Goal: Task Accomplishment & Management: Manage account settings

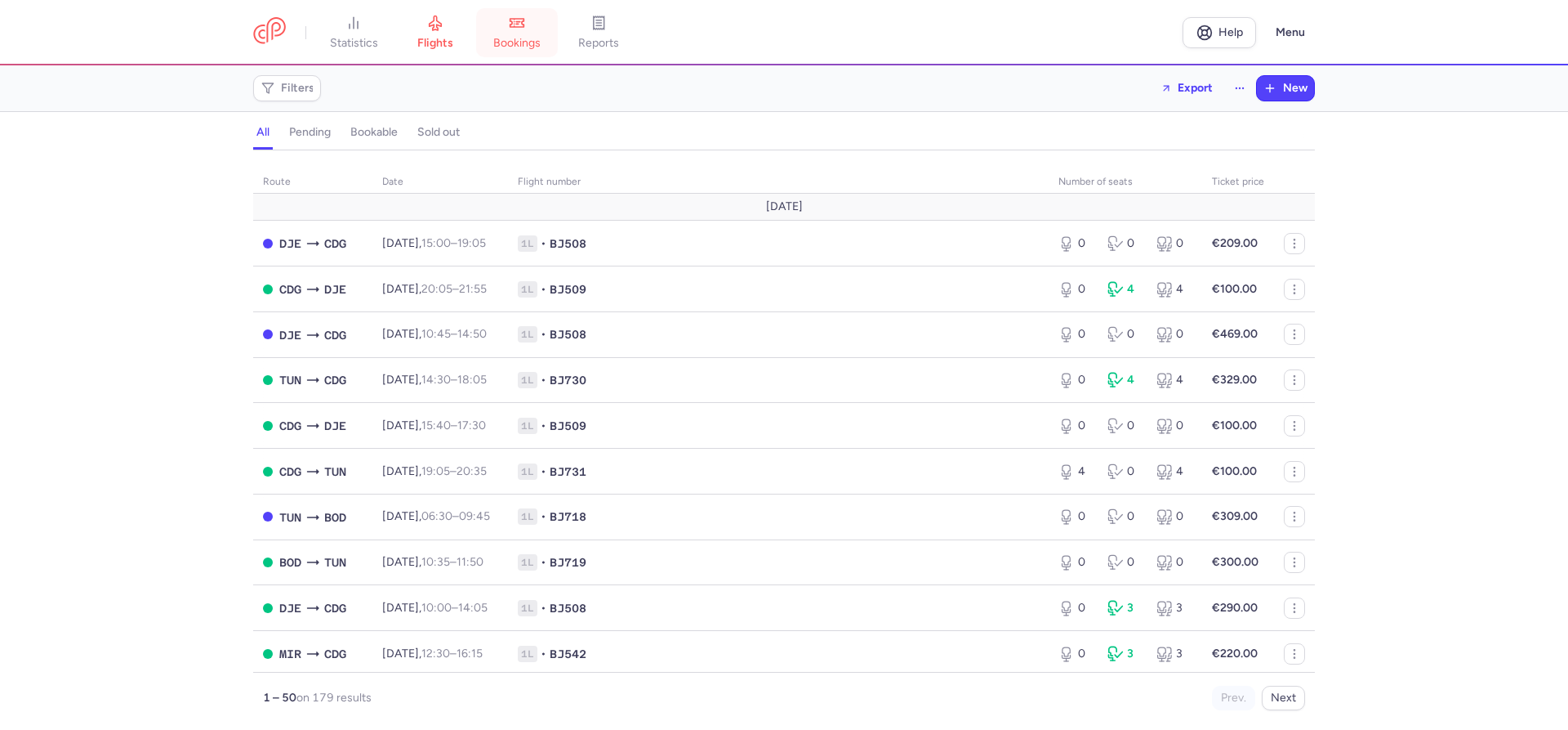
click at [513, 40] on span "bookings" at bounding box center [517, 43] width 48 height 14
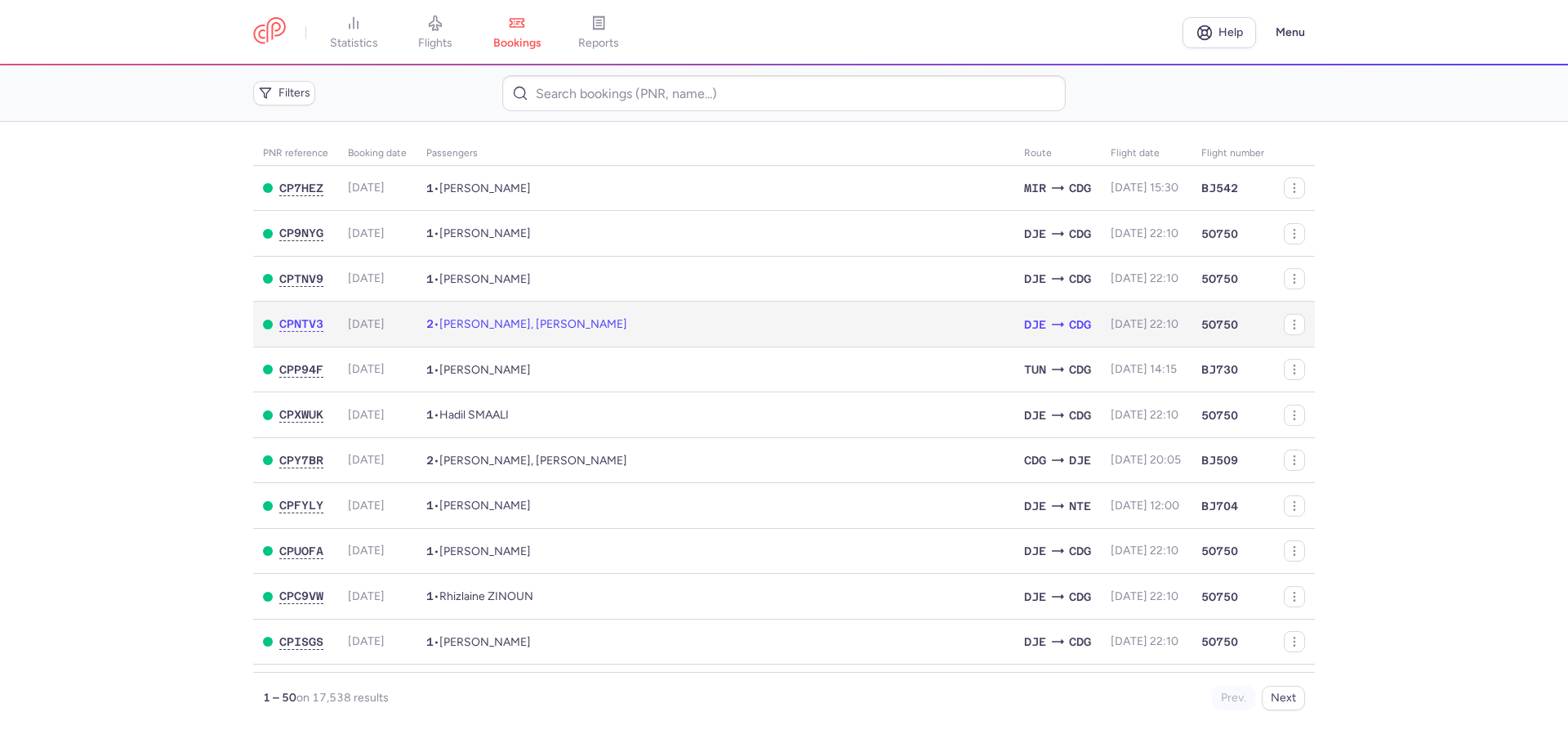
click at [1116, 324] on span "[DATE] 22:10" at bounding box center [1144, 323] width 68 height 14
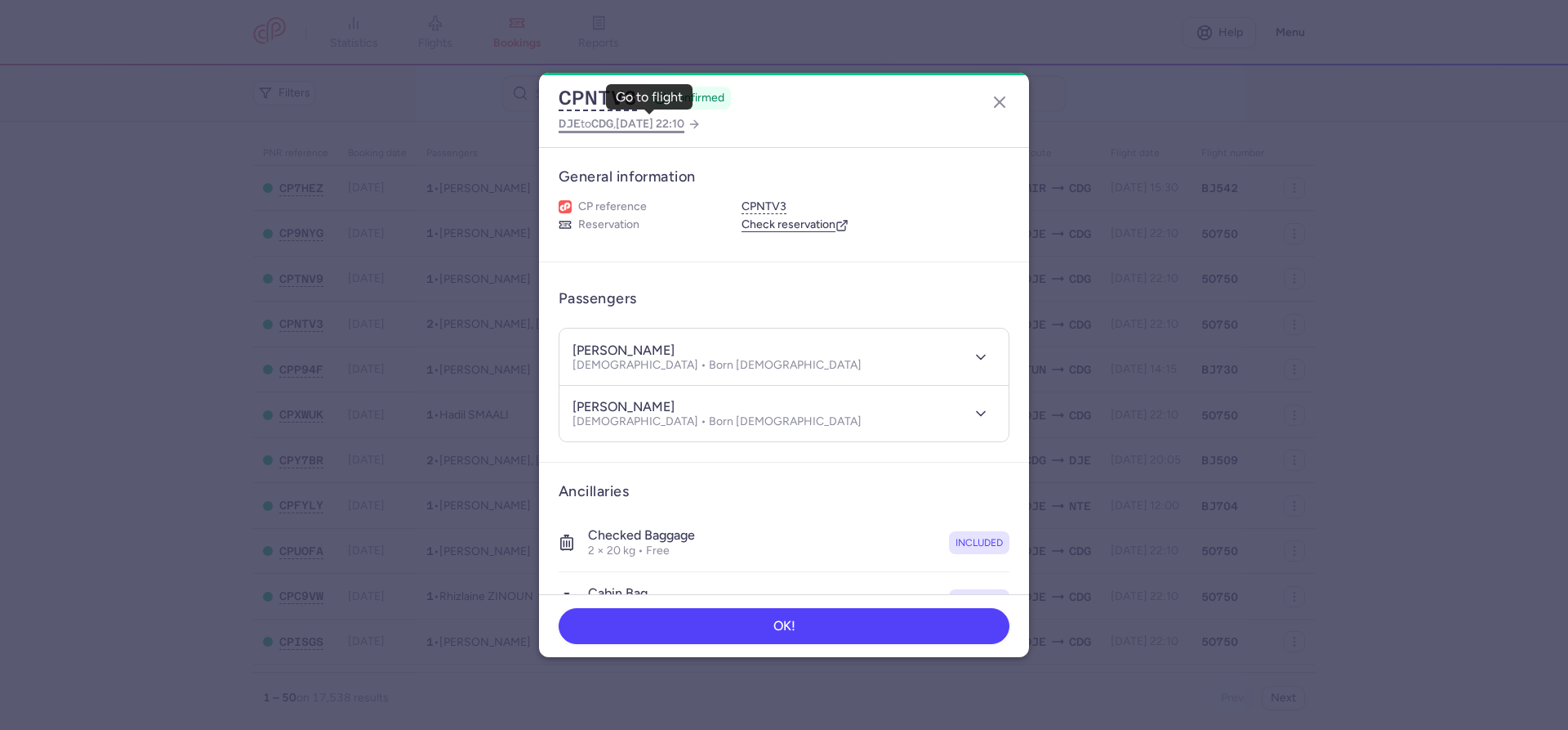
click at [685, 121] on span "2025 Aug 19, 22:10" at bounding box center [650, 123] width 69 height 14
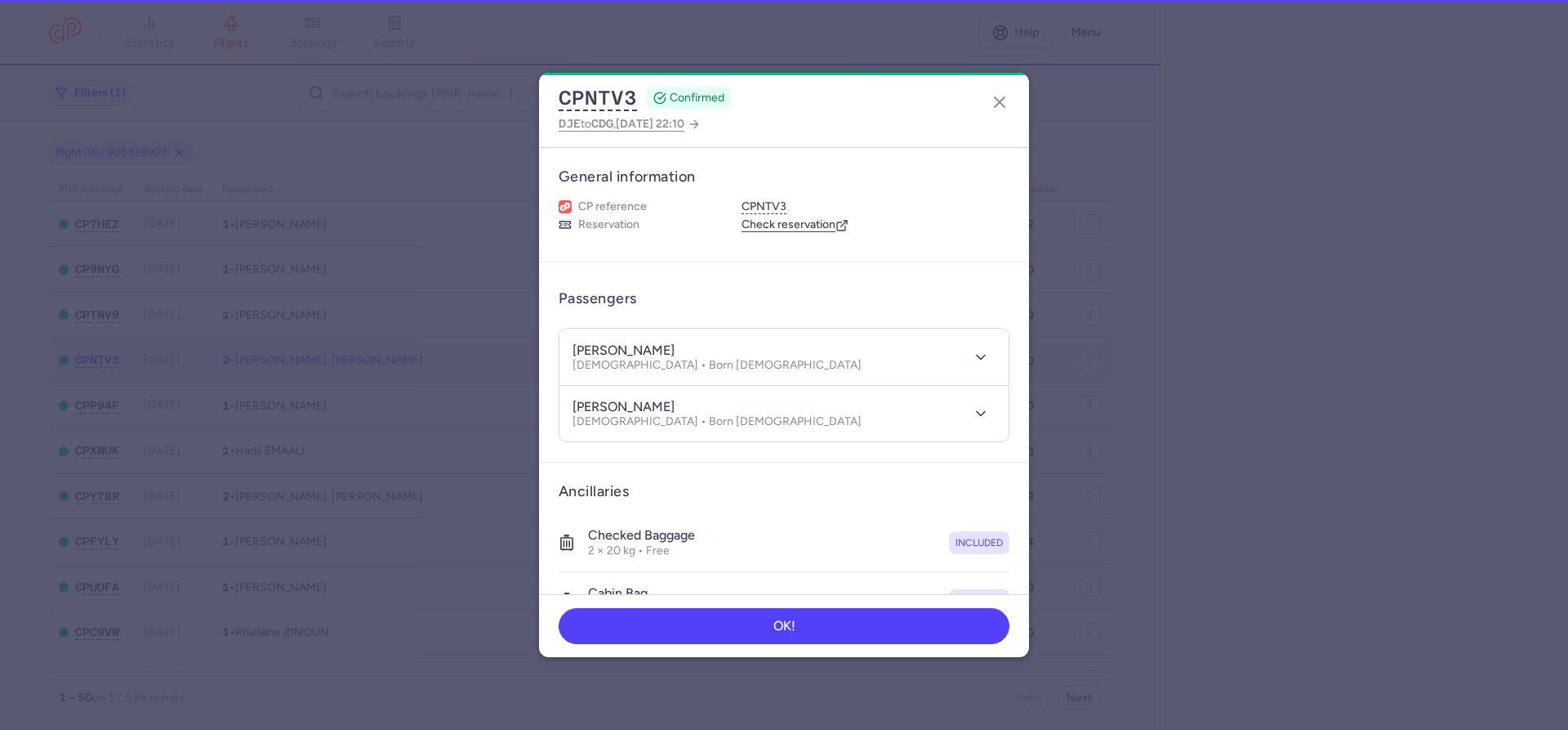
select select "hours"
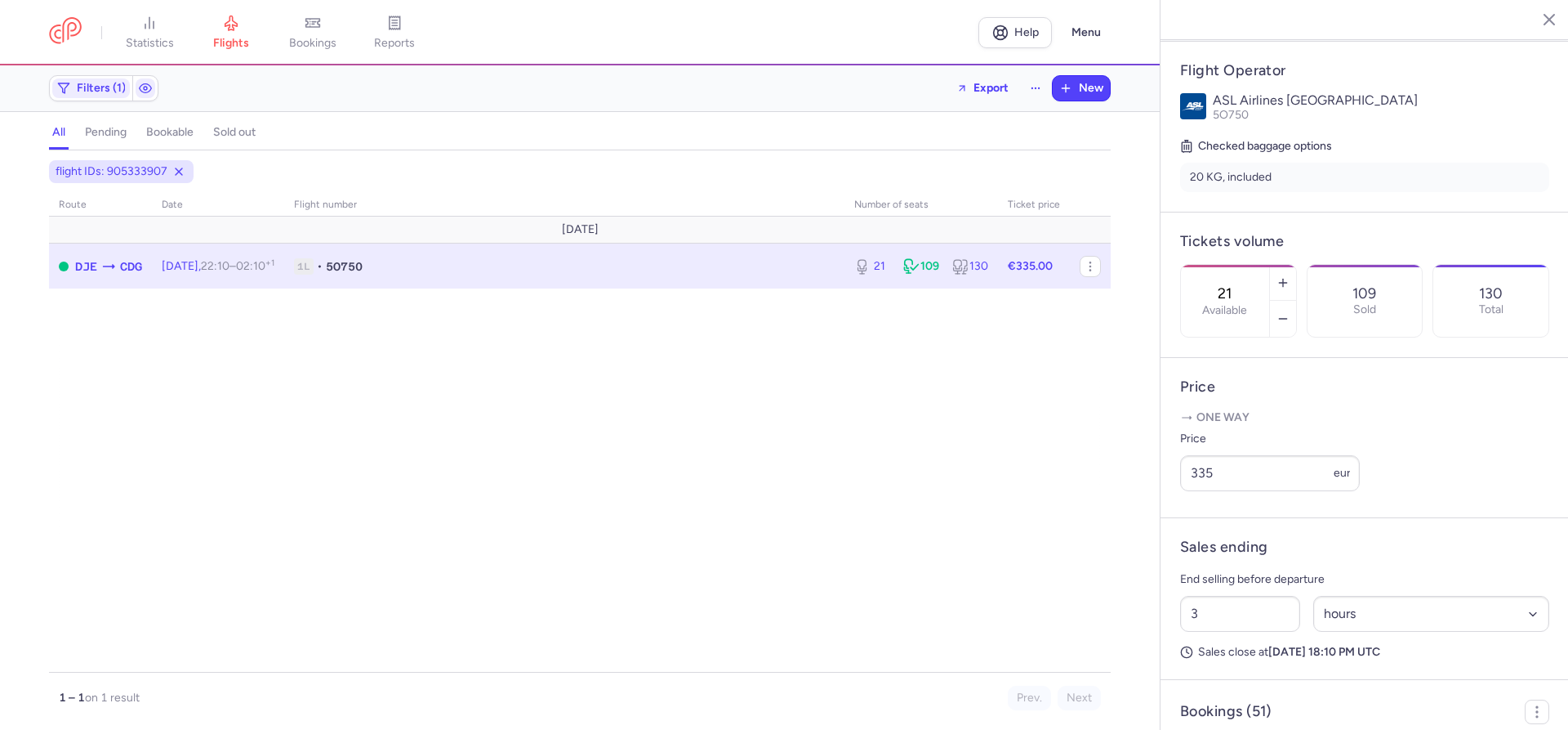
scroll to position [652, 0]
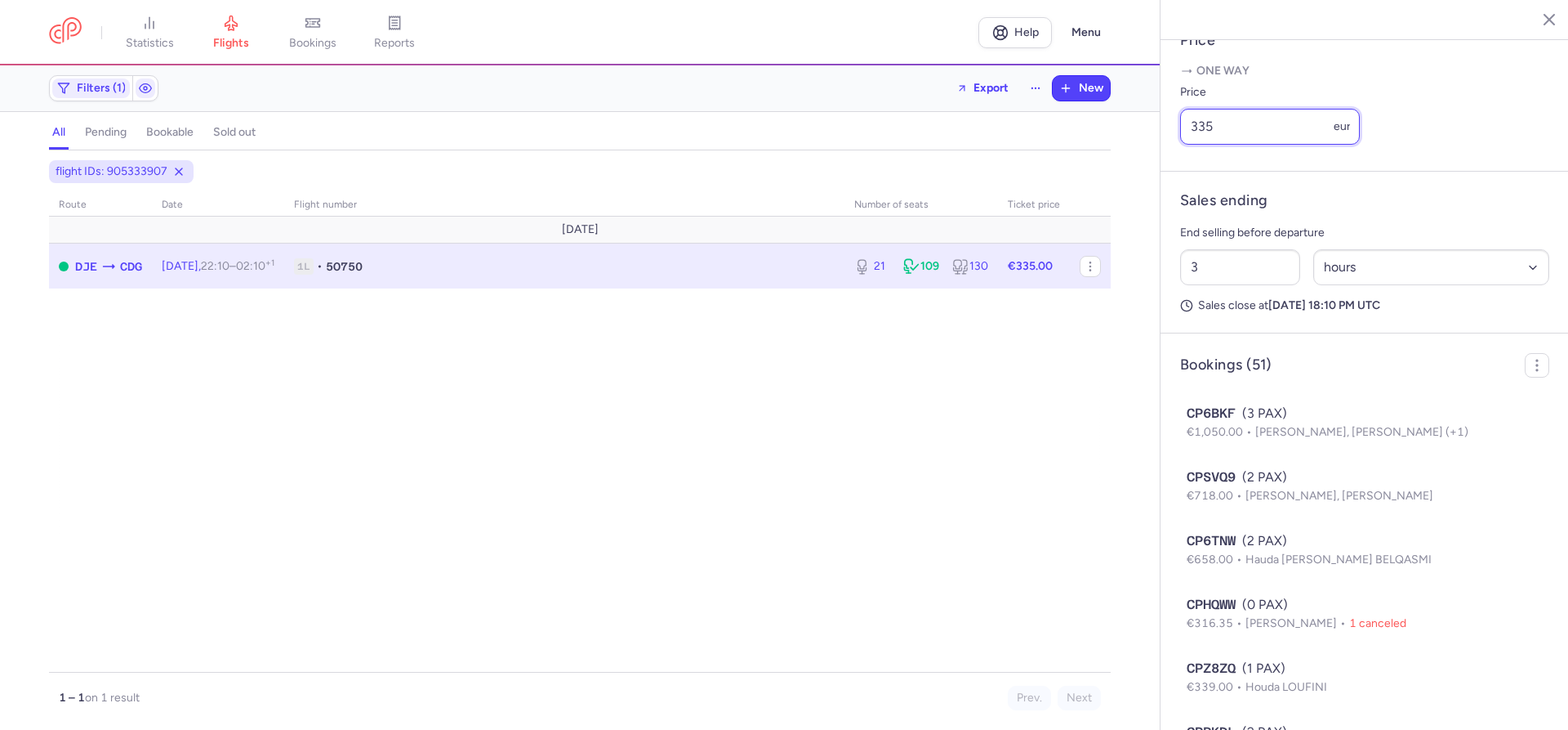
drag, startPoint x: 1214, startPoint y: 88, endPoint x: 1185, endPoint y: 89, distance: 29.0
click at [1185, 109] on input "335" at bounding box center [1269, 127] width 179 height 36
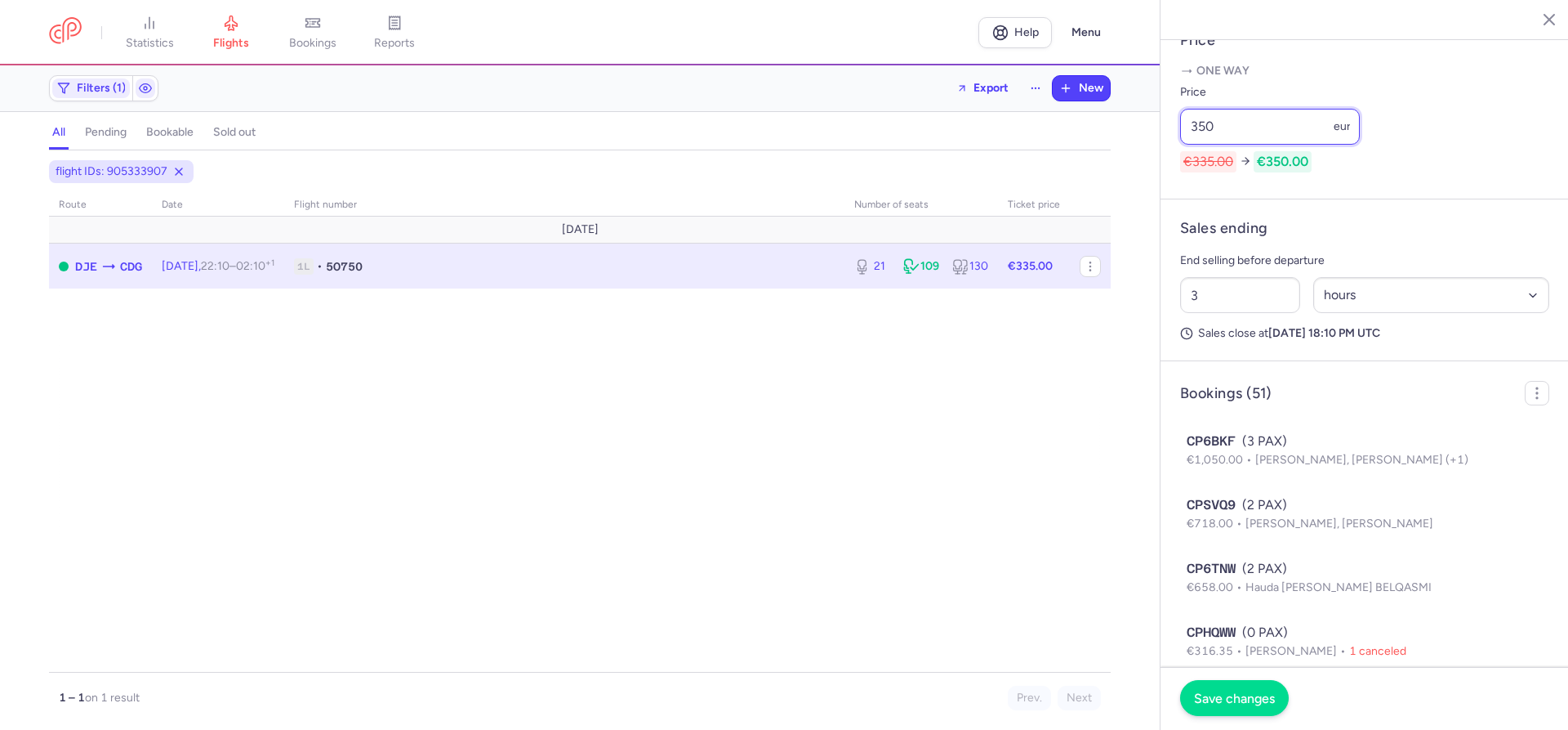
type input "350"
click at [1218, 700] on span "Save changes" at bounding box center [1234, 698] width 81 height 14
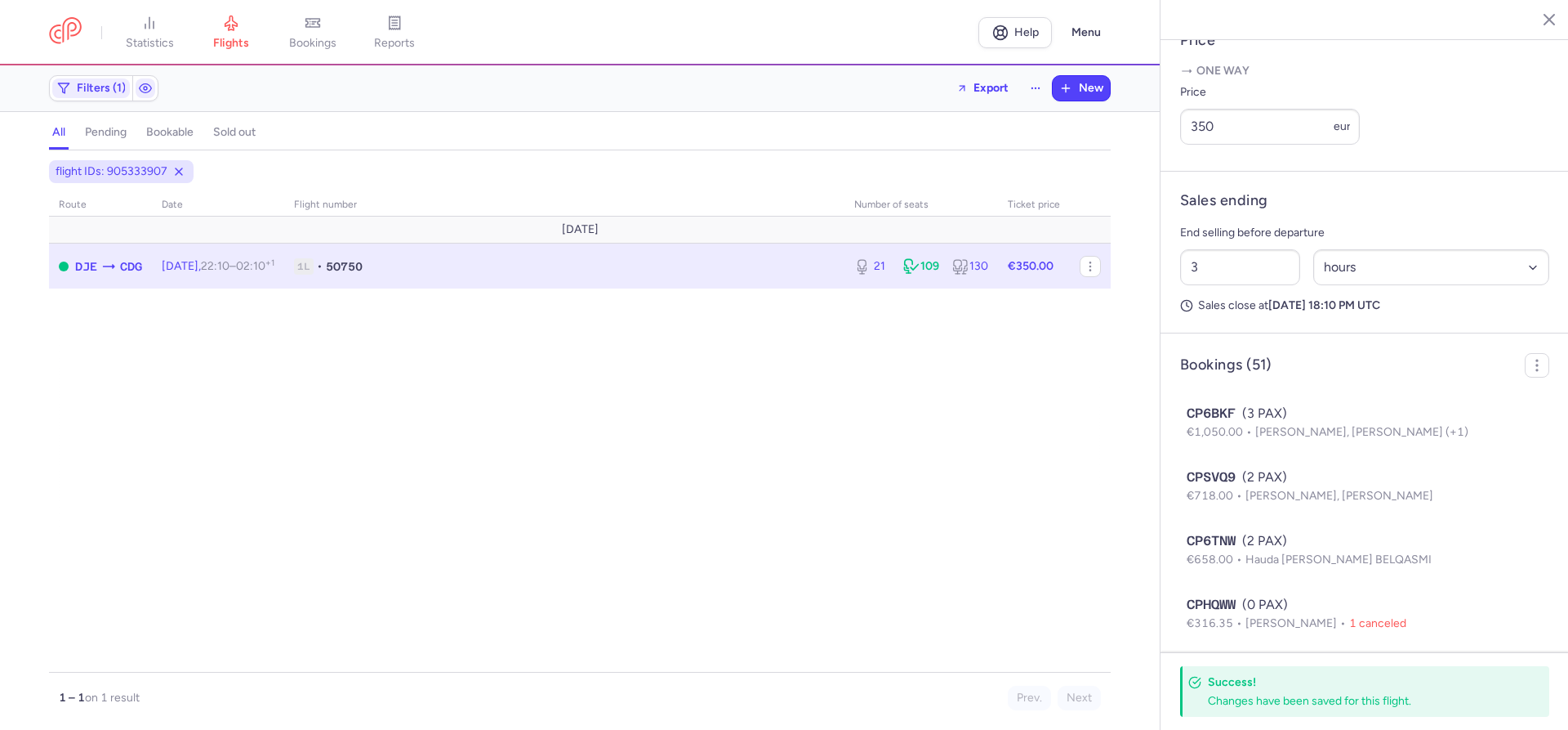
scroll to position [623, 0]
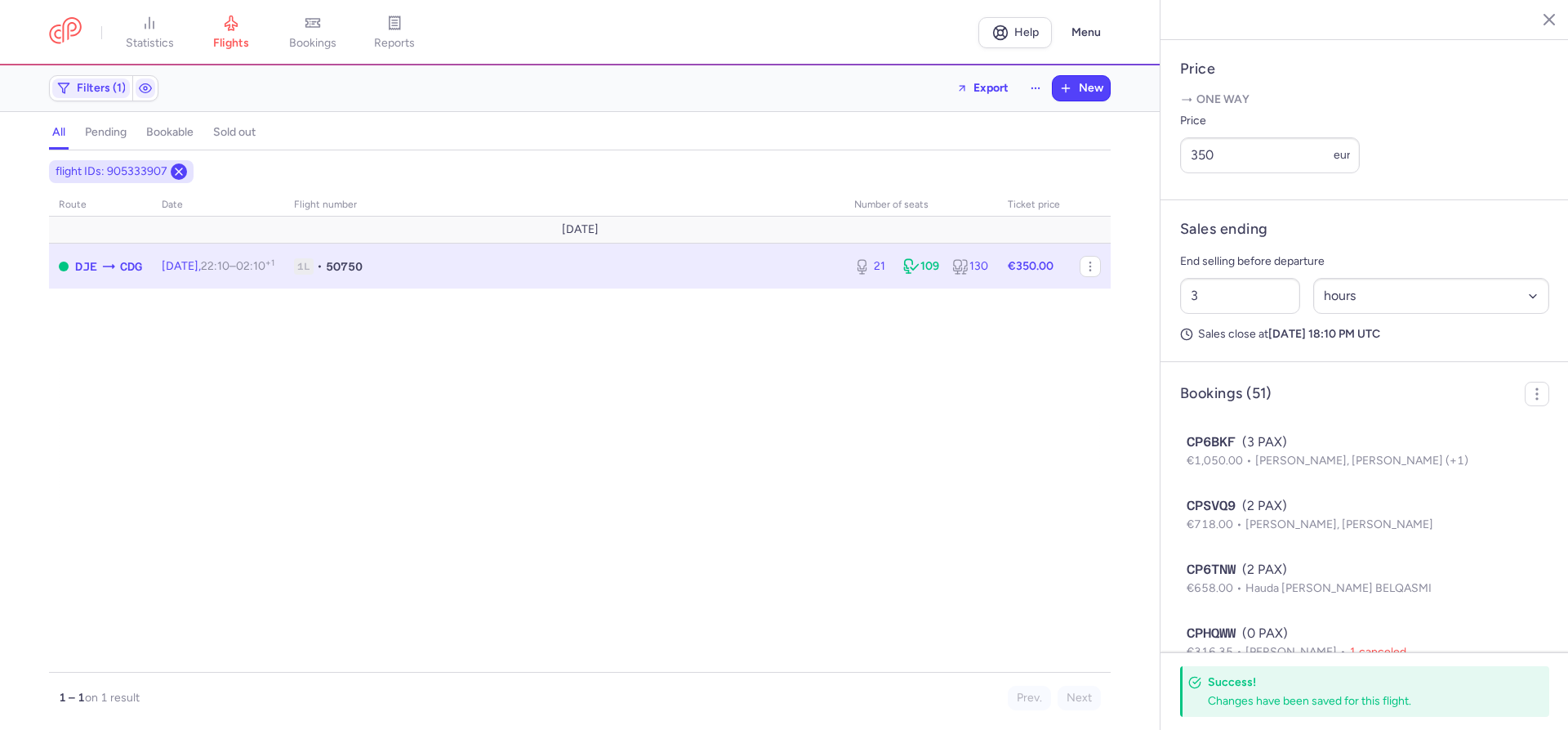
click at [181, 174] on icon at bounding box center [179, 172] width 13 height 13
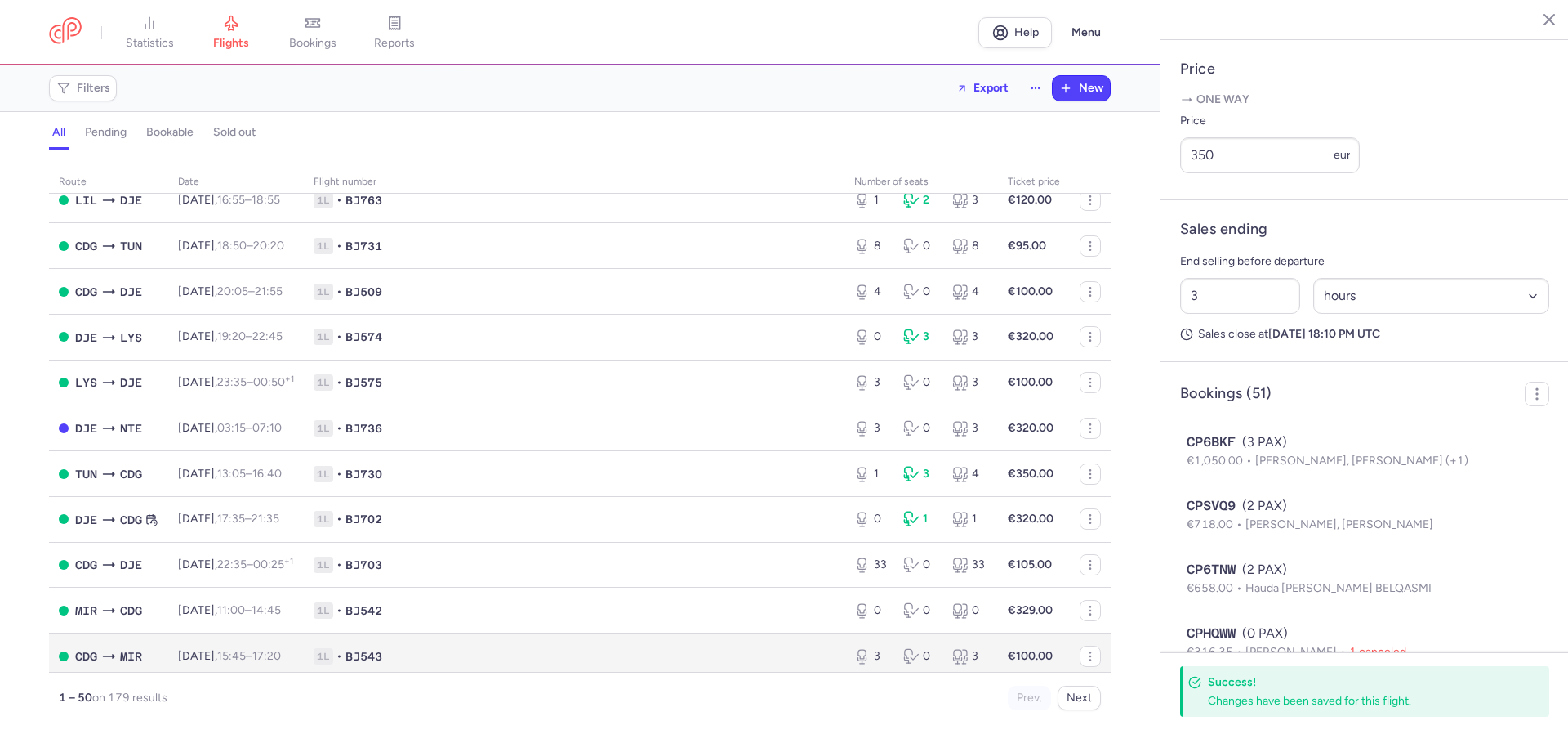
scroll to position [832, 0]
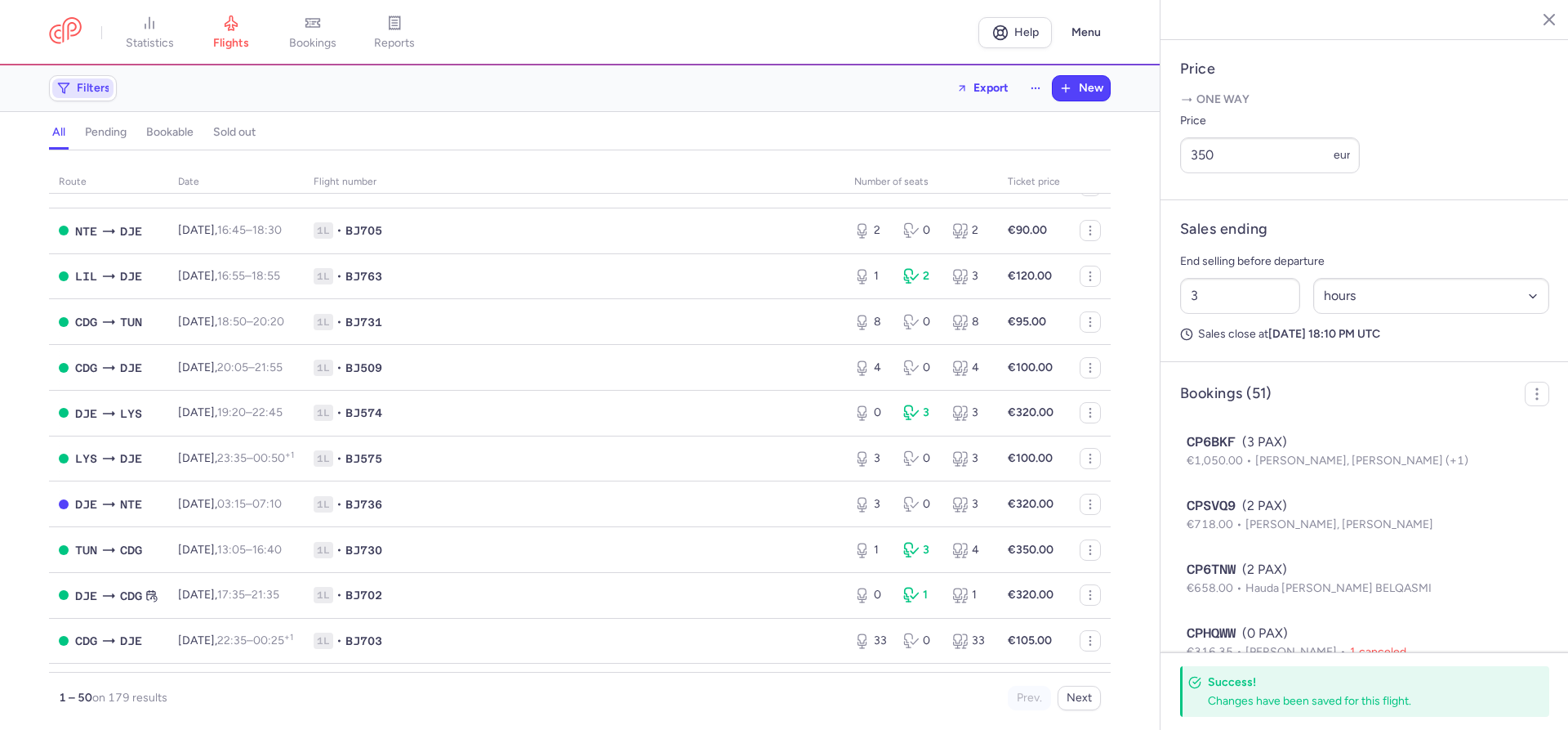
click at [71, 88] on span "Filters" at bounding box center [83, 88] width 61 height 20
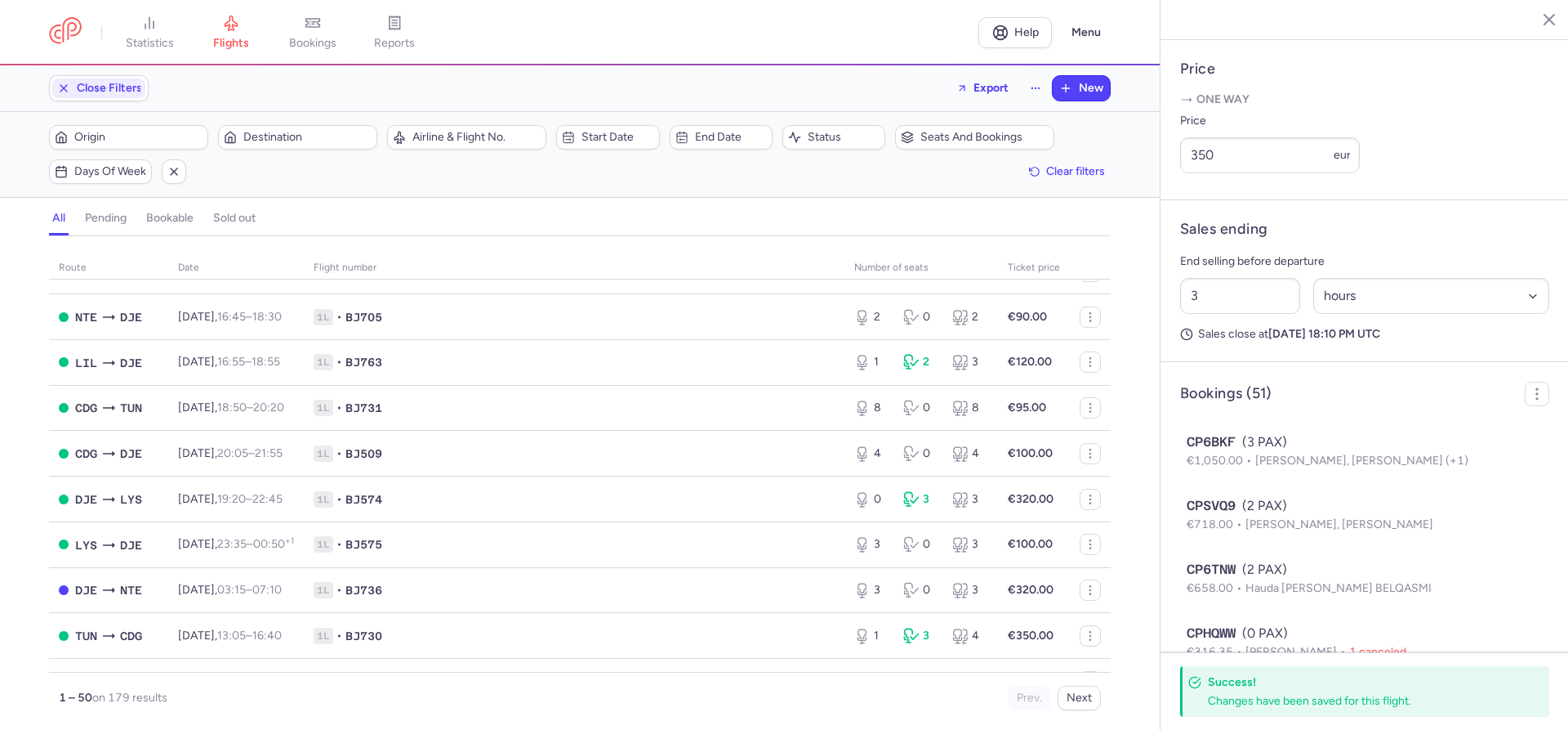
scroll to position [0, 0]
click at [106, 140] on span "Origin" at bounding box center [138, 137] width 128 height 13
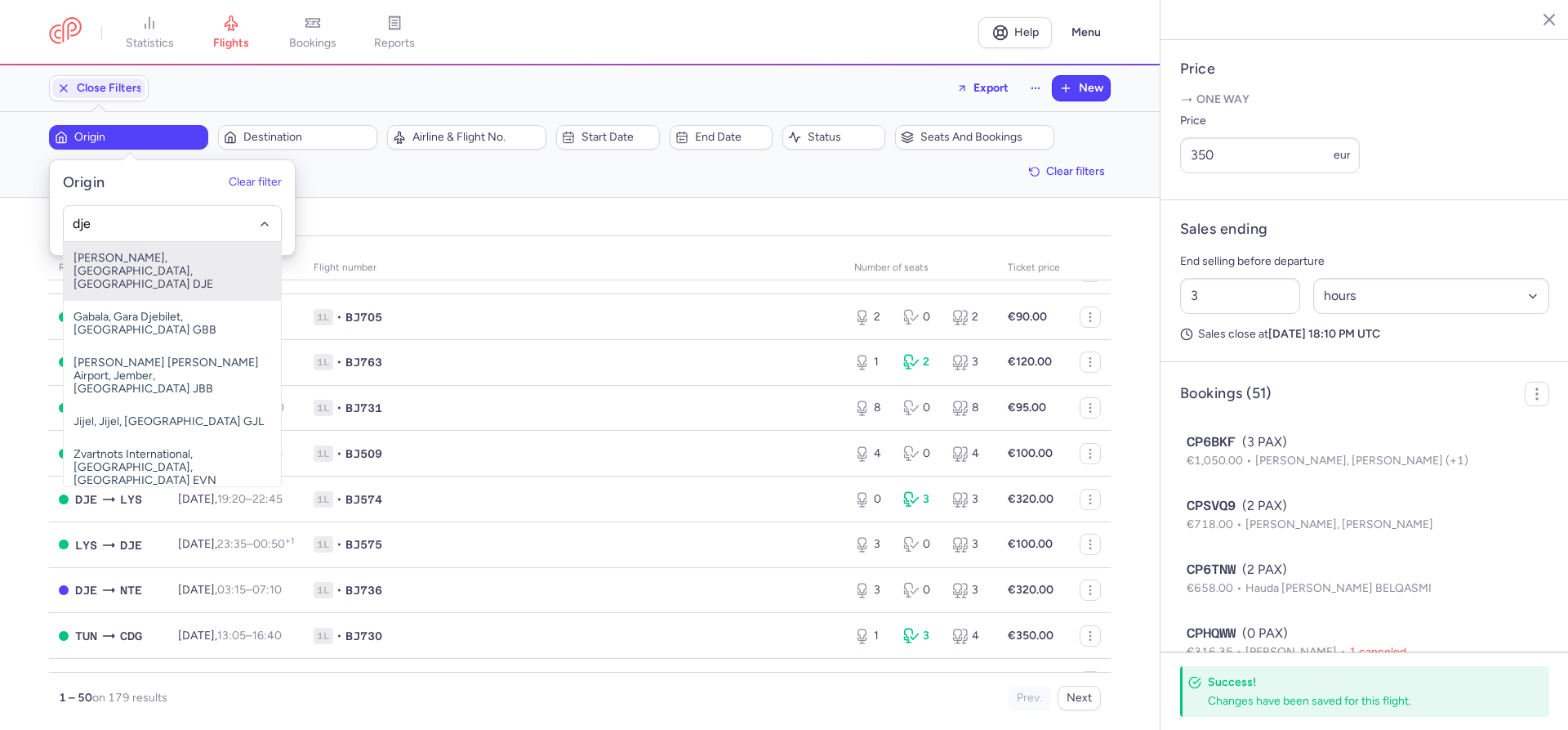
click at [113, 258] on span "Djerba-Zarzis, Djerba, Tunisia DJE" at bounding box center [173, 271] width 217 height 59
type input "dje"
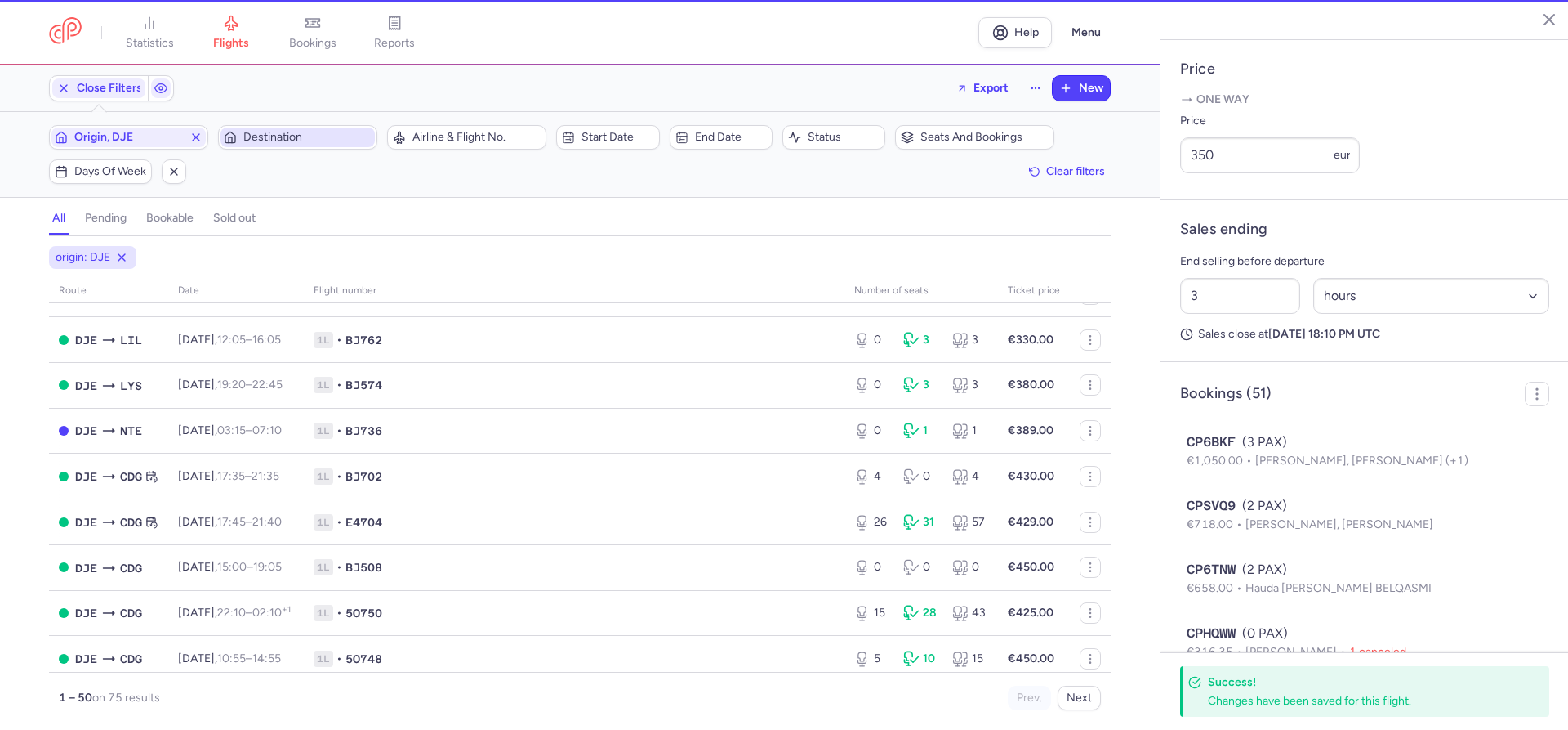
click at [267, 133] on span "Destination" at bounding box center [307, 137] width 128 height 13
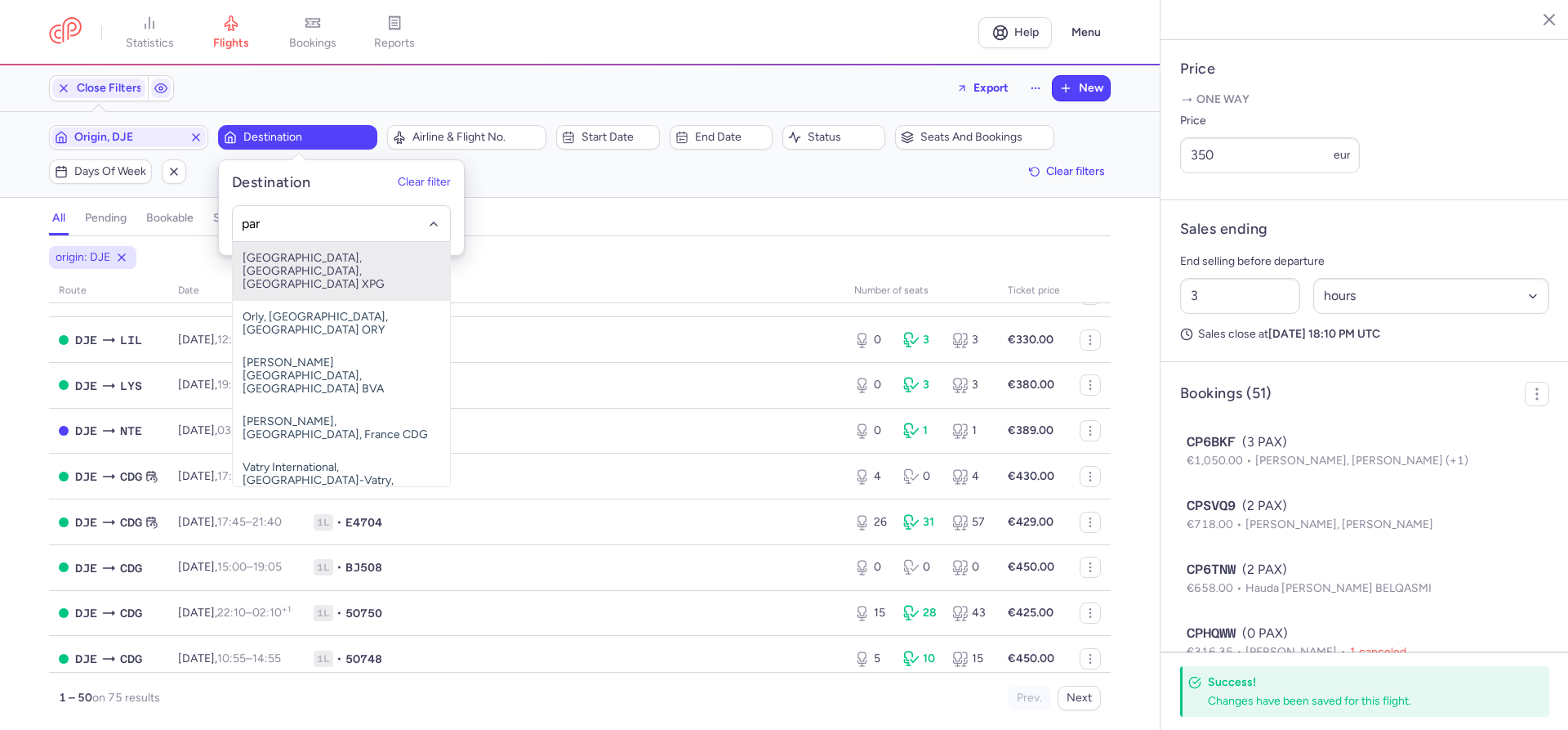
click at [294, 257] on span "Paris Gare du Nord, Paris, France XPG" at bounding box center [341, 271] width 217 height 59
type input "par"
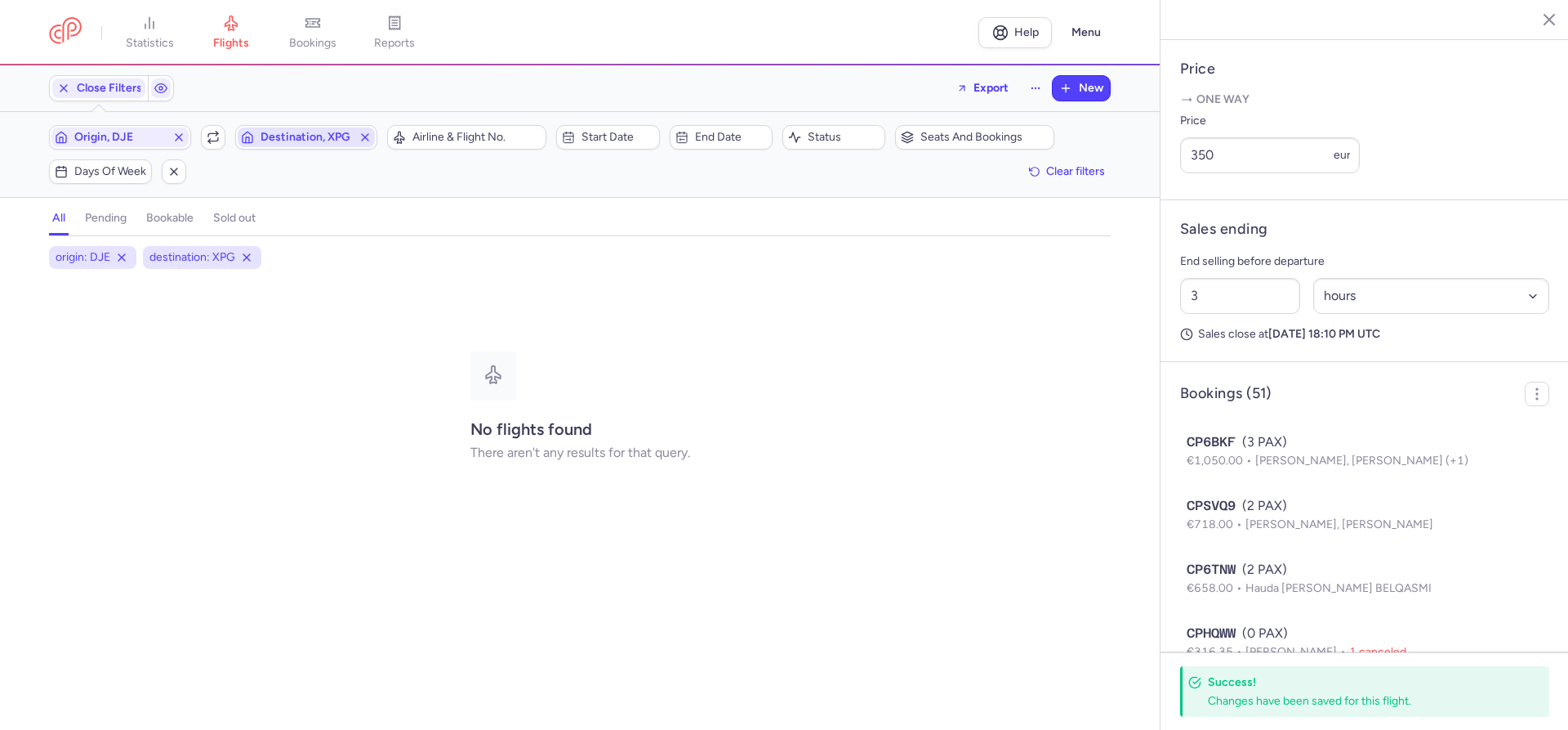
click at [367, 138] on icon "button" at bounding box center [365, 137] width 13 height 13
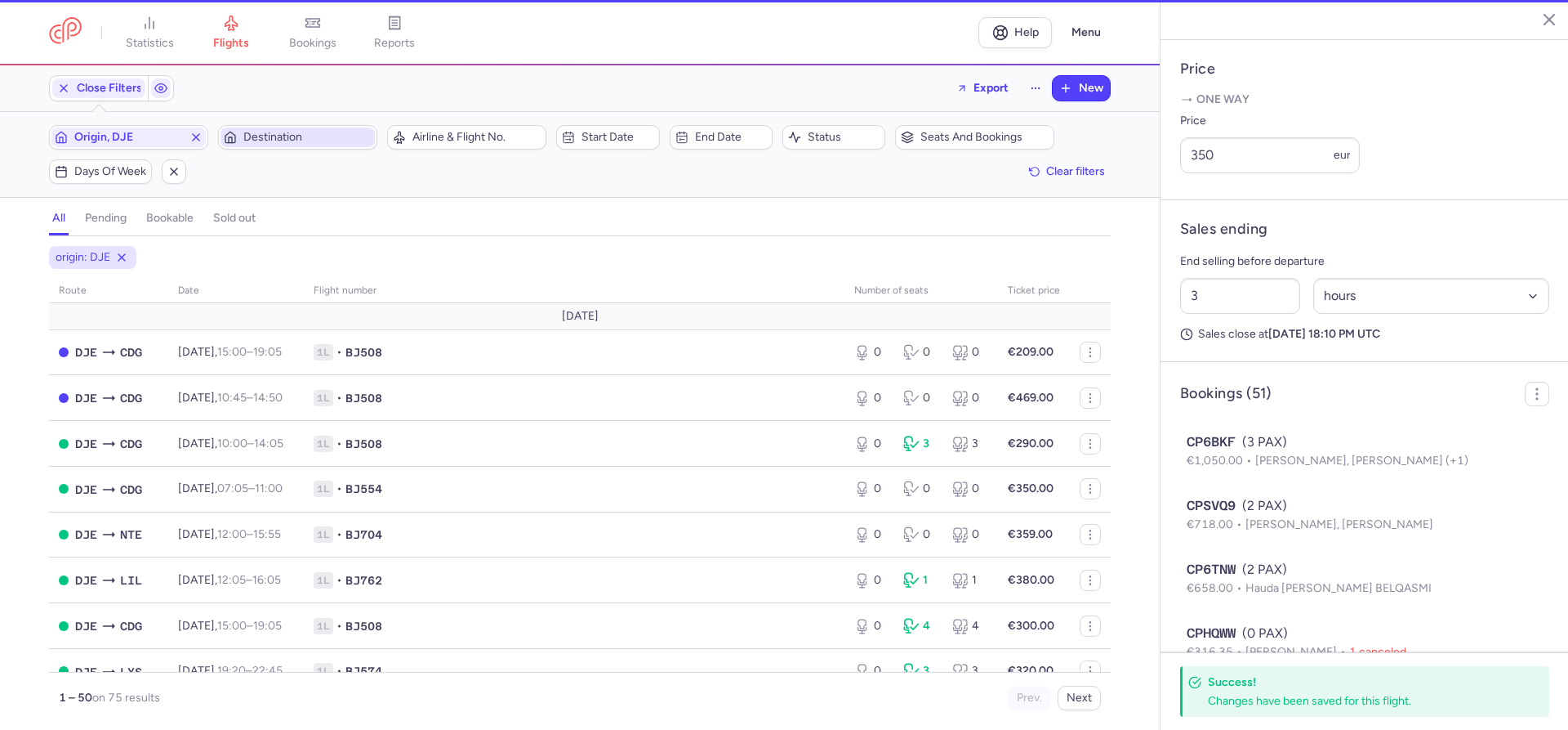
click at [281, 137] on span "Destination" at bounding box center [307, 137] width 128 height 13
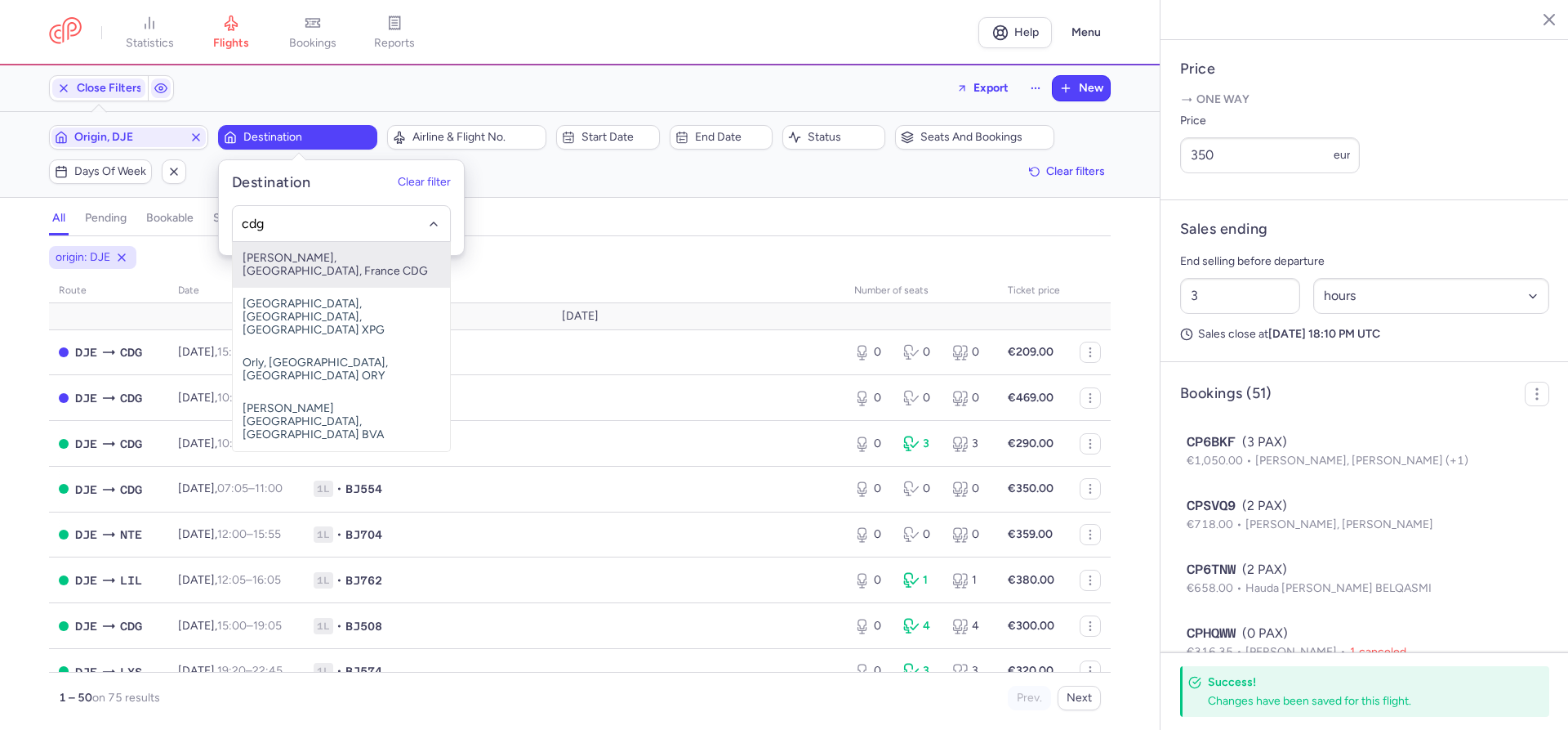
click at [287, 259] on span "Charles De Gaulle, Paris, France CDG" at bounding box center [341, 264] width 217 height 46
type input "cdg"
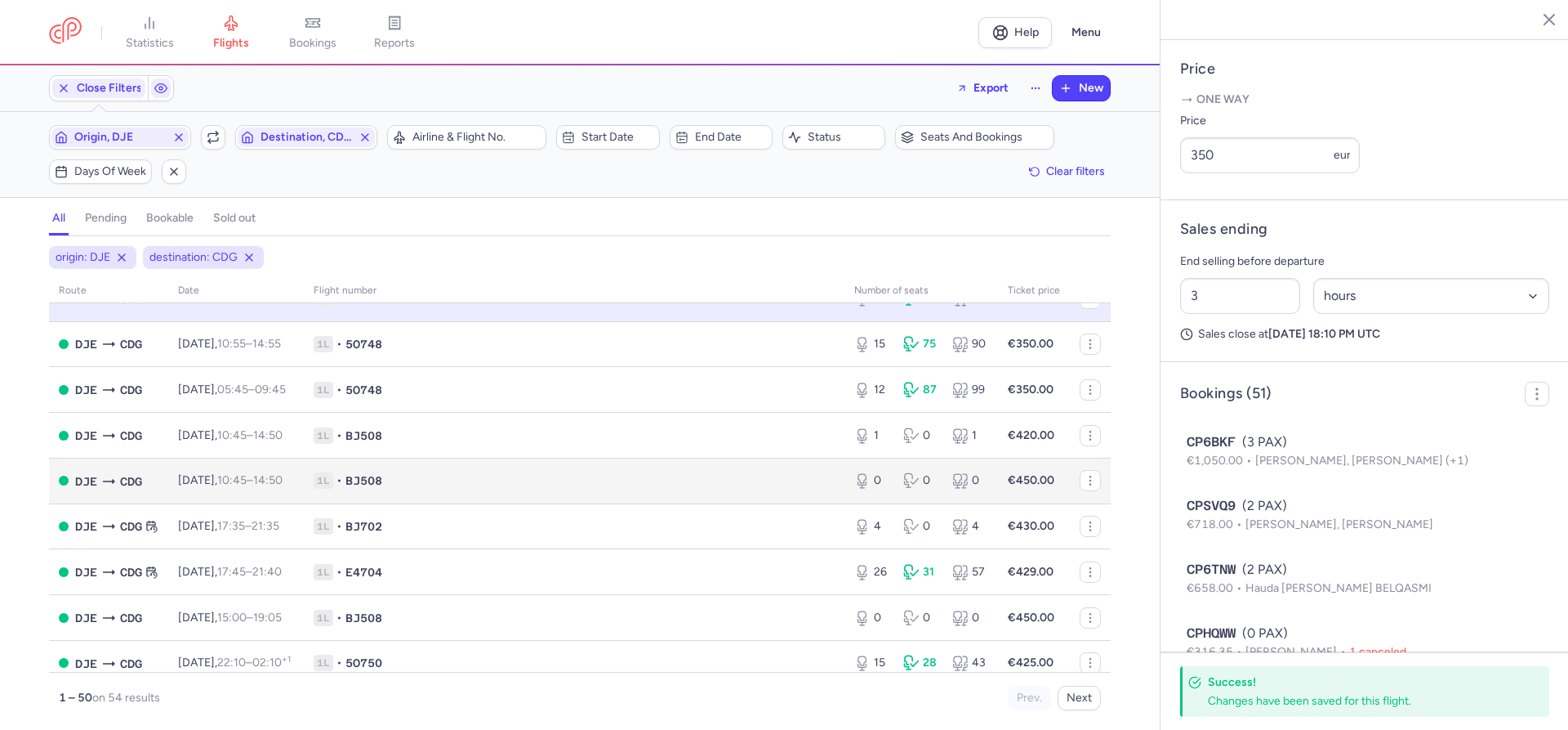
scroll to position [94, 0]
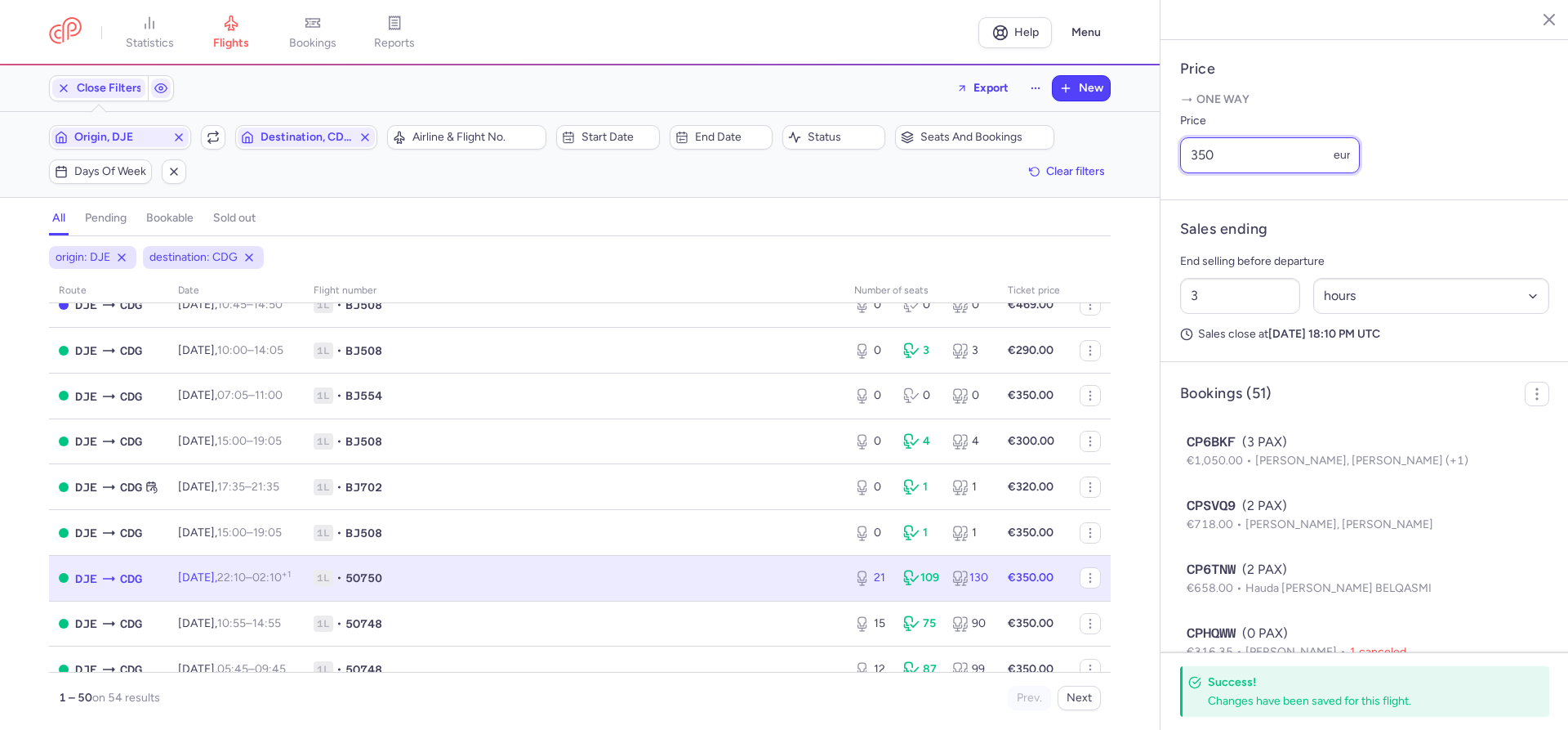
drag, startPoint x: 1210, startPoint y: 116, endPoint x: 1183, endPoint y: 112, distance: 27.3
click at [1183, 137] on input "350" at bounding box center [1269, 156] width 179 height 36
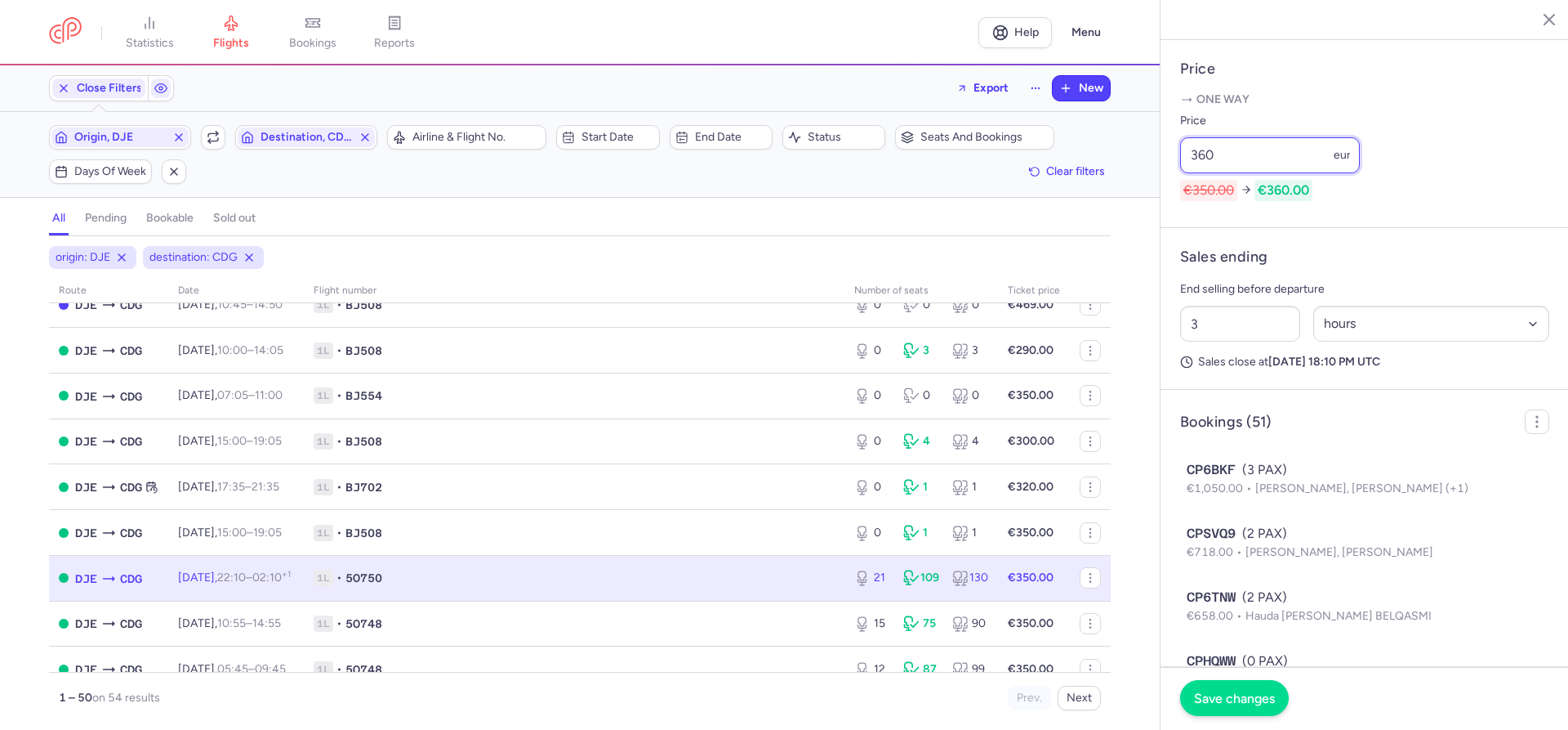
type input "360"
click at [1218, 700] on span "Save changes" at bounding box center [1234, 698] width 81 height 14
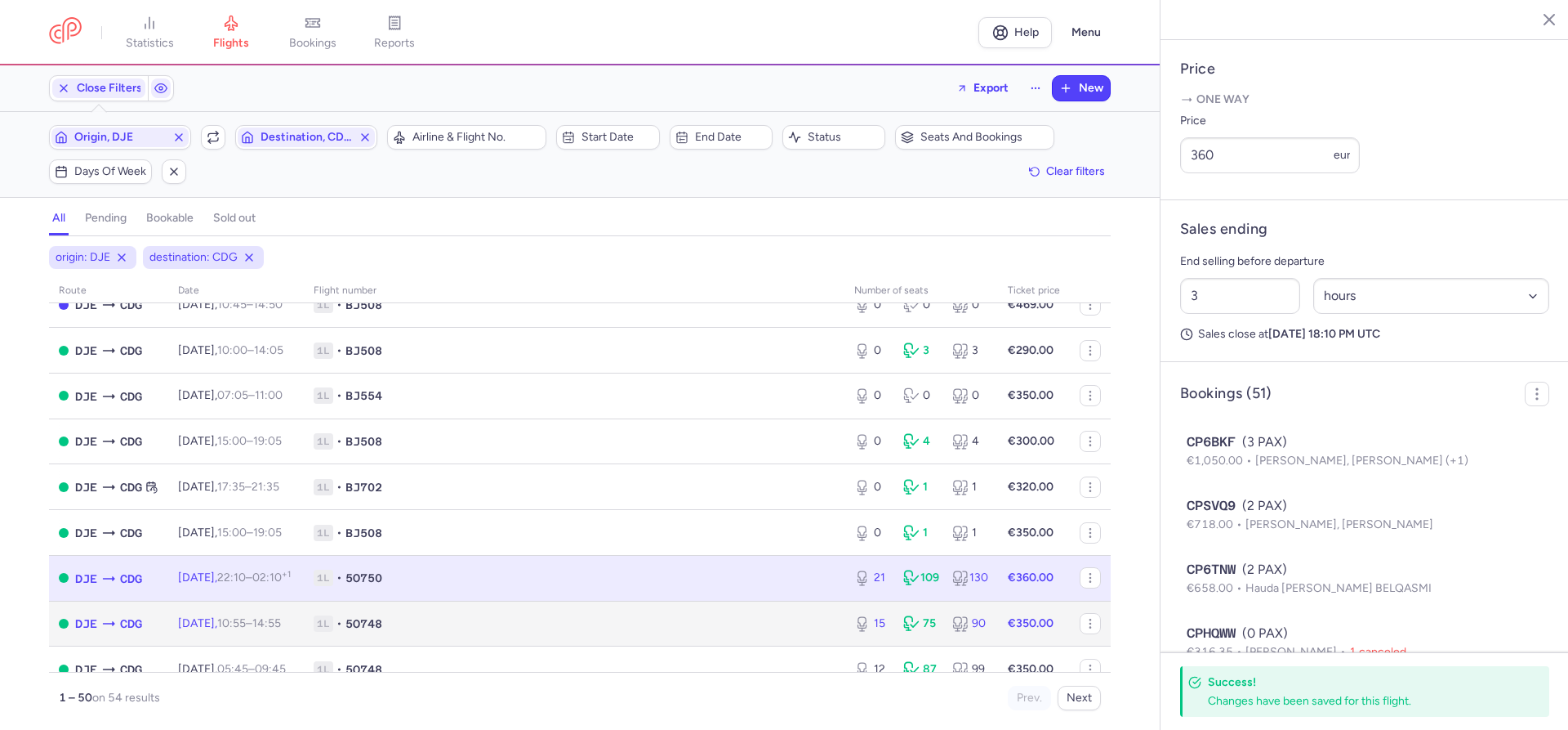
click at [304, 627] on td "Wed, 20 Aug, 10:55 – 14:55 +0" at bounding box center [236, 623] width 135 height 46
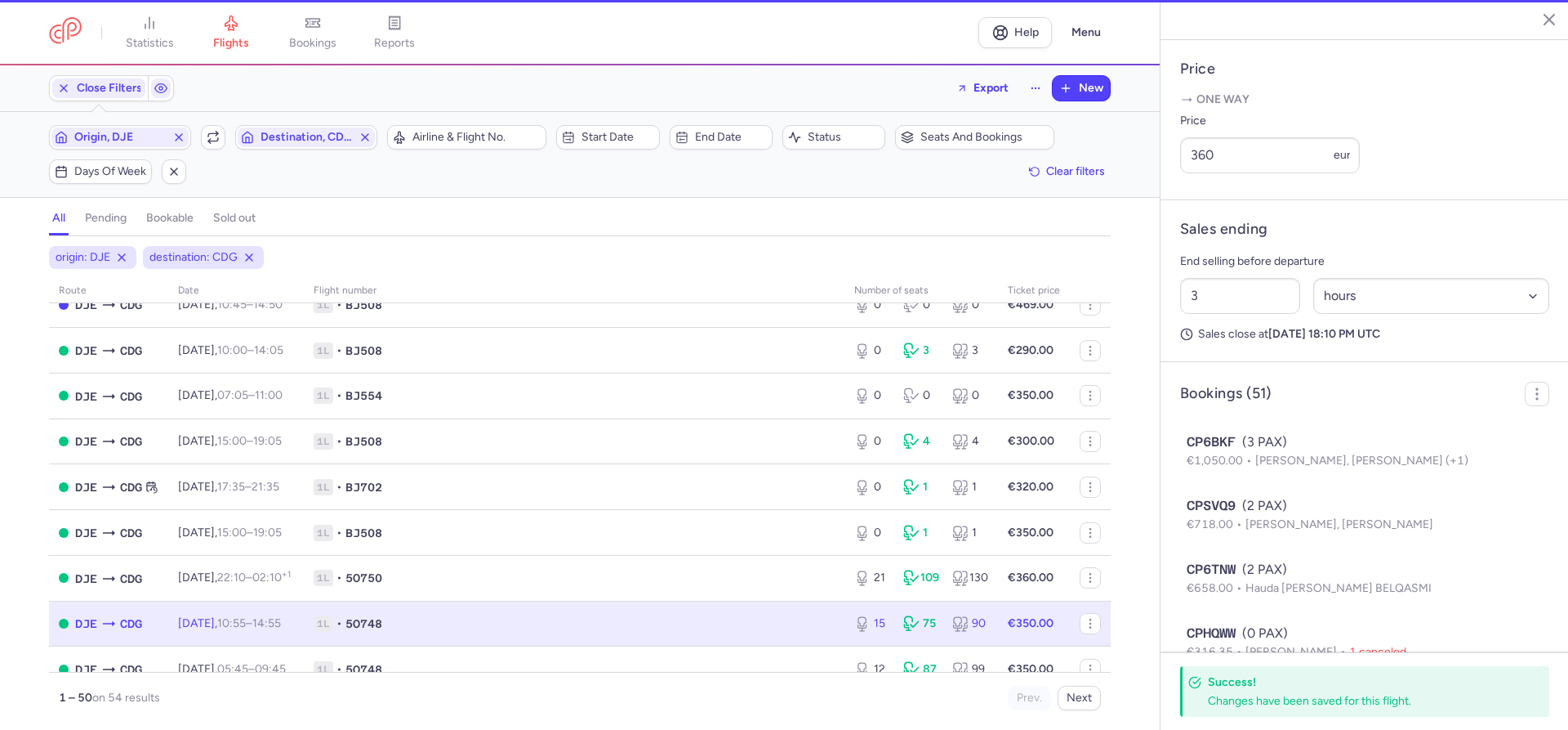
type input "15"
type input "5"
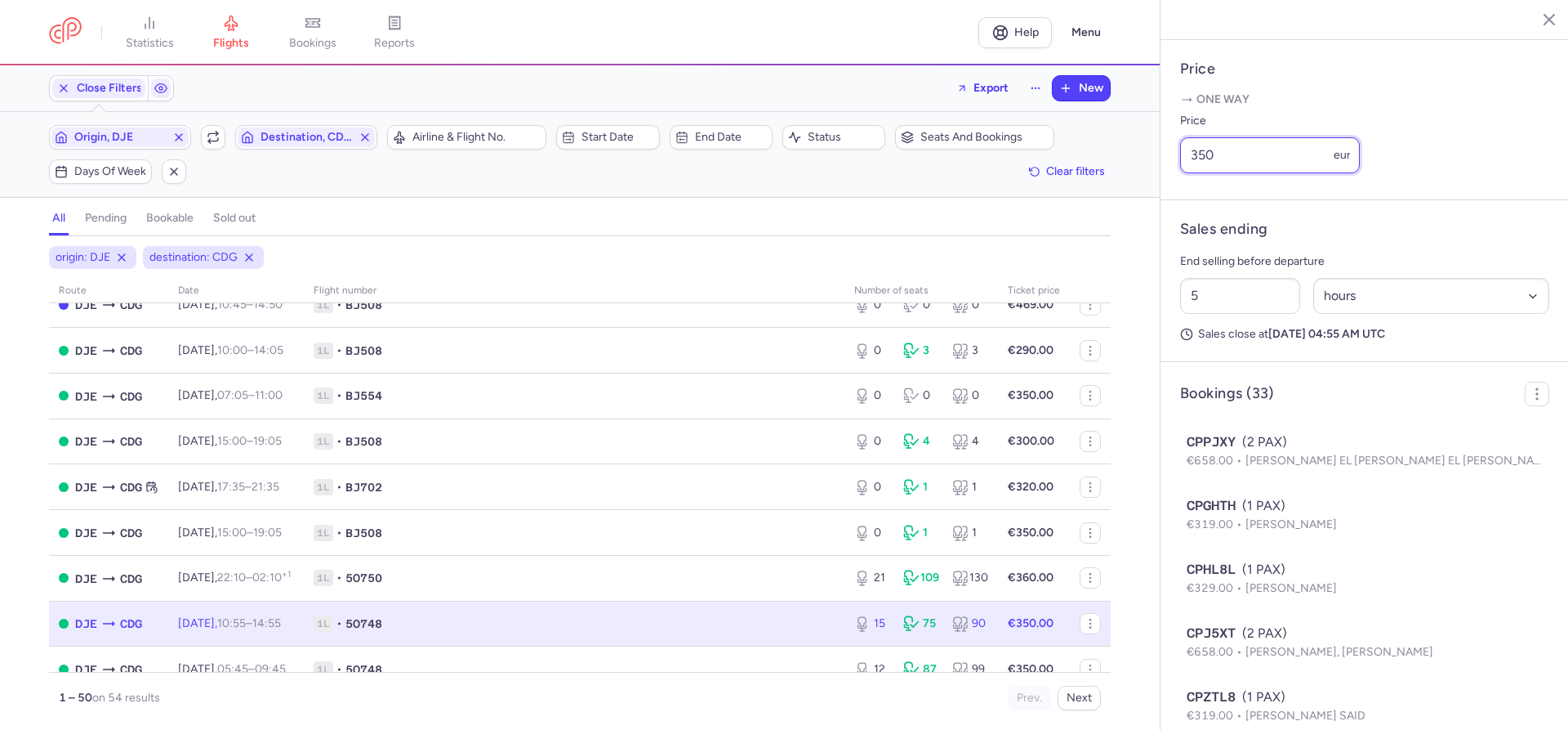
drag, startPoint x: 1221, startPoint y: 114, endPoint x: 1163, endPoint y: 109, distance: 58.2
click at [1180, 137] on input "350" at bounding box center [1269, 156] width 179 height 36
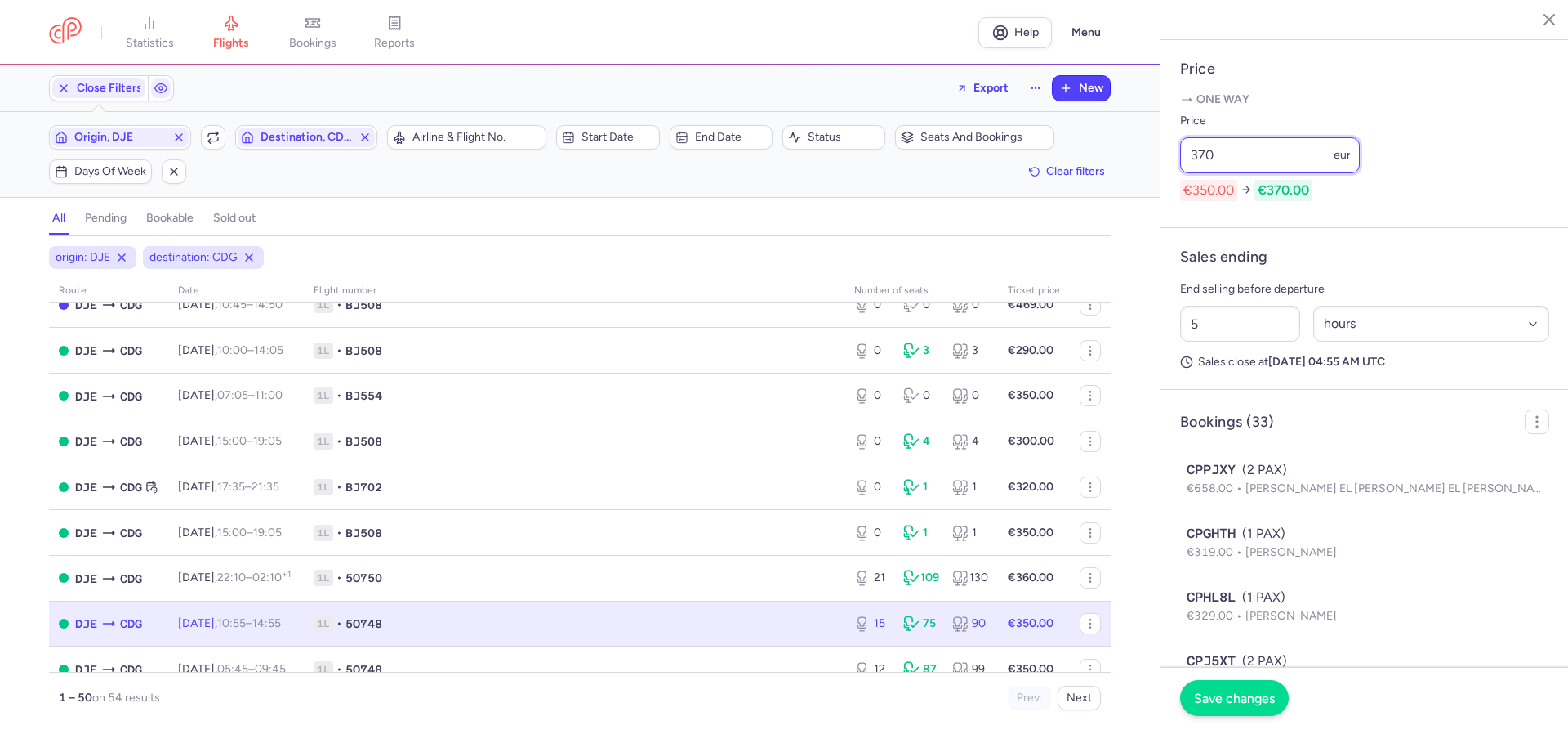
type input "370"
click at [1233, 701] on span "Save changes" at bounding box center [1234, 698] width 81 height 14
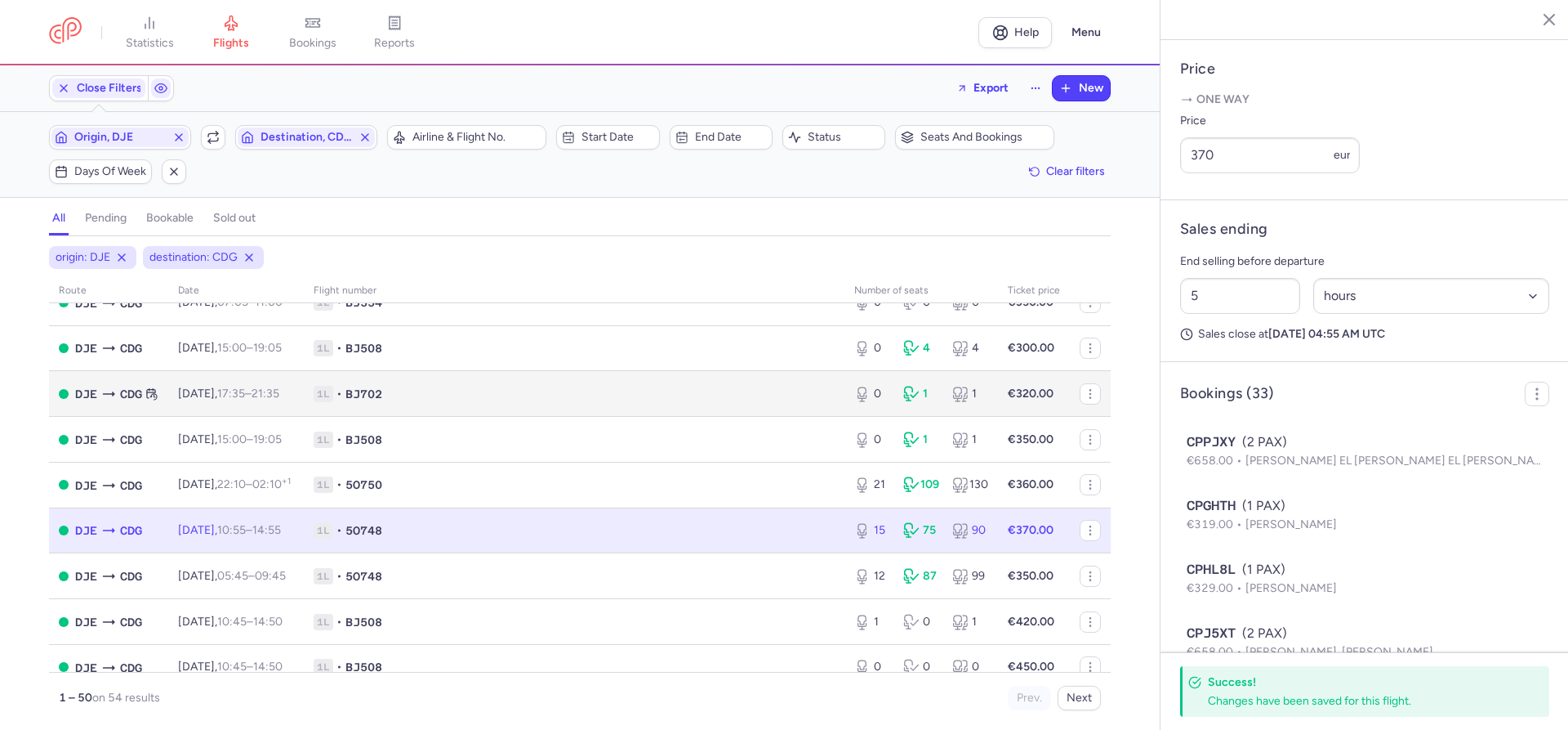
scroll to position [280, 0]
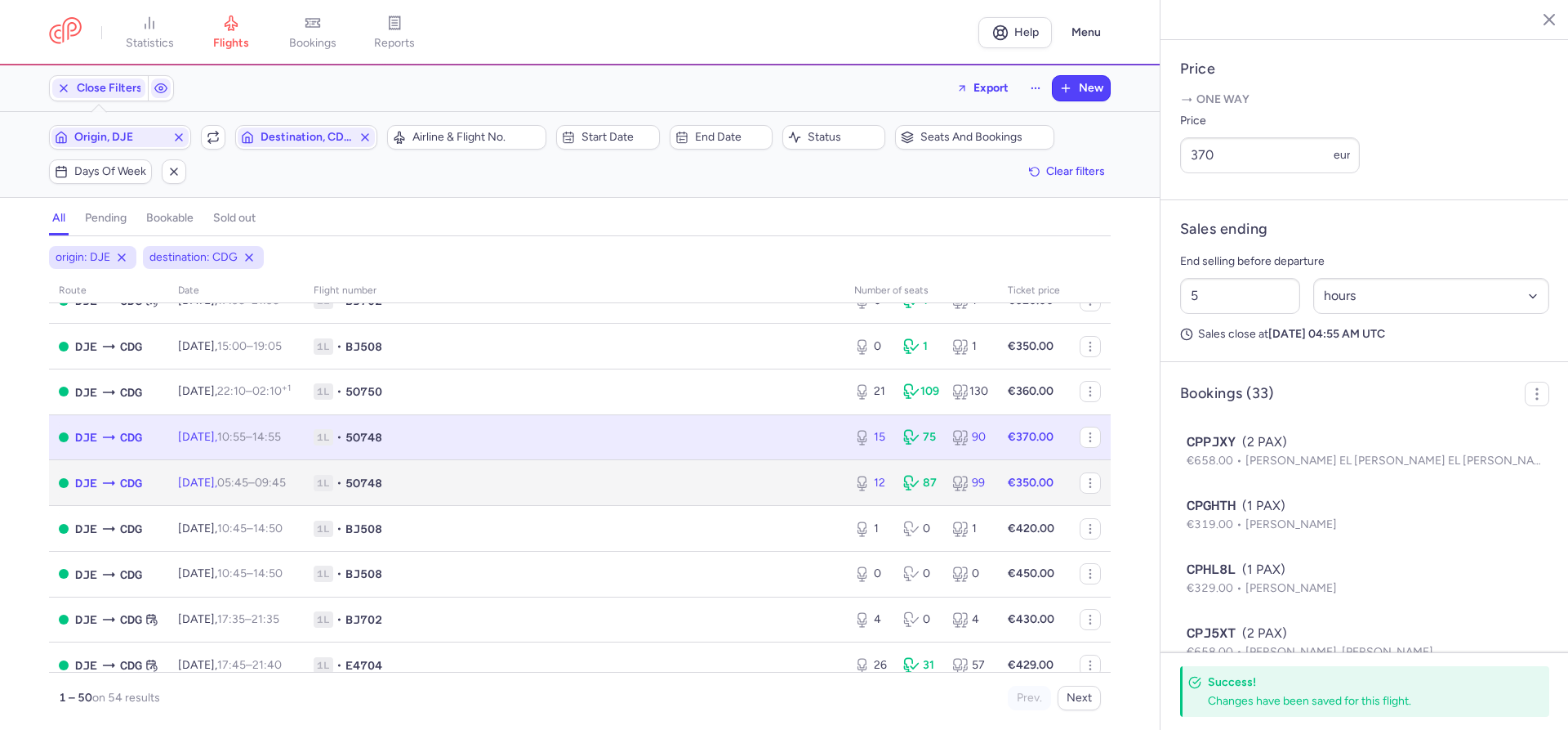
click at [382, 491] on span "5O748" at bounding box center [363, 482] width 37 height 16
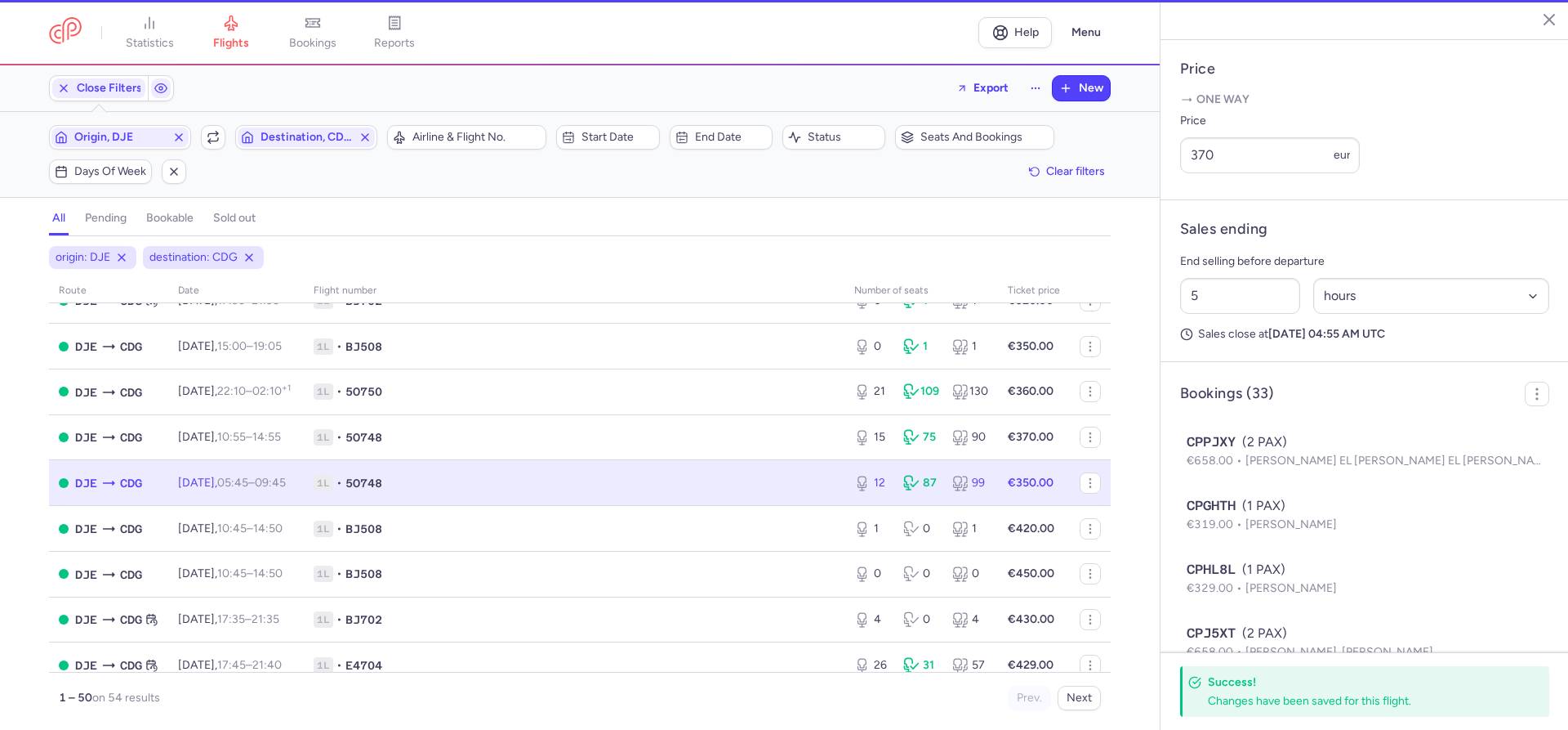
type input "12"
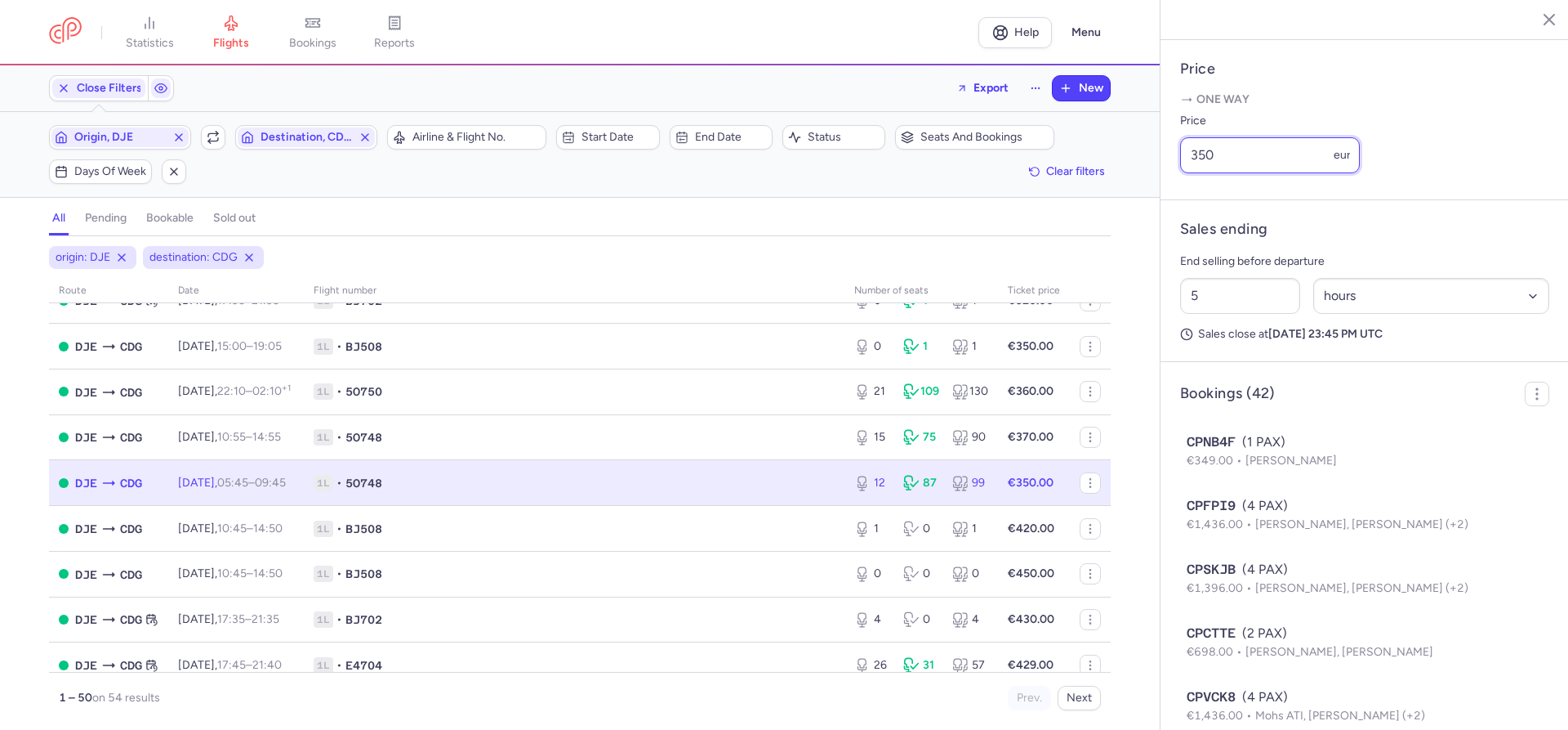
drag, startPoint x: 1223, startPoint y: 112, endPoint x: 1150, endPoint y: 109, distance: 73.1
click at [1180, 137] on input "350" at bounding box center [1269, 156] width 179 height 36
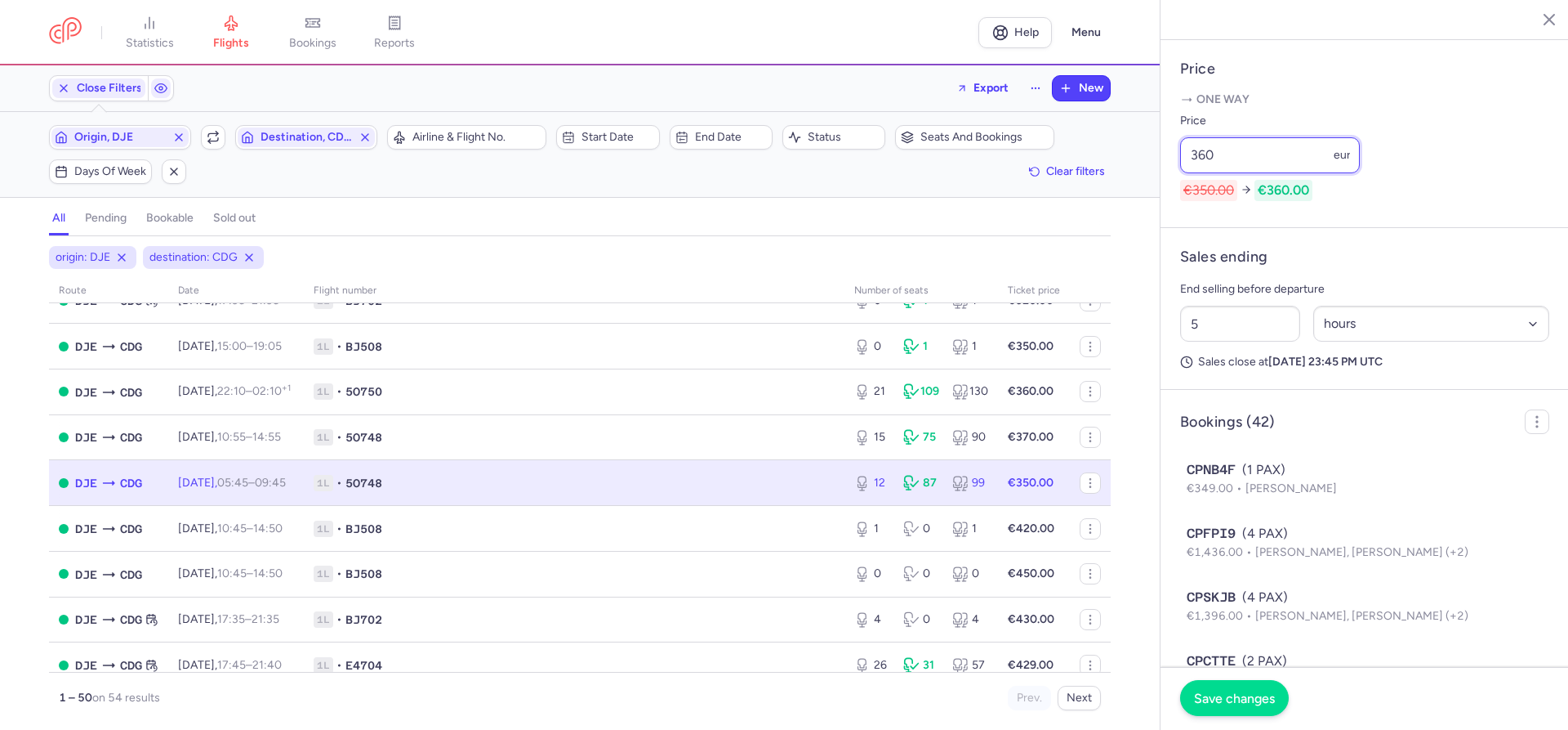
type input "360"
click at [1235, 701] on span "Save changes" at bounding box center [1234, 698] width 81 height 14
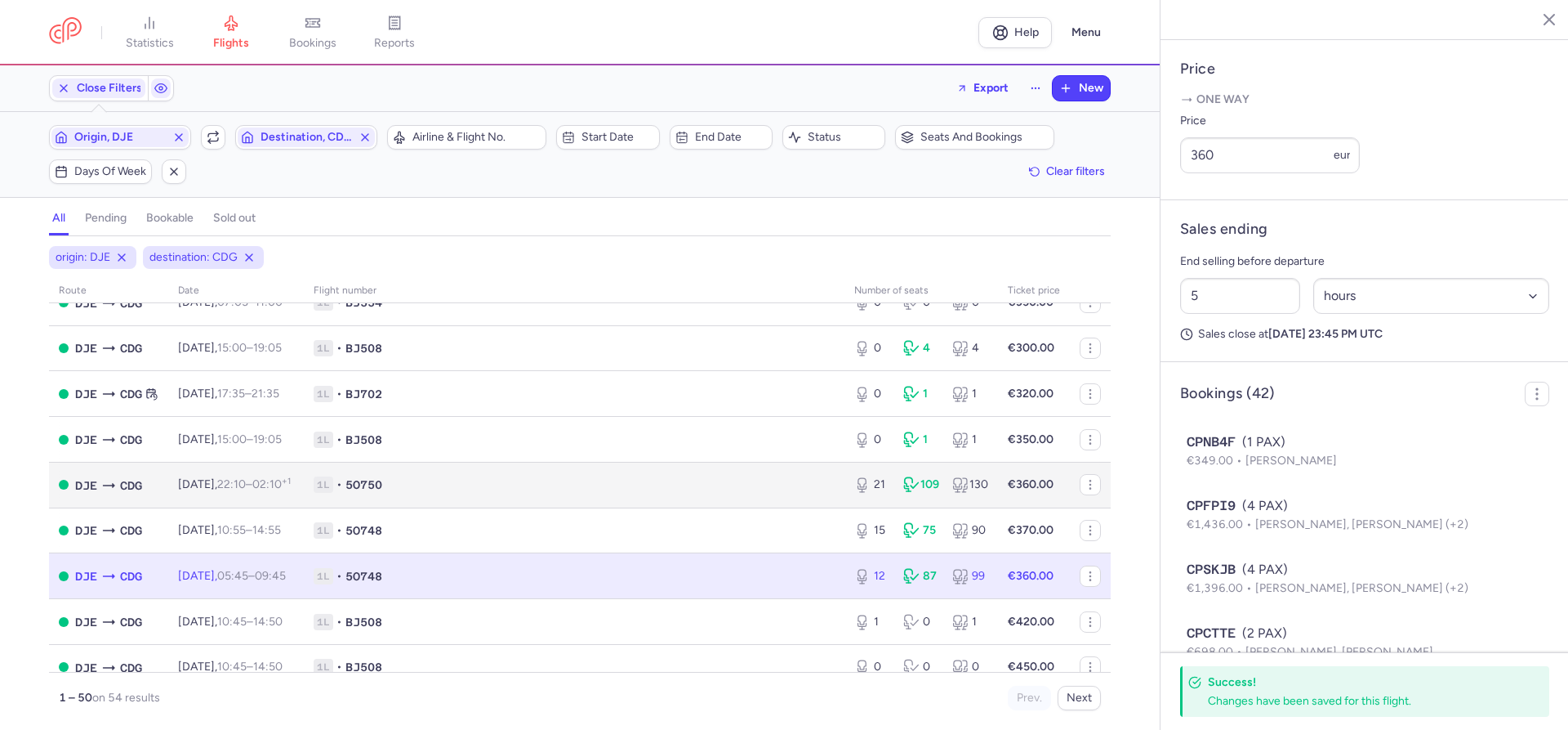
scroll to position [280, 0]
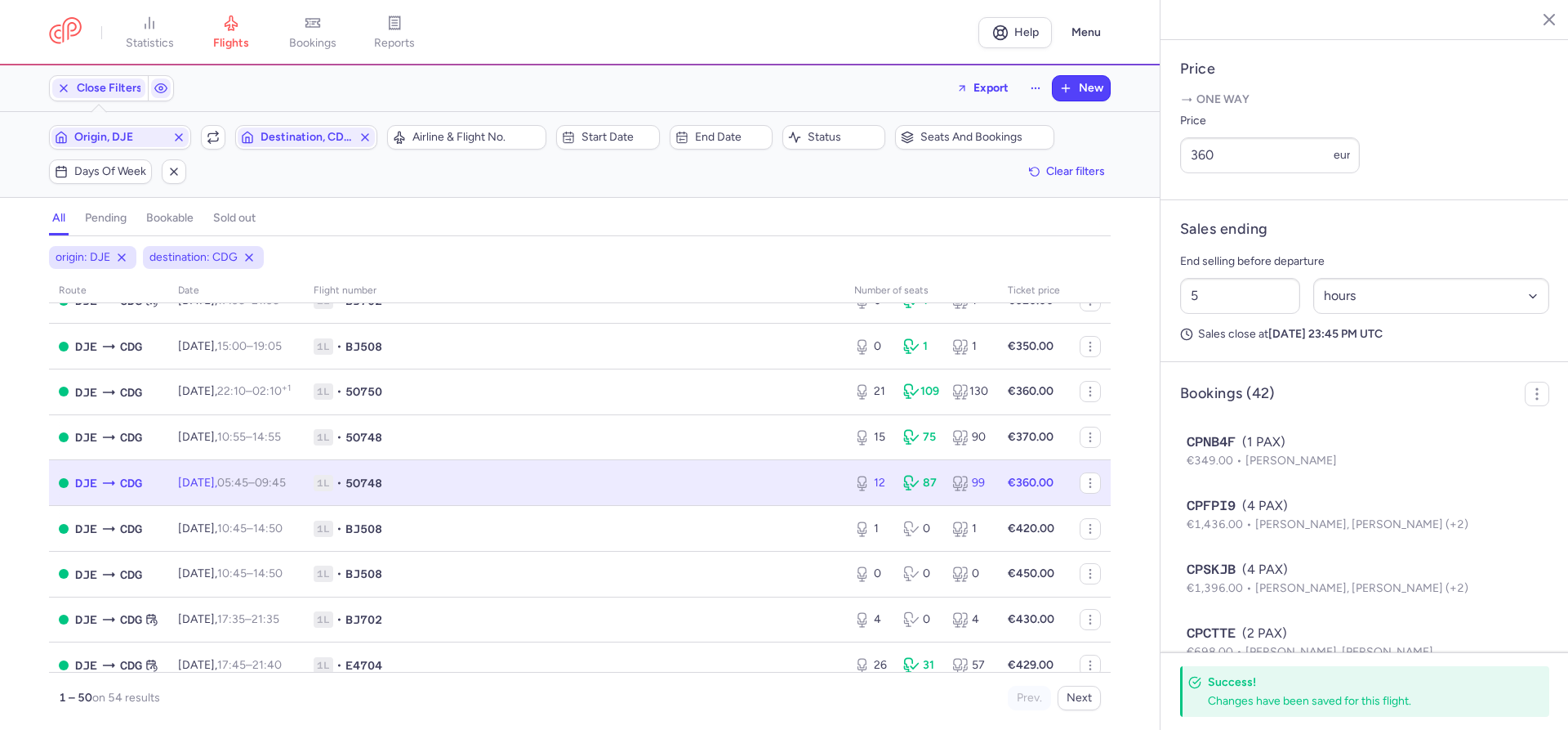
click at [10, 434] on div "origin: DJE destination: CDG route date Flight number number of seats Ticket pr…" at bounding box center [580, 488] width 1160 height 484
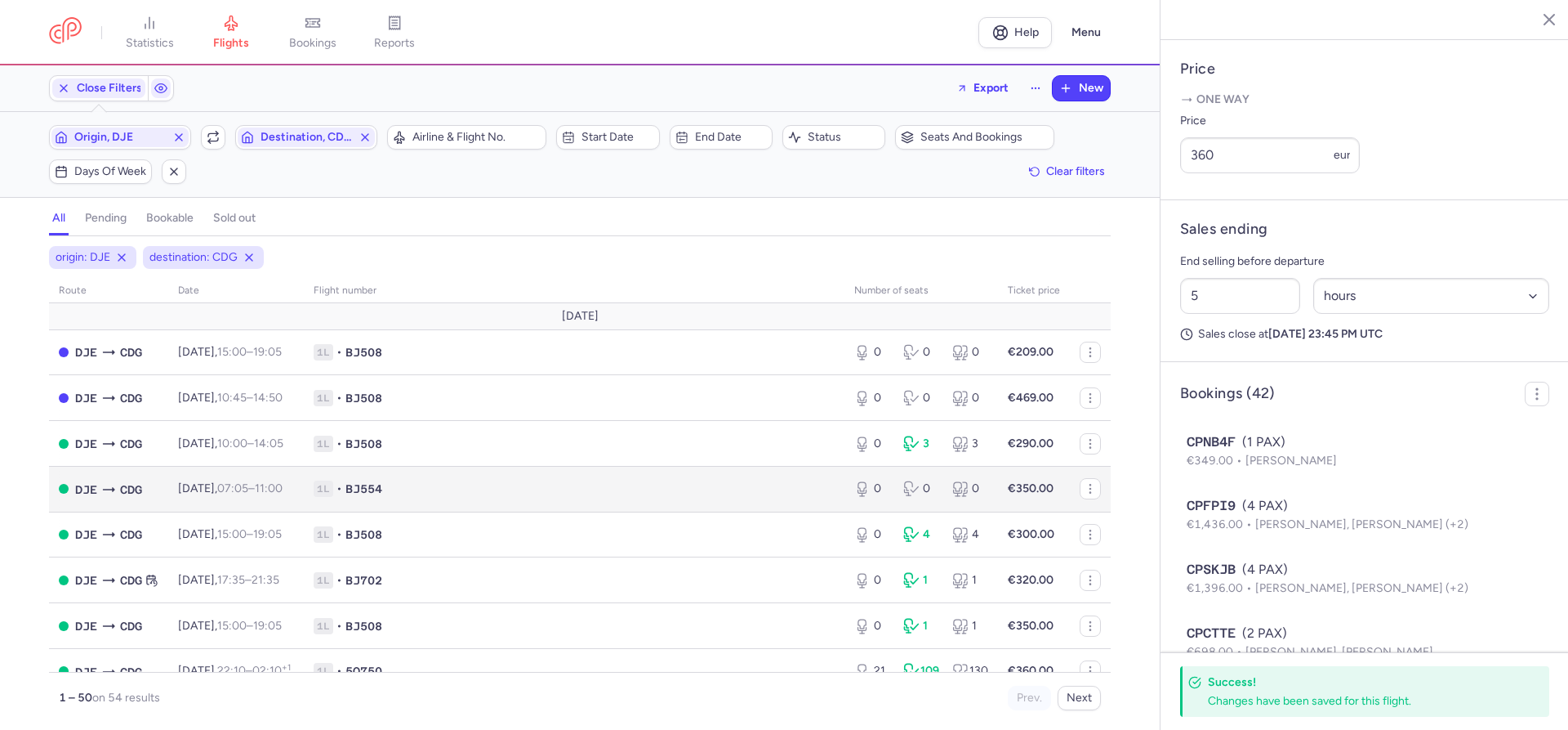
scroll to position [94, 0]
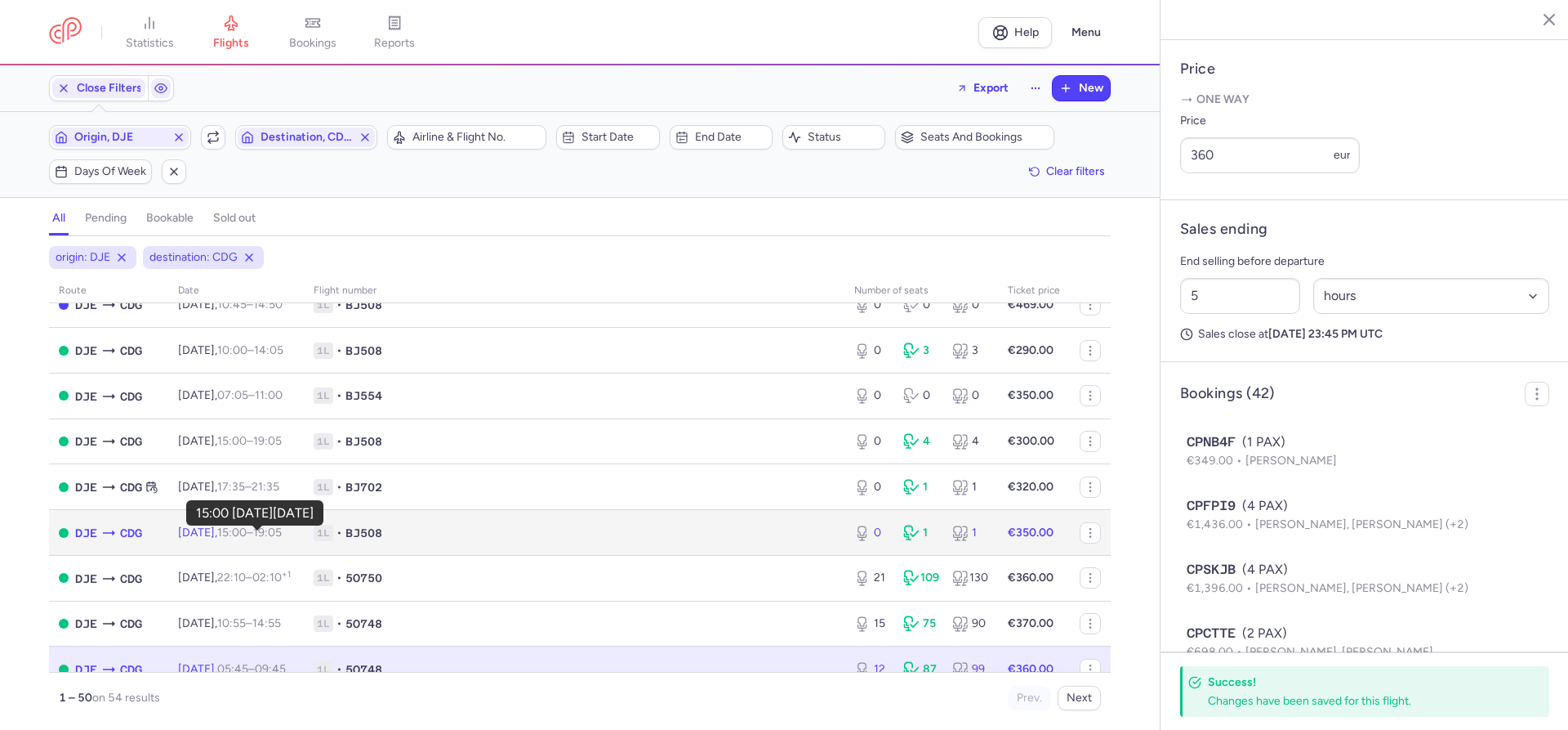
click at [247, 537] on time "15:00" at bounding box center [232, 532] width 30 height 14
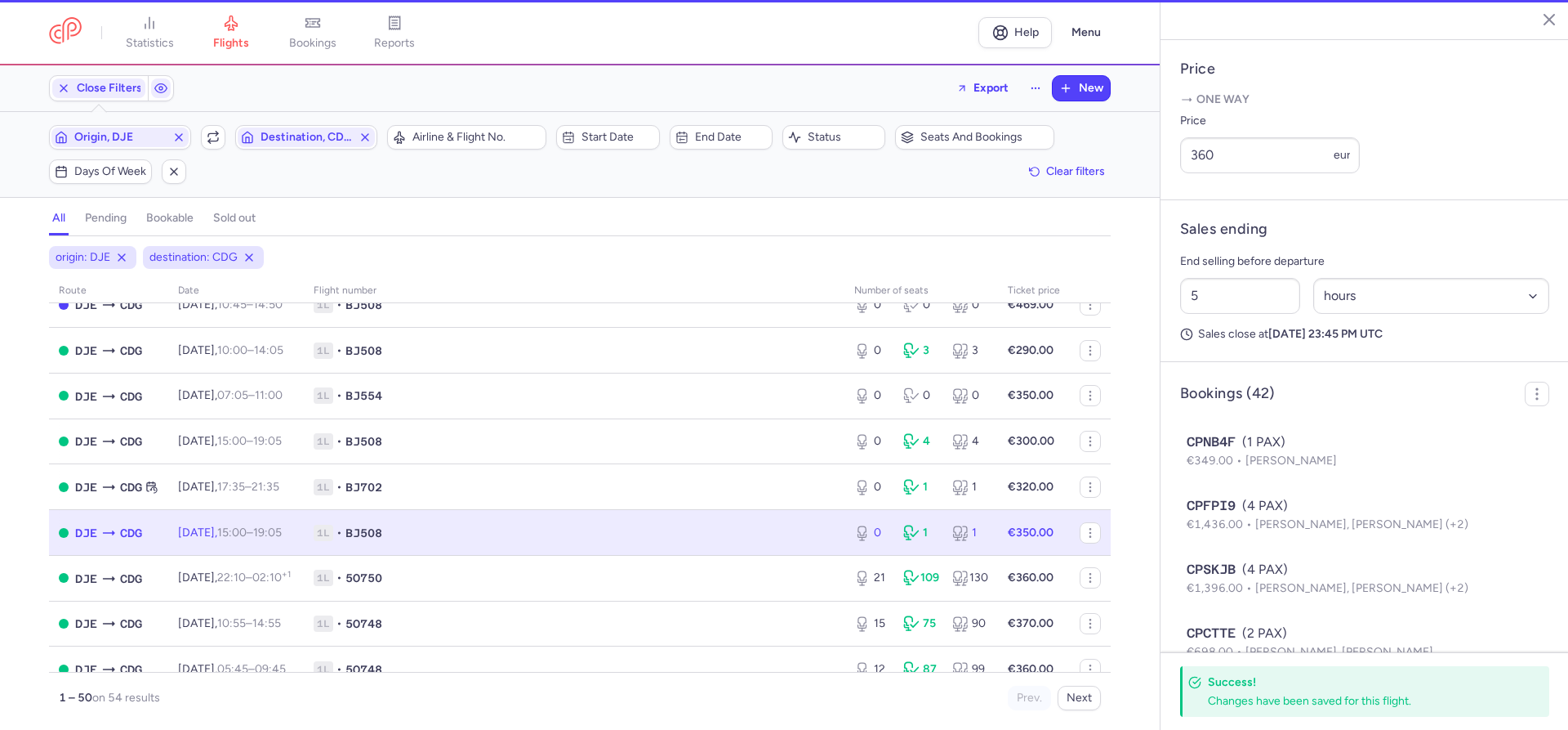
type input "0"
type input "3"
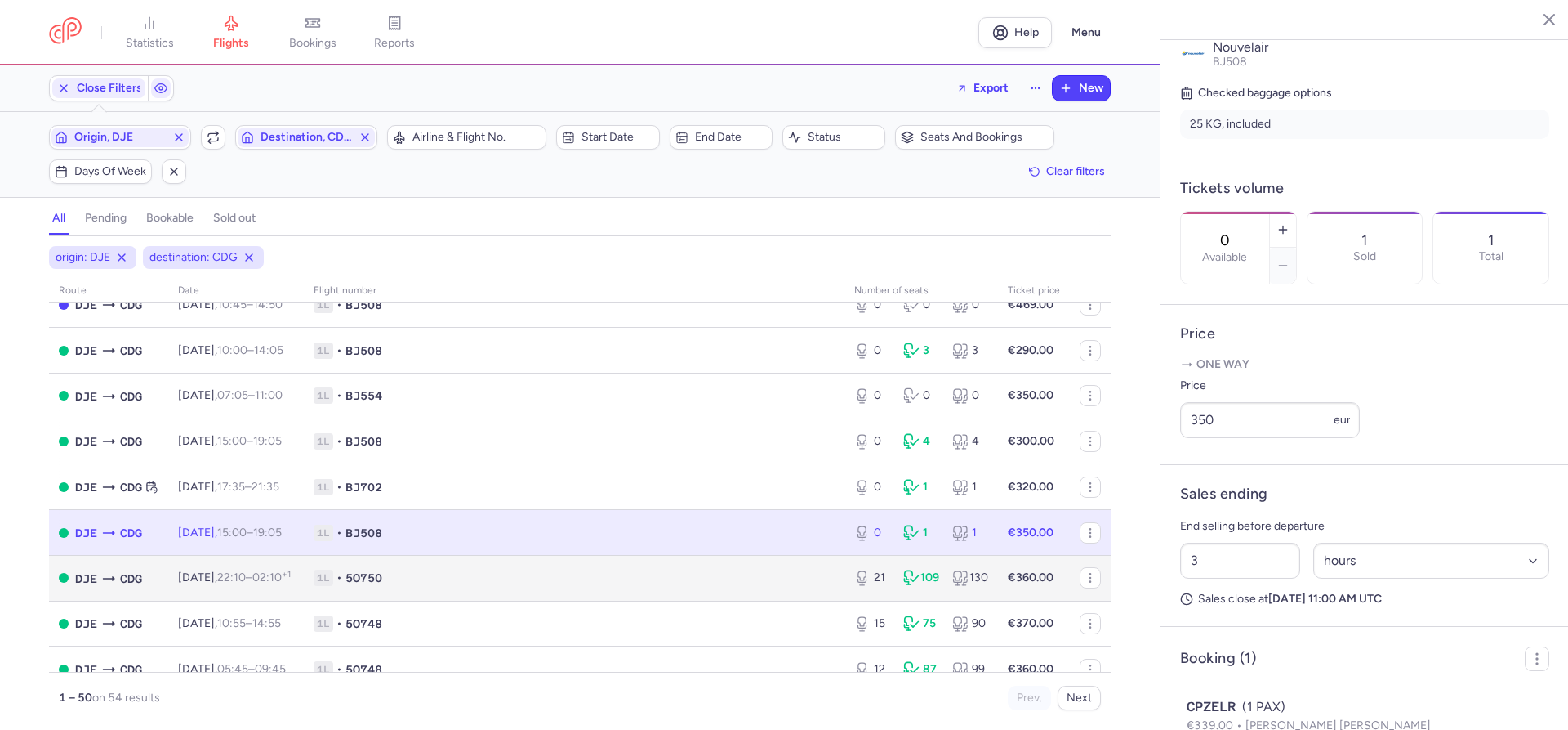
scroll to position [186, 0]
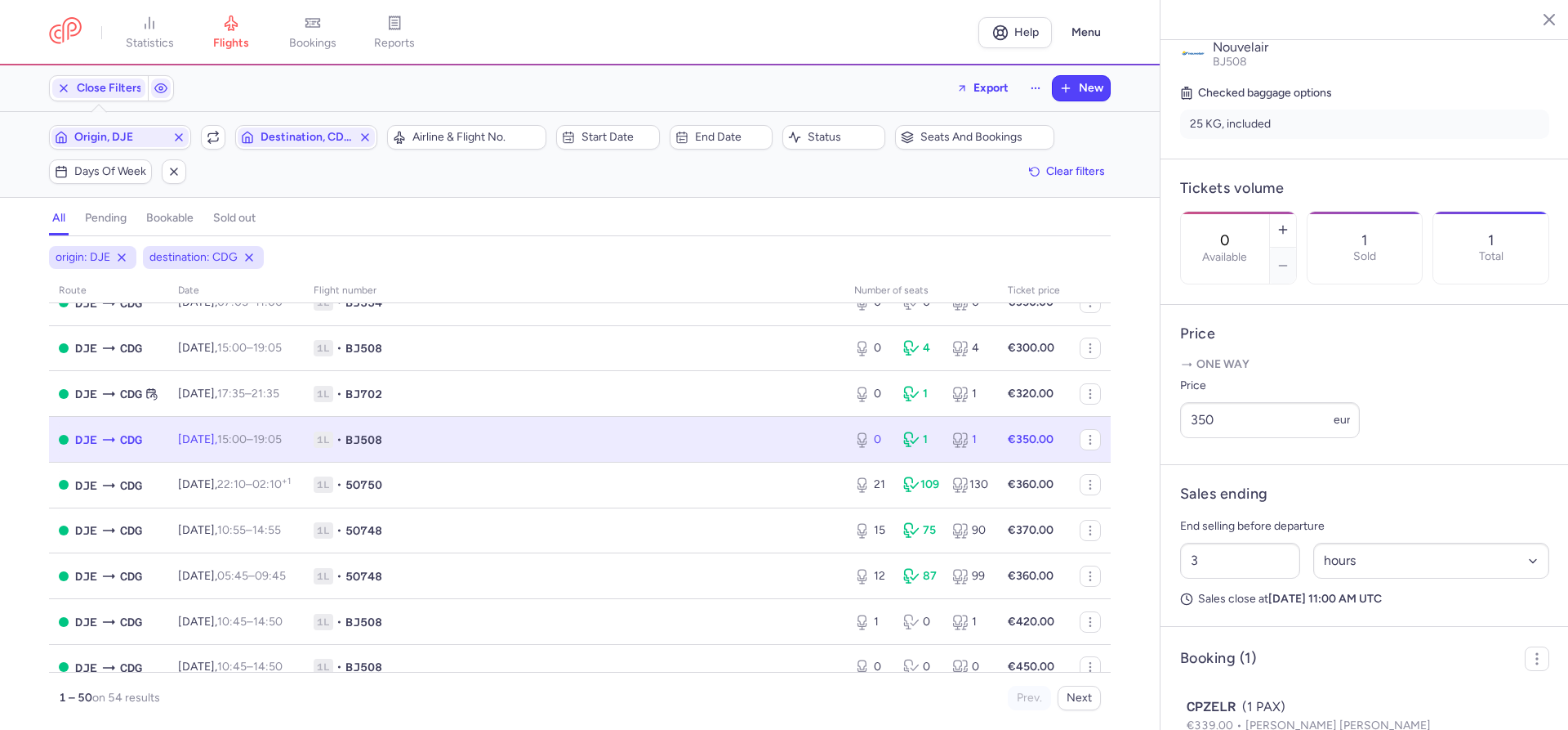
click at [9, 280] on div "origin: DJE destination: CDG route date Flight number number of seats Ticket pr…" at bounding box center [580, 488] width 1160 height 484
click at [65, 88] on line "button" at bounding box center [63, 88] width 7 height 7
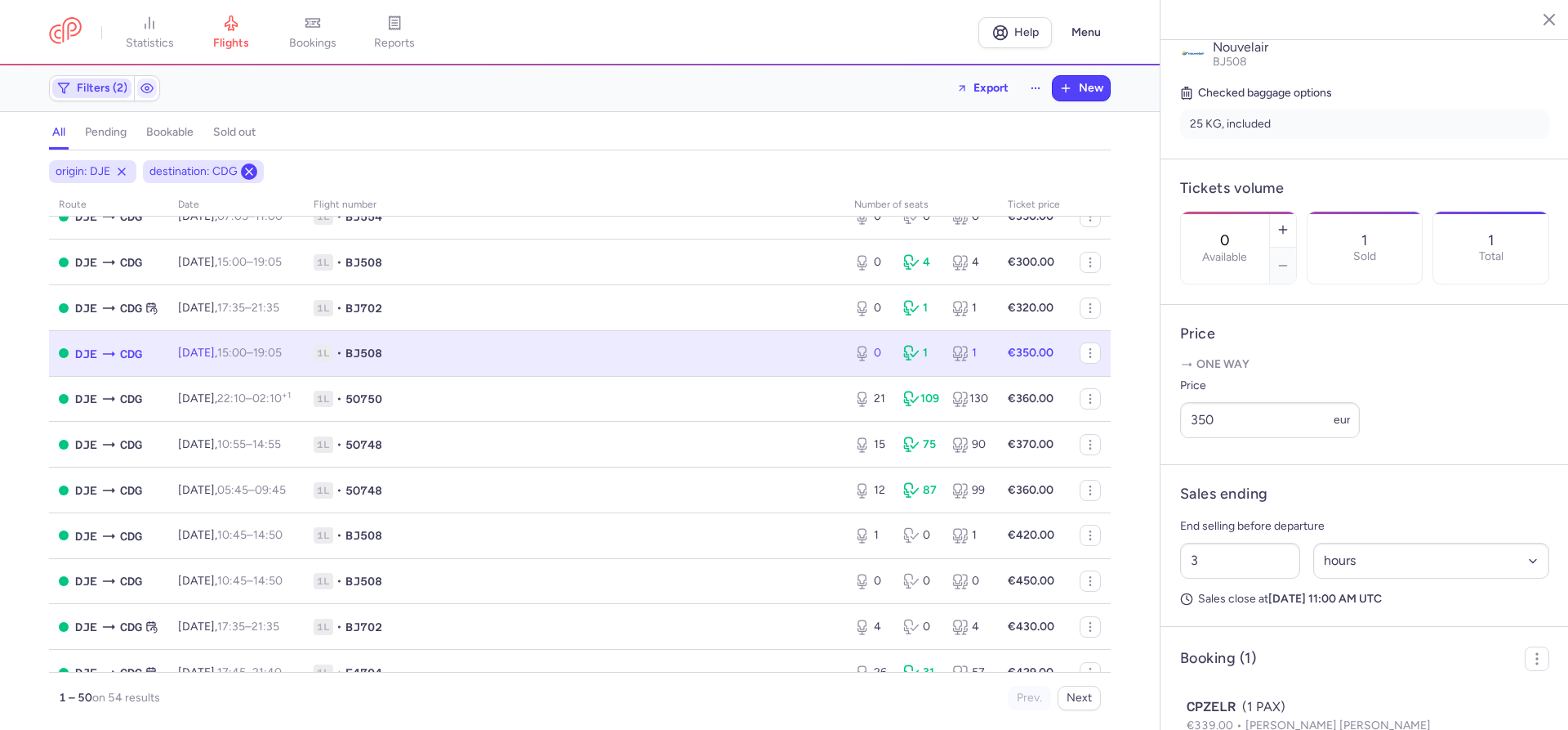
click at [248, 172] on icon at bounding box center [249, 172] width 13 height 13
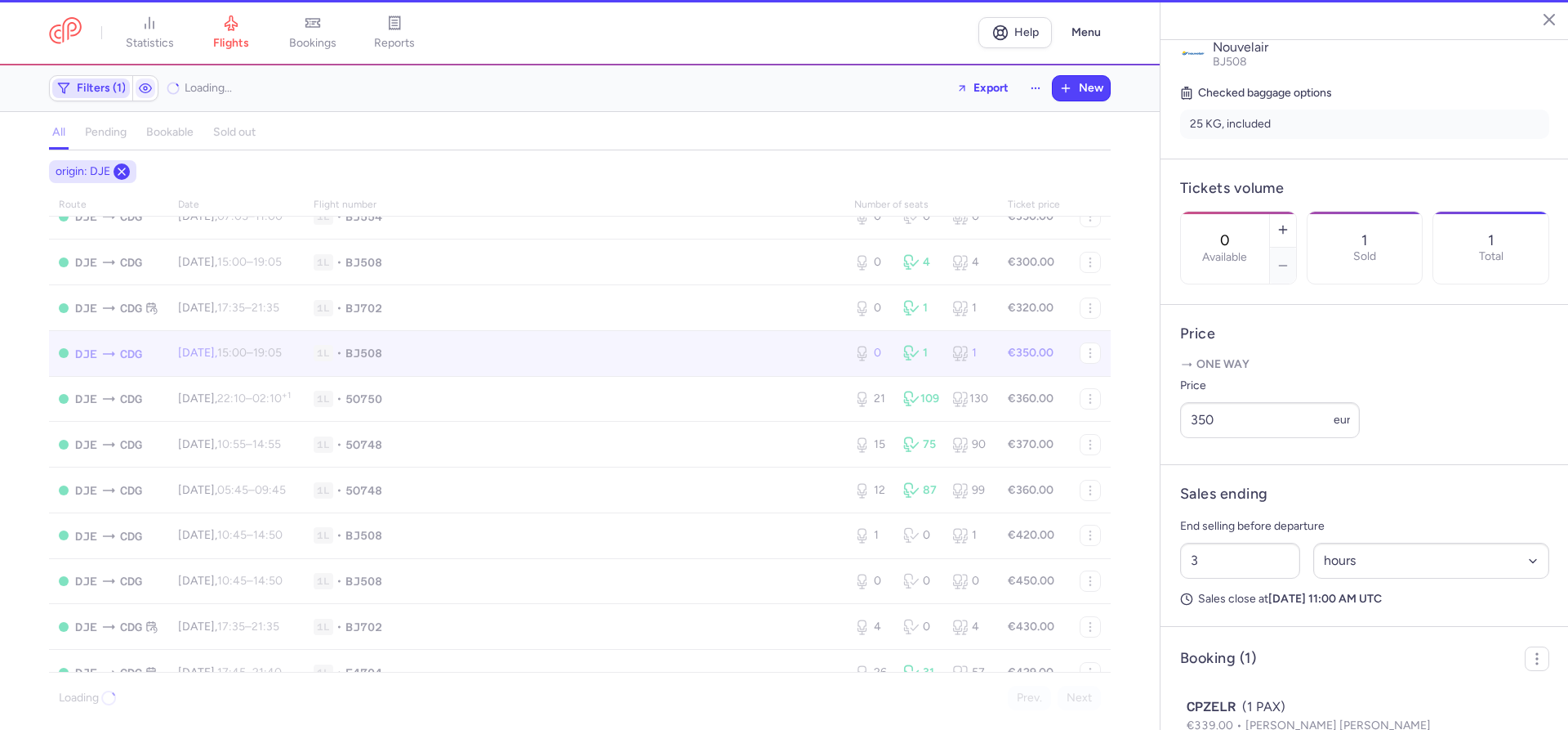
click at [123, 177] on icon at bounding box center [122, 172] width 13 height 13
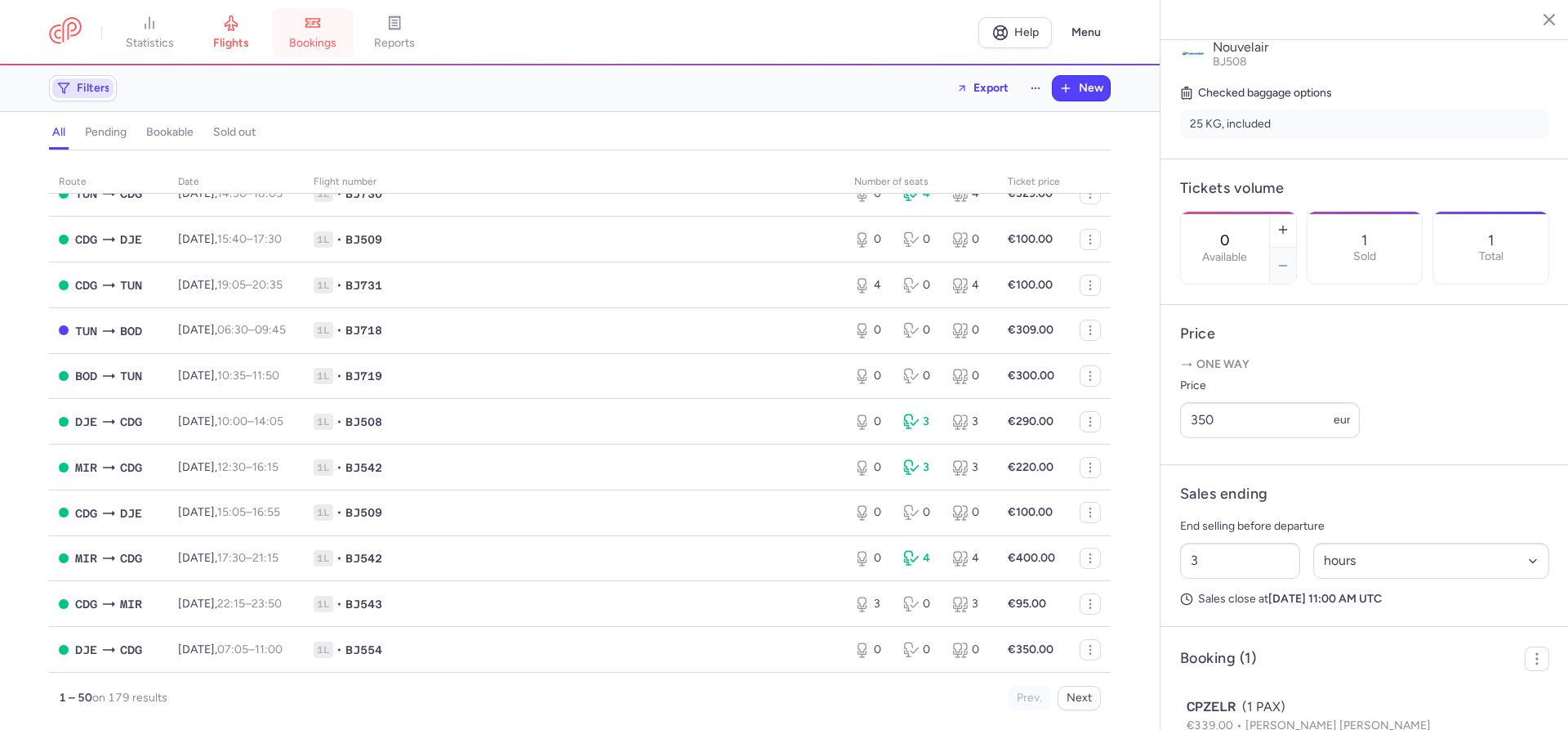
click at [317, 31] on link "bookings" at bounding box center [313, 32] width 82 height 36
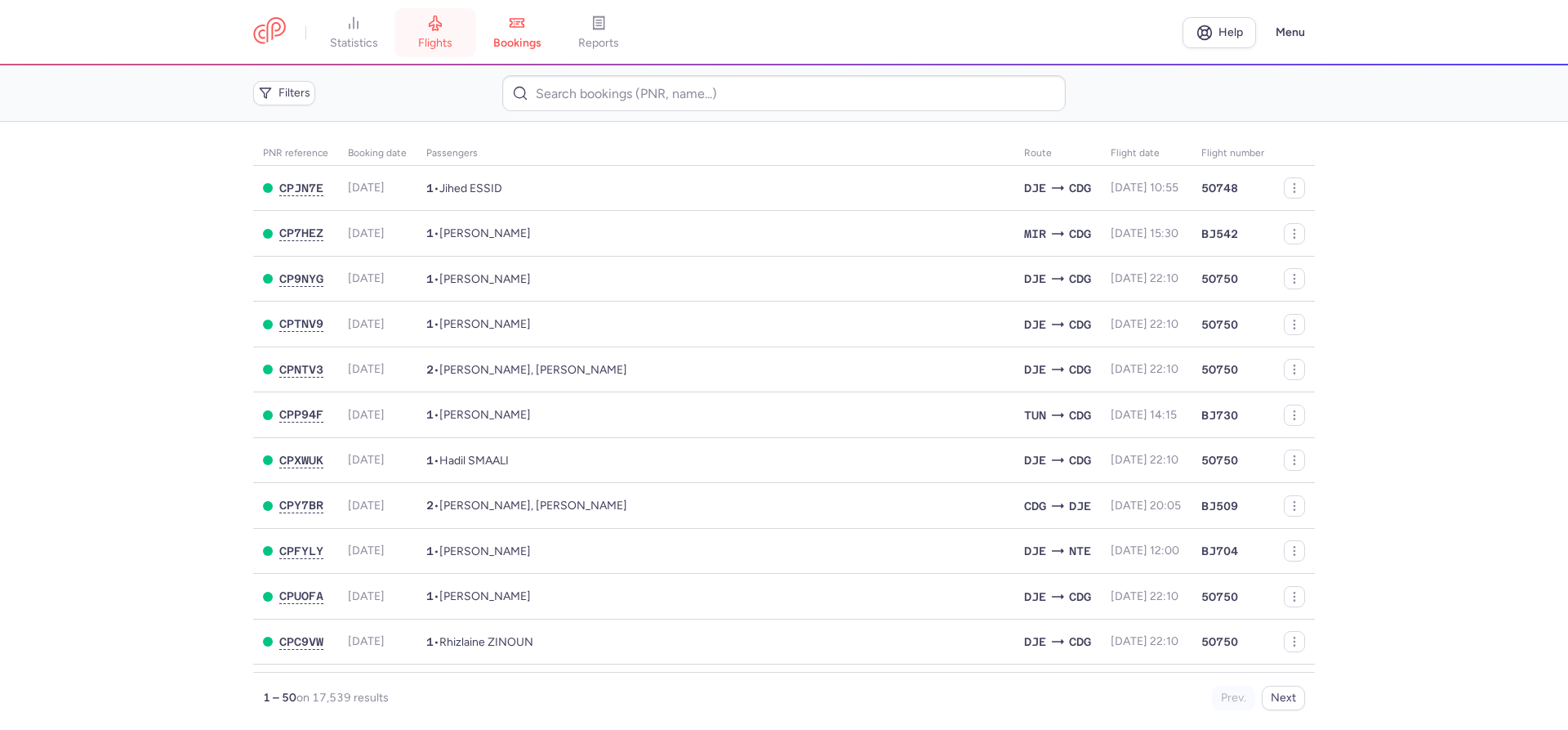
click at [427, 35] on link "flights" at bounding box center [436, 32] width 82 height 36
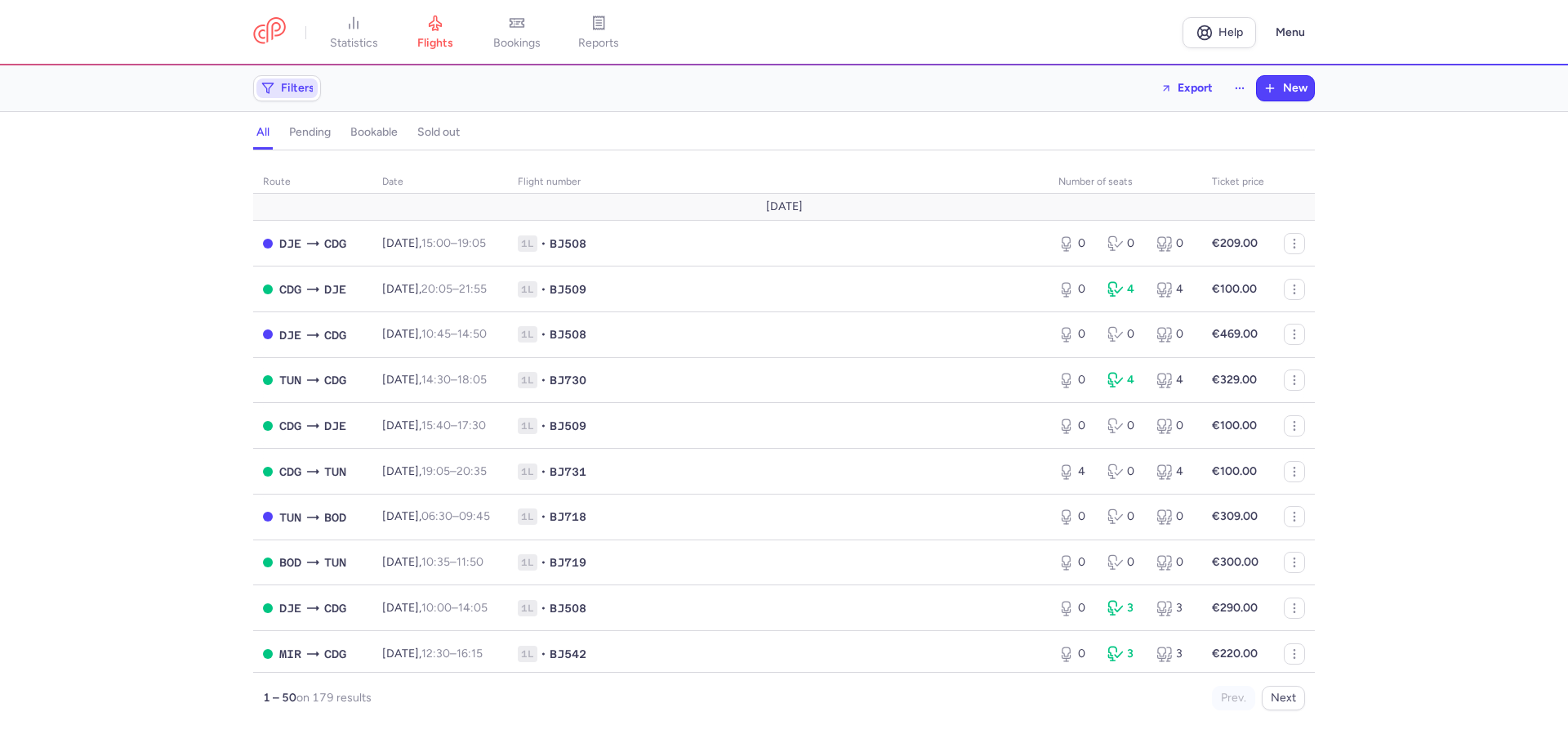
click at [309, 94] on span "Filters" at bounding box center [298, 89] width 33 height 13
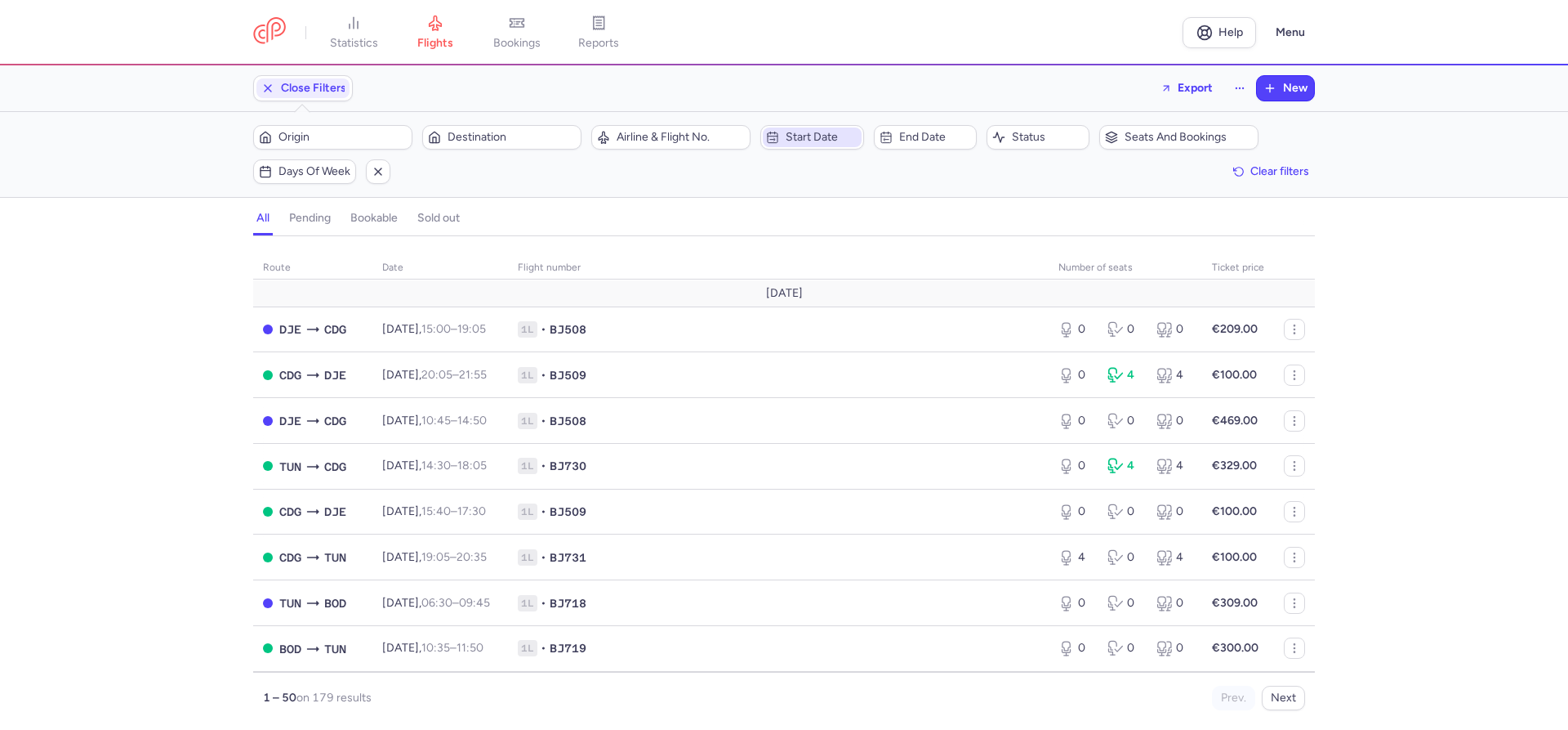
click at [818, 138] on span "Start date" at bounding box center [821, 137] width 72 height 13
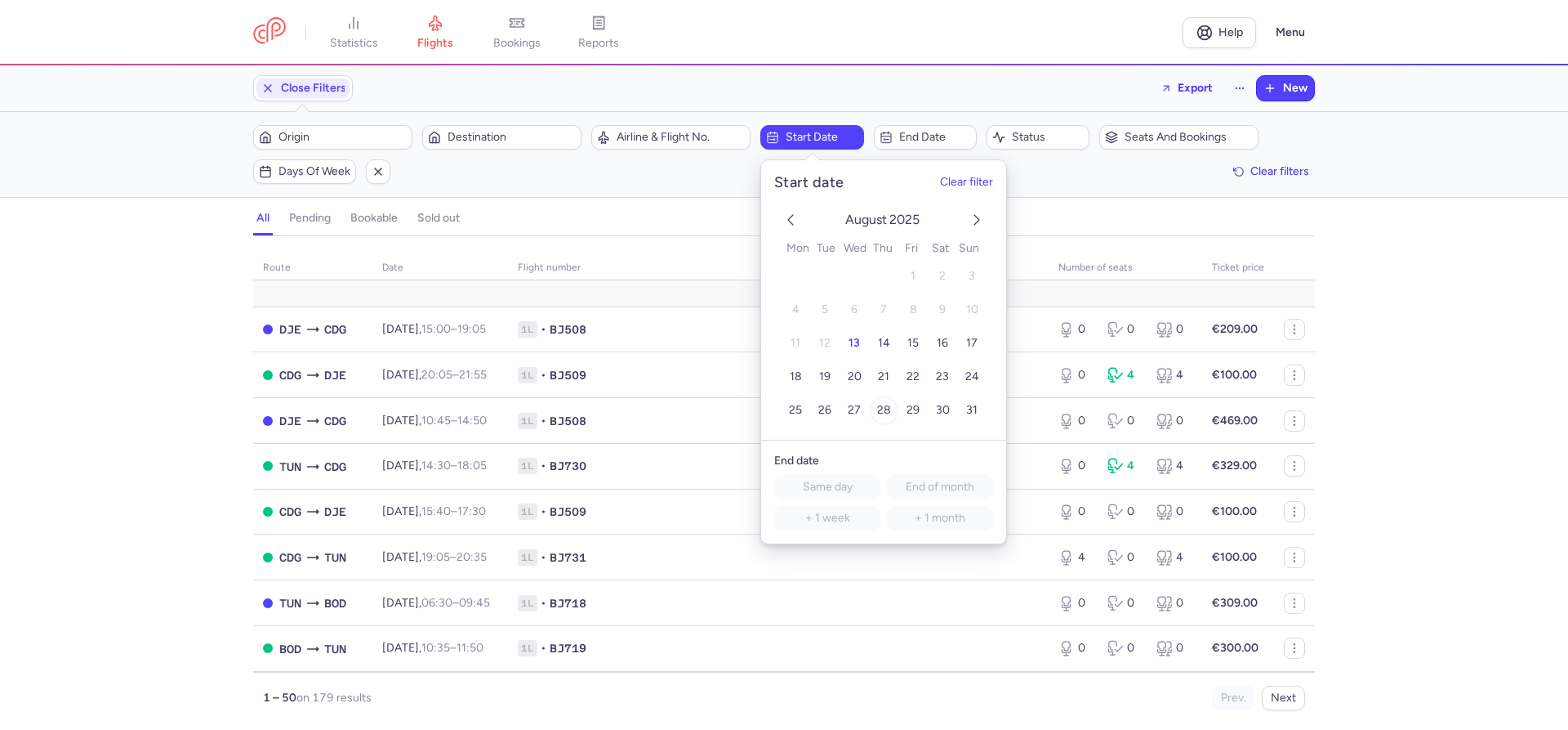
click at [881, 408] on span "28" at bounding box center [884, 410] width 14 height 14
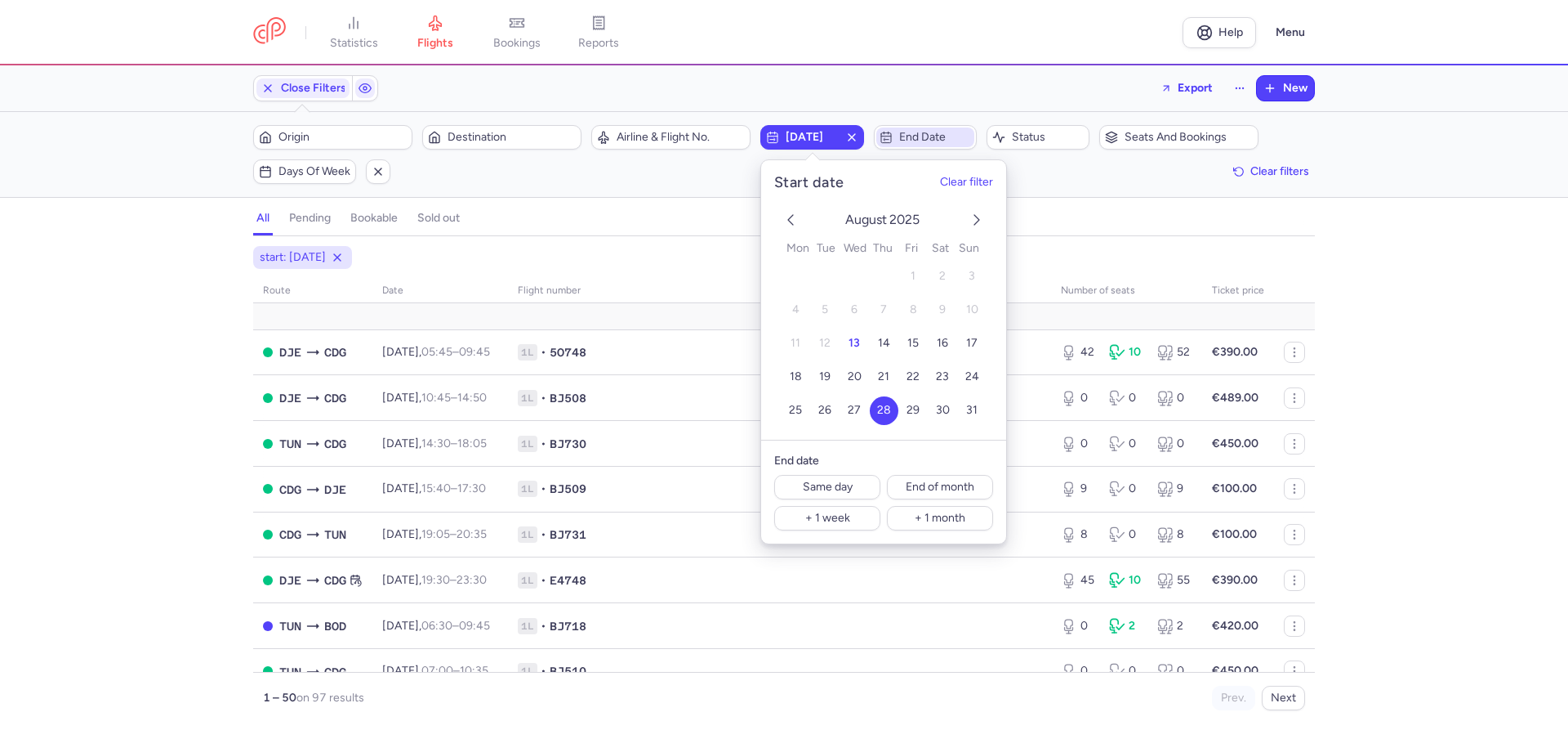
click at [916, 137] on span "End date" at bounding box center [935, 137] width 72 height 13
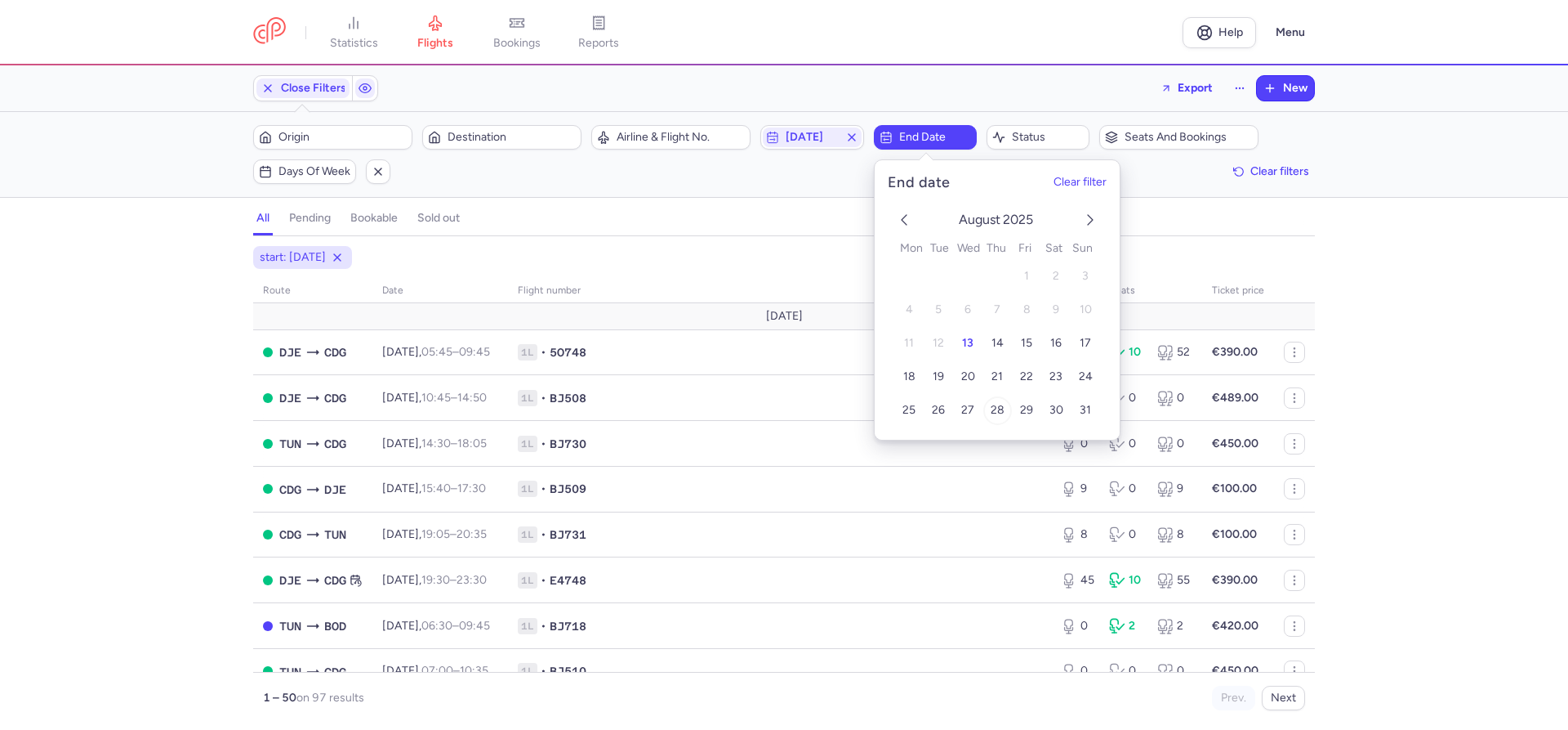
click at [996, 414] on span "28" at bounding box center [997, 410] width 14 height 14
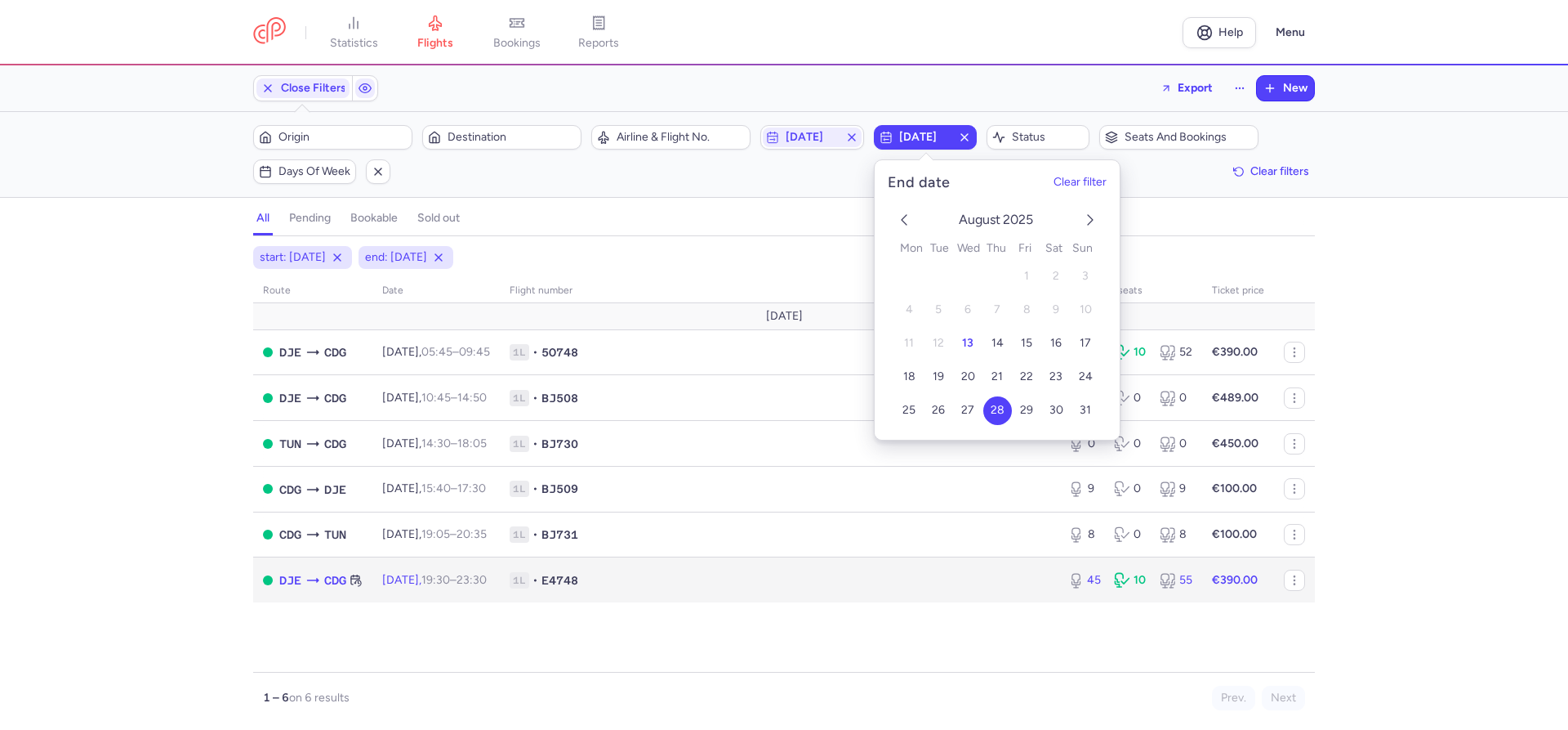
click at [395, 576] on td "Thu, 28 Aug, 19:30 – 23:30 +0" at bounding box center [436, 579] width 128 height 45
select select "hours"
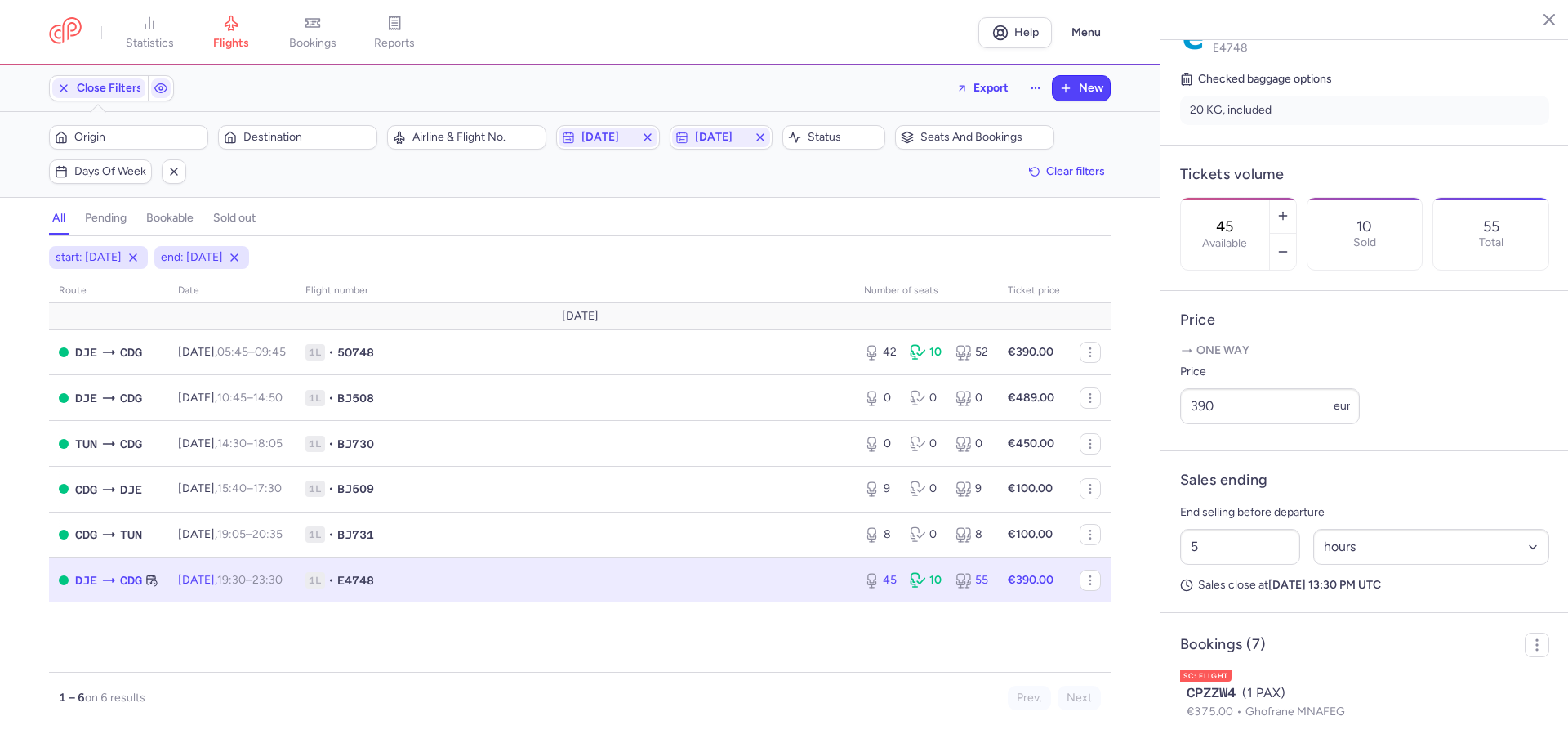
scroll to position [741, 0]
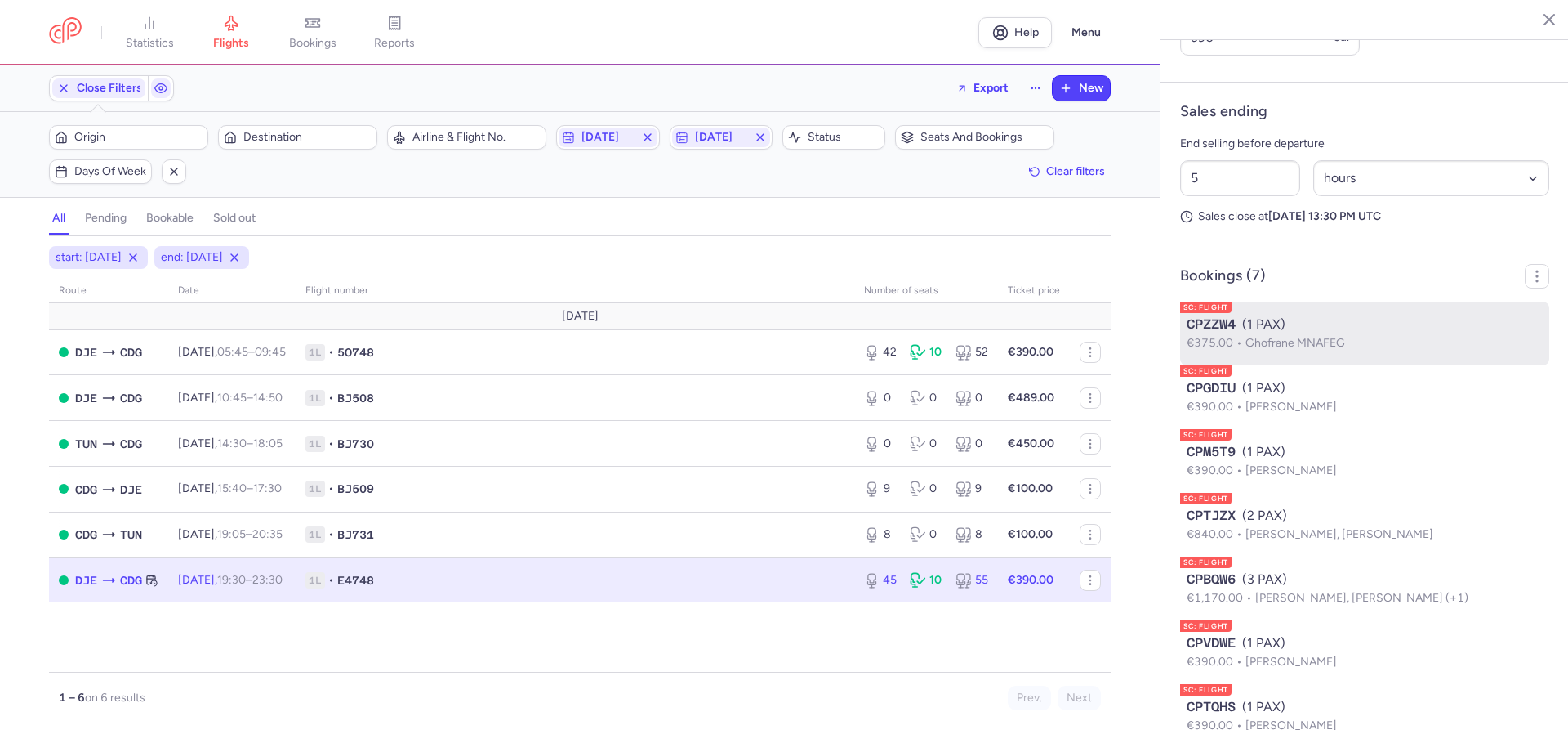
click at [1264, 315] on div "CPZZW4 (1 PAX)" at bounding box center [1364, 324] width 356 height 20
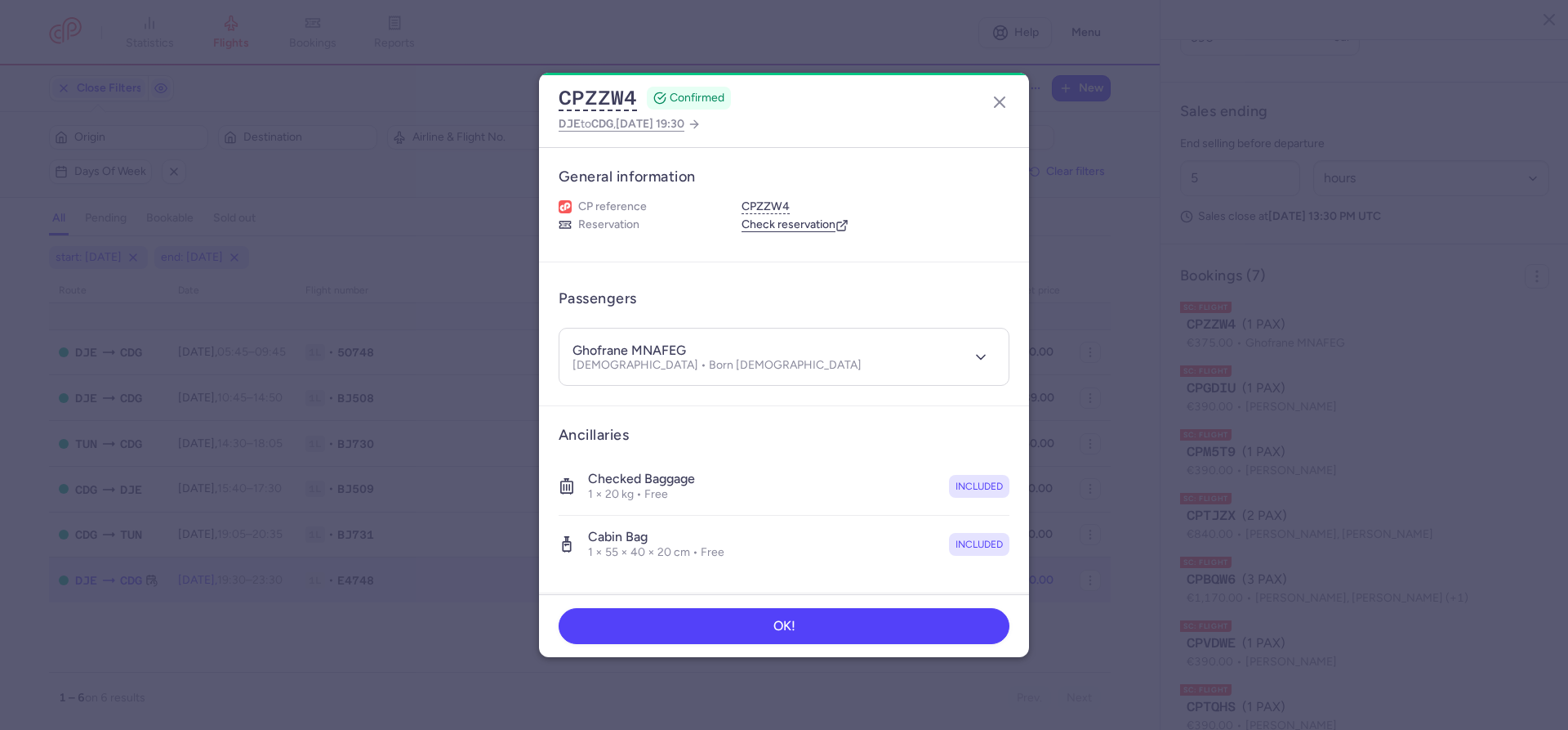
scroll to position [403, 0]
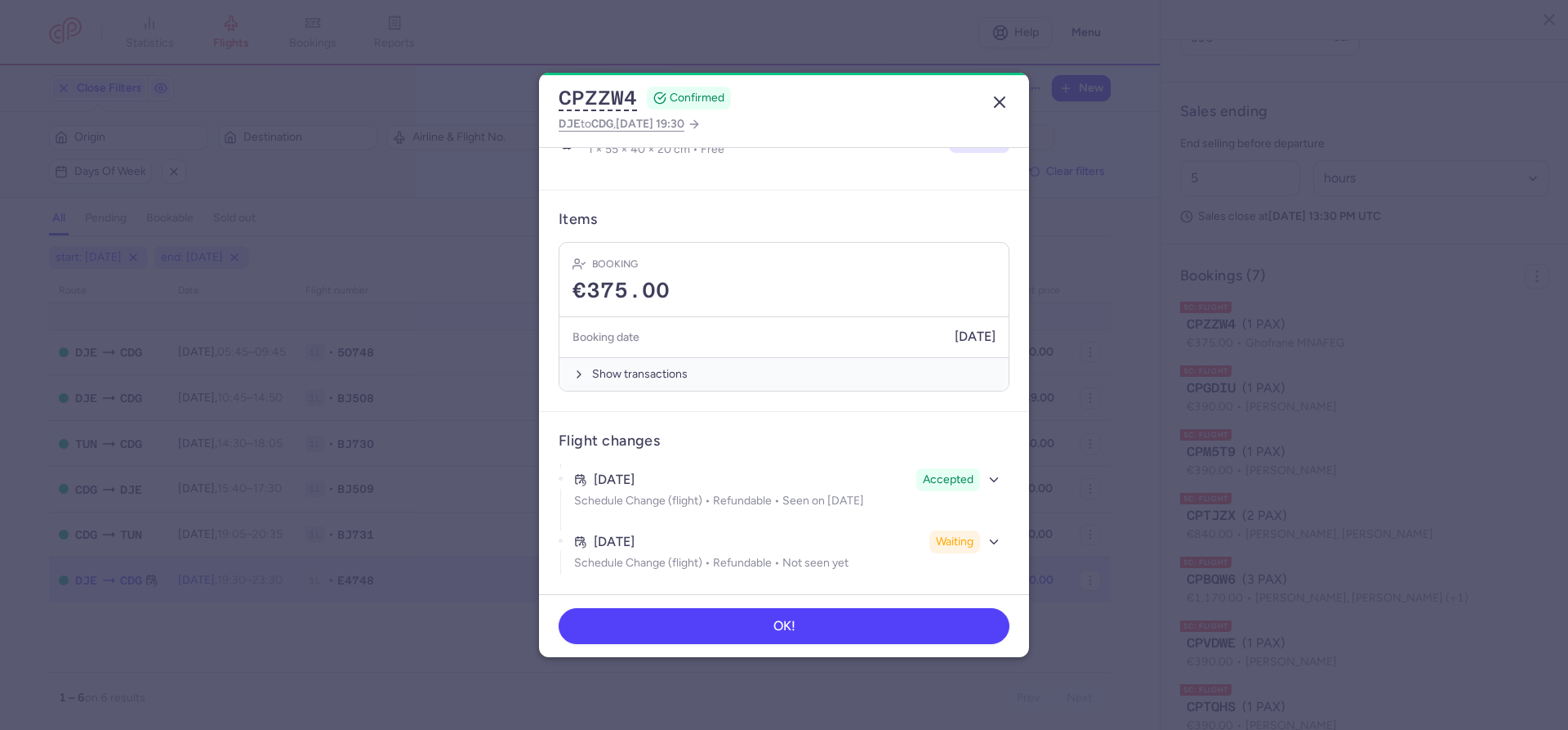
click at [998, 98] on icon "button" at bounding box center [1000, 102] width 20 height 20
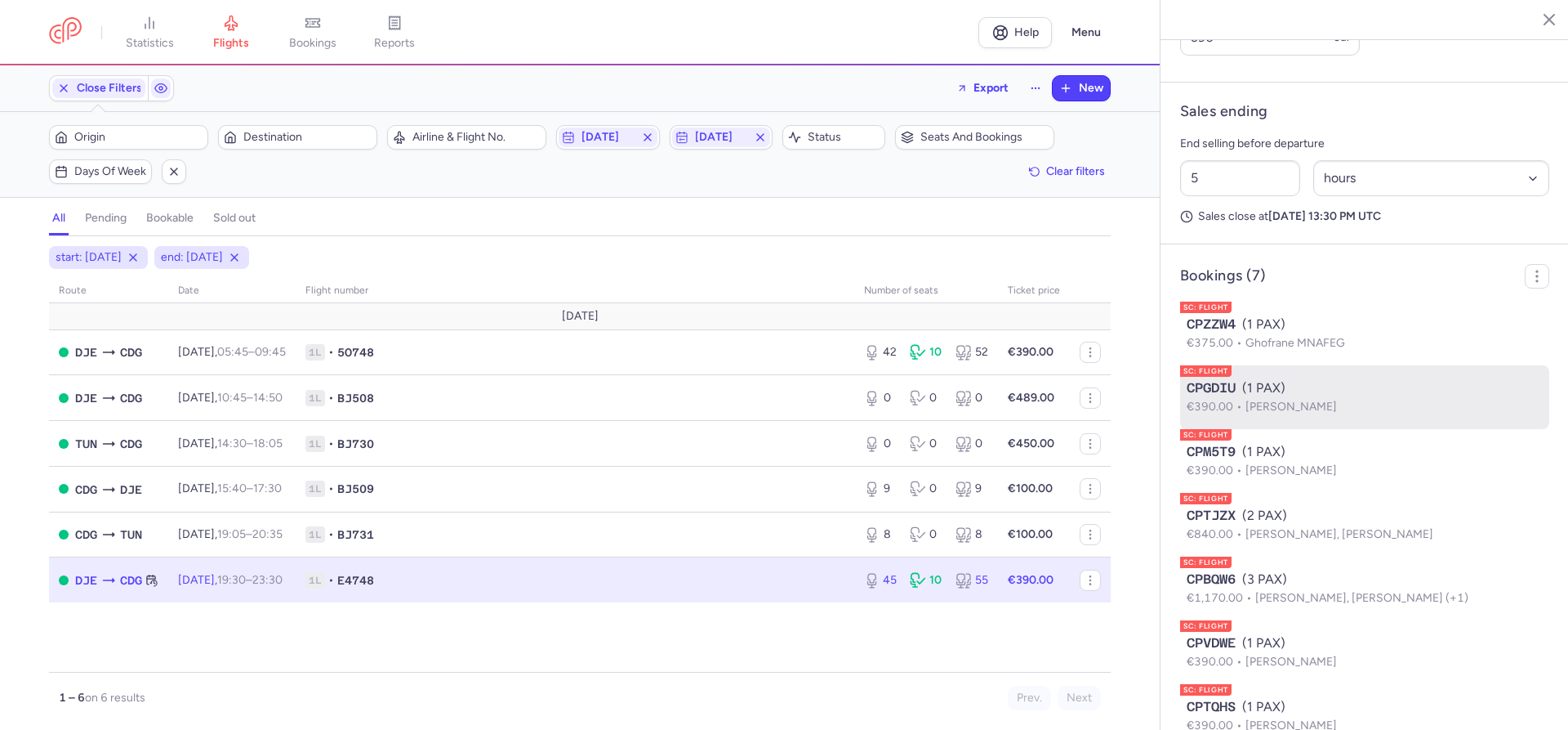
click at [1232, 378] on span "CPGDIU" at bounding box center [1210, 387] width 49 height 20
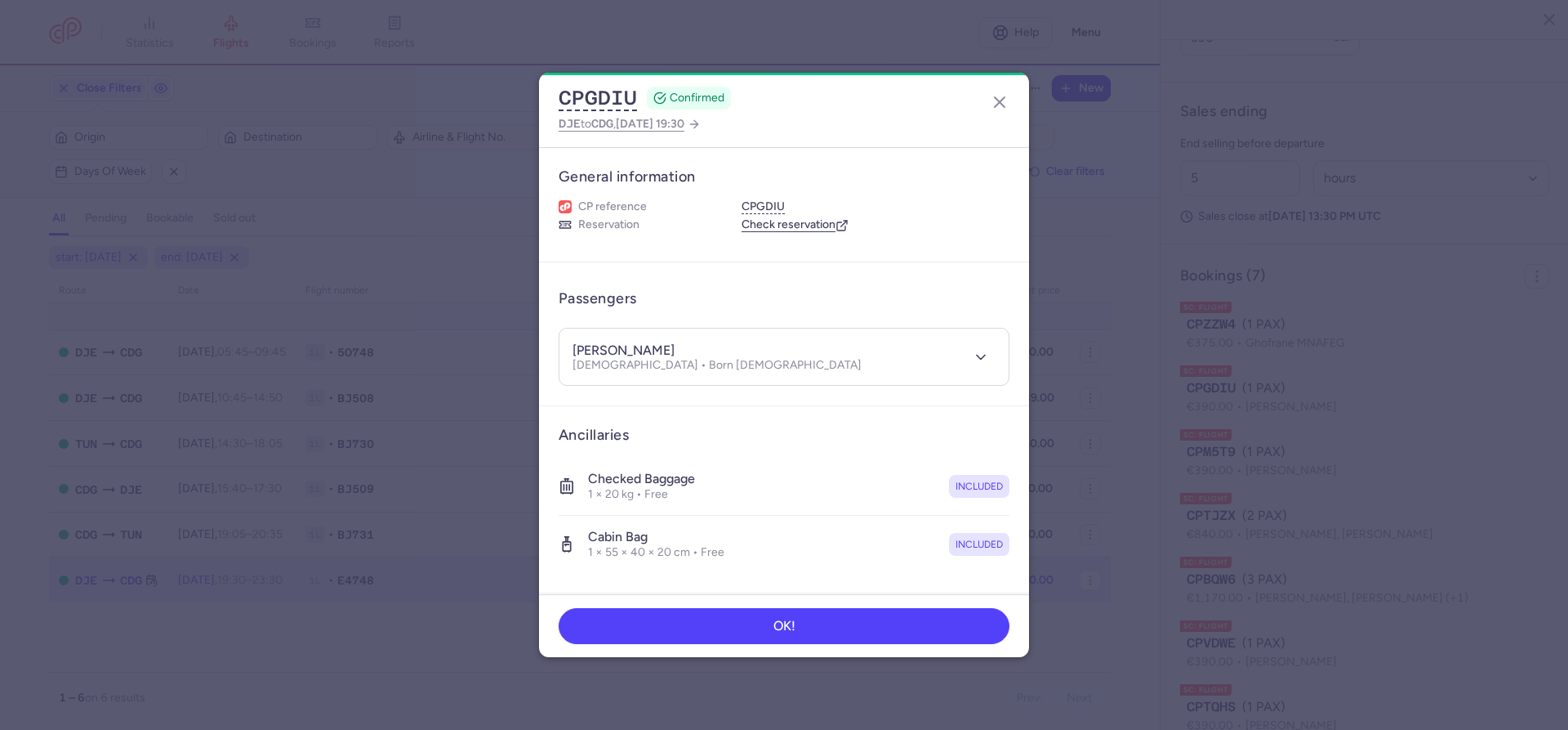
scroll to position [403, 0]
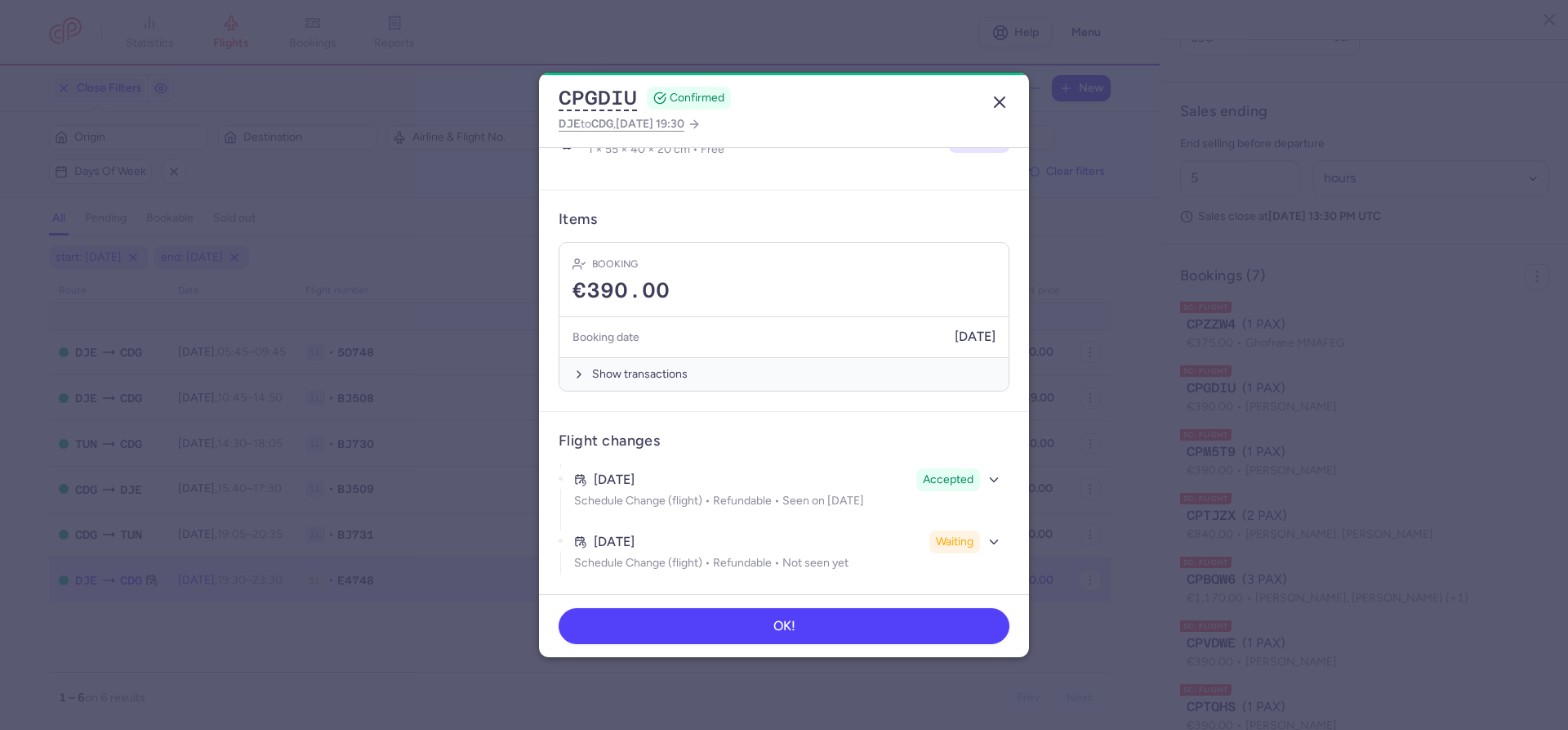
click at [994, 103] on icon "button" at bounding box center [1000, 102] width 20 height 20
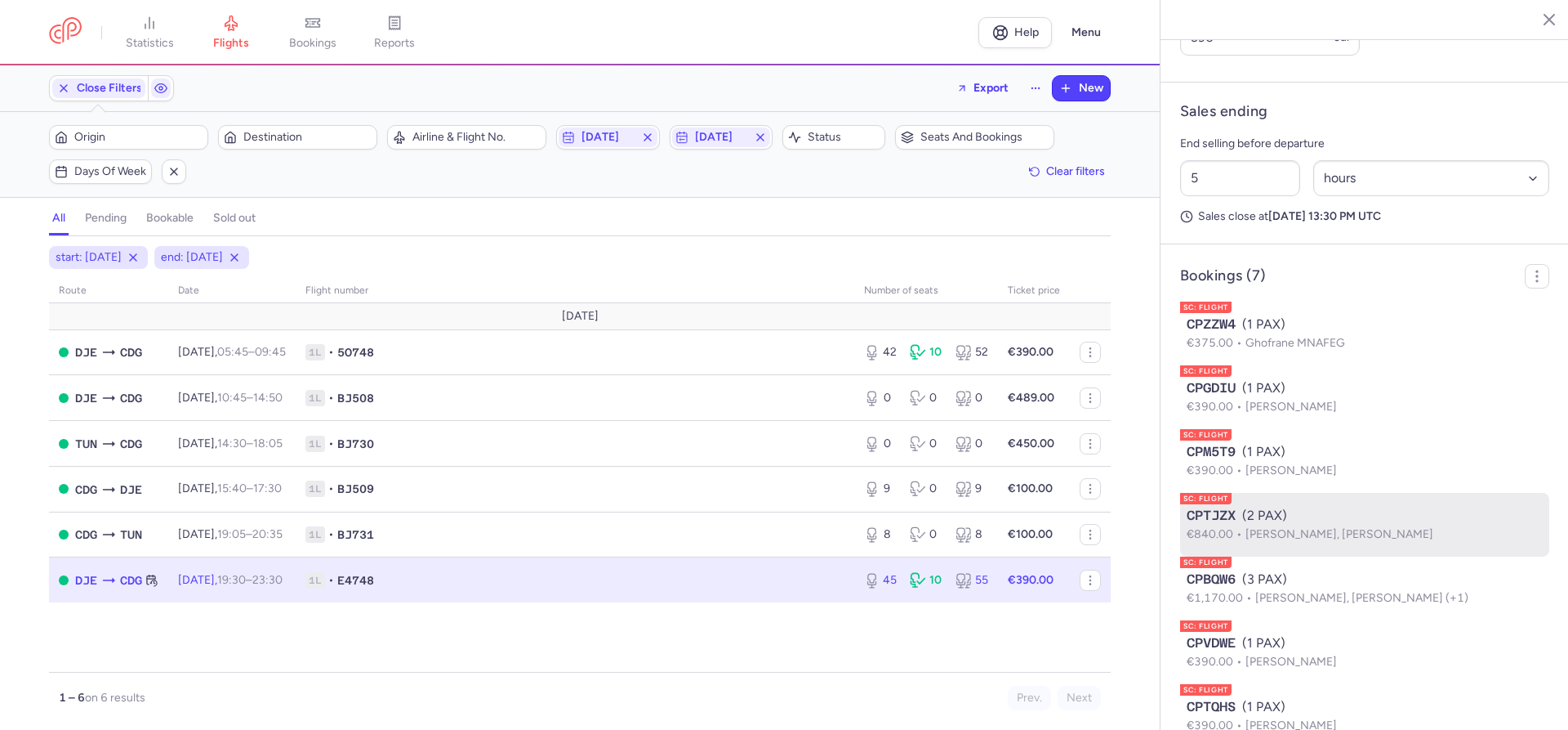
click at [1265, 506] on div "CPTJZX (2 PAX)" at bounding box center [1364, 515] width 356 height 20
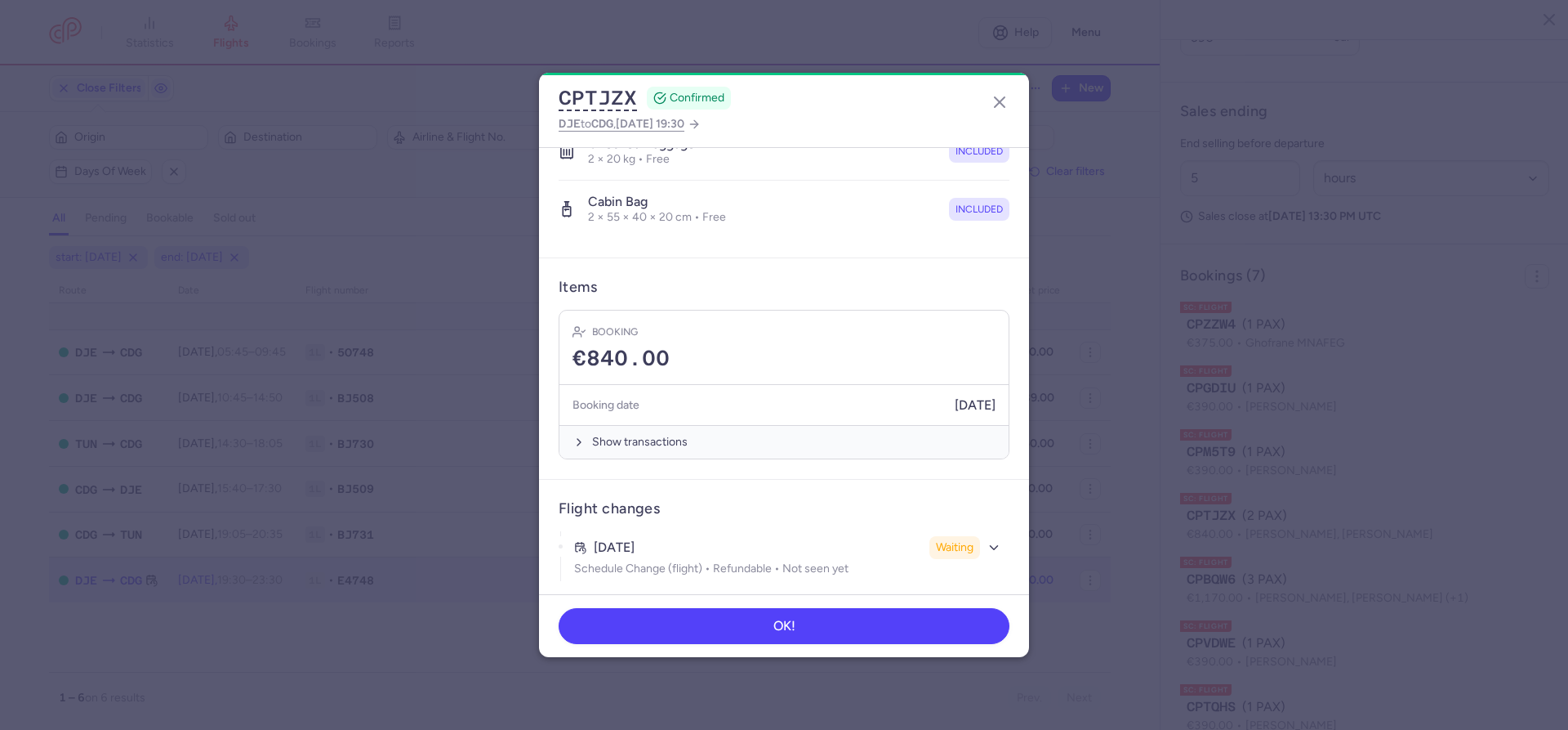
scroll to position [397, 0]
click at [1000, 103] on line "button" at bounding box center [1000, 102] width 10 height 10
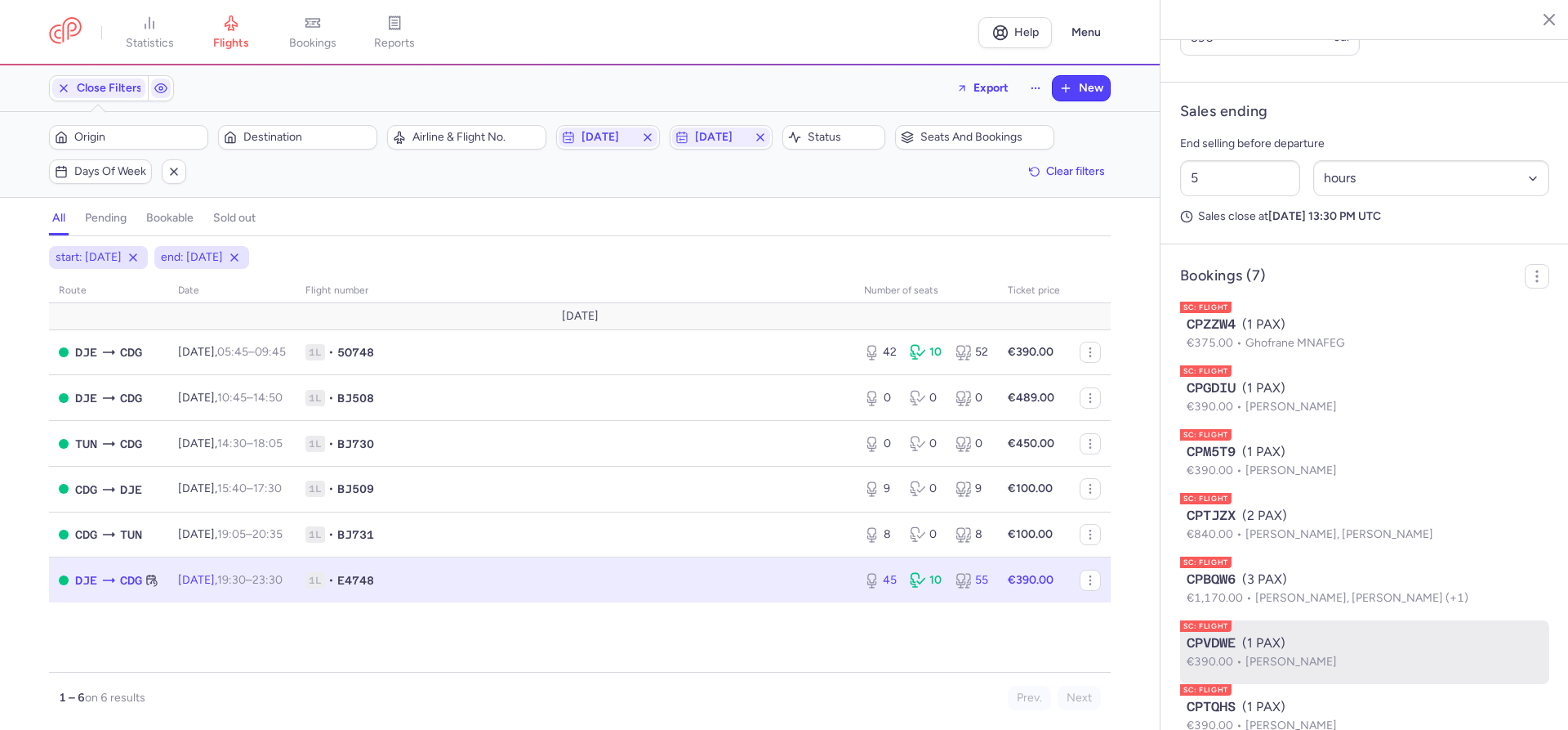
click at [1224, 634] on span "CPVDWE" at bounding box center [1210, 643] width 49 height 20
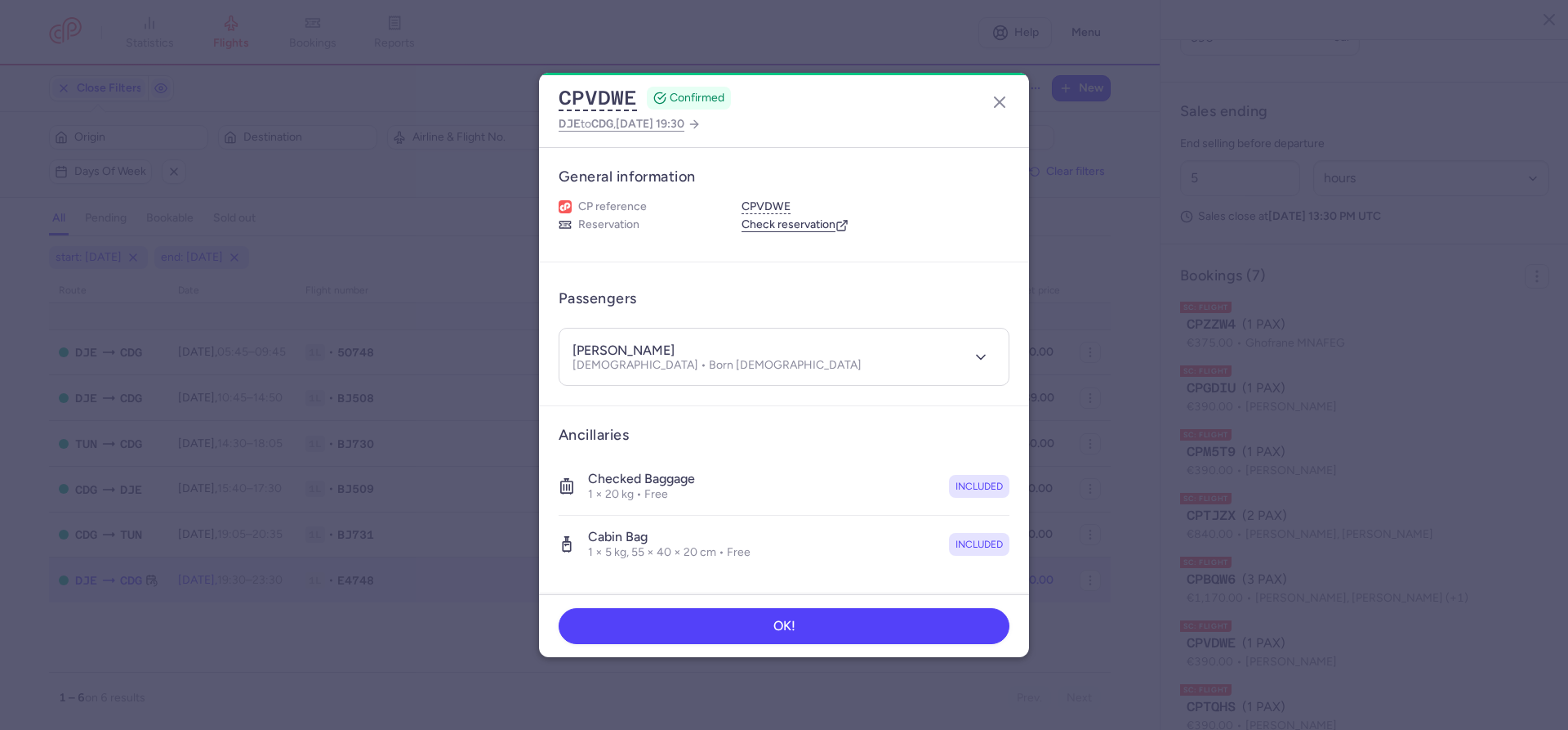
scroll to position [341, 0]
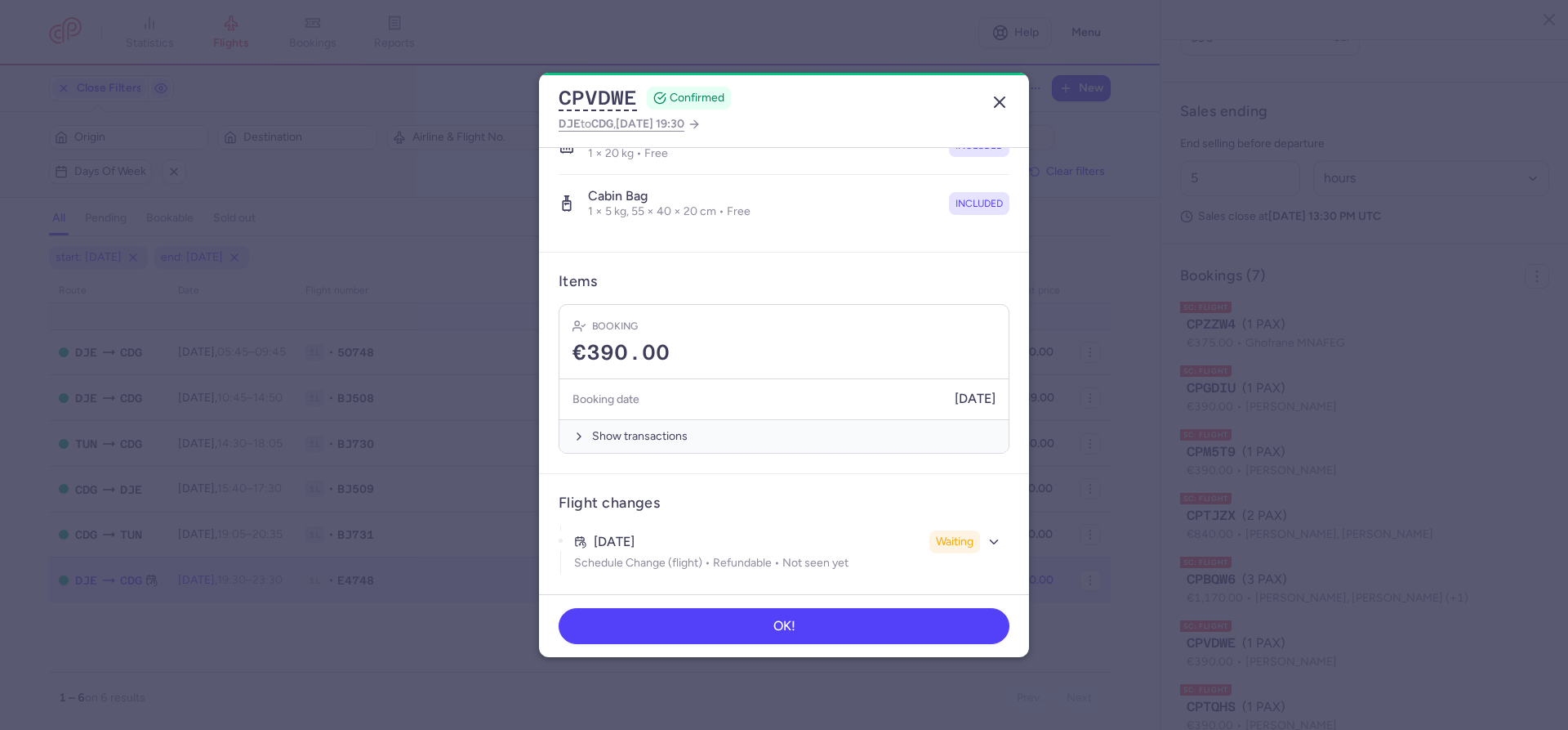
click at [999, 99] on icon "button" at bounding box center [1000, 102] width 20 height 20
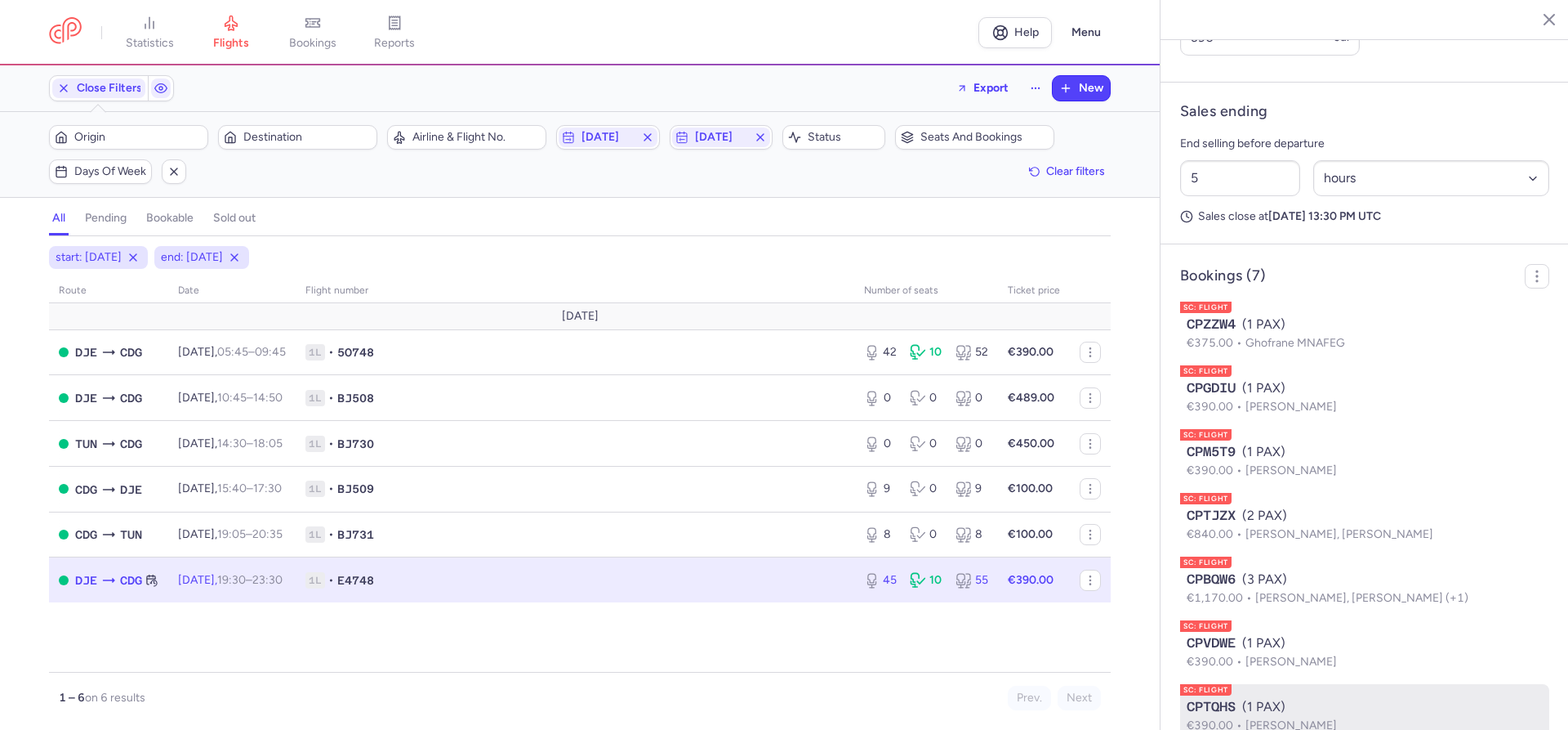
click at [1256, 719] on span "Rayane KESSIR" at bounding box center [1291, 725] width 92 height 14
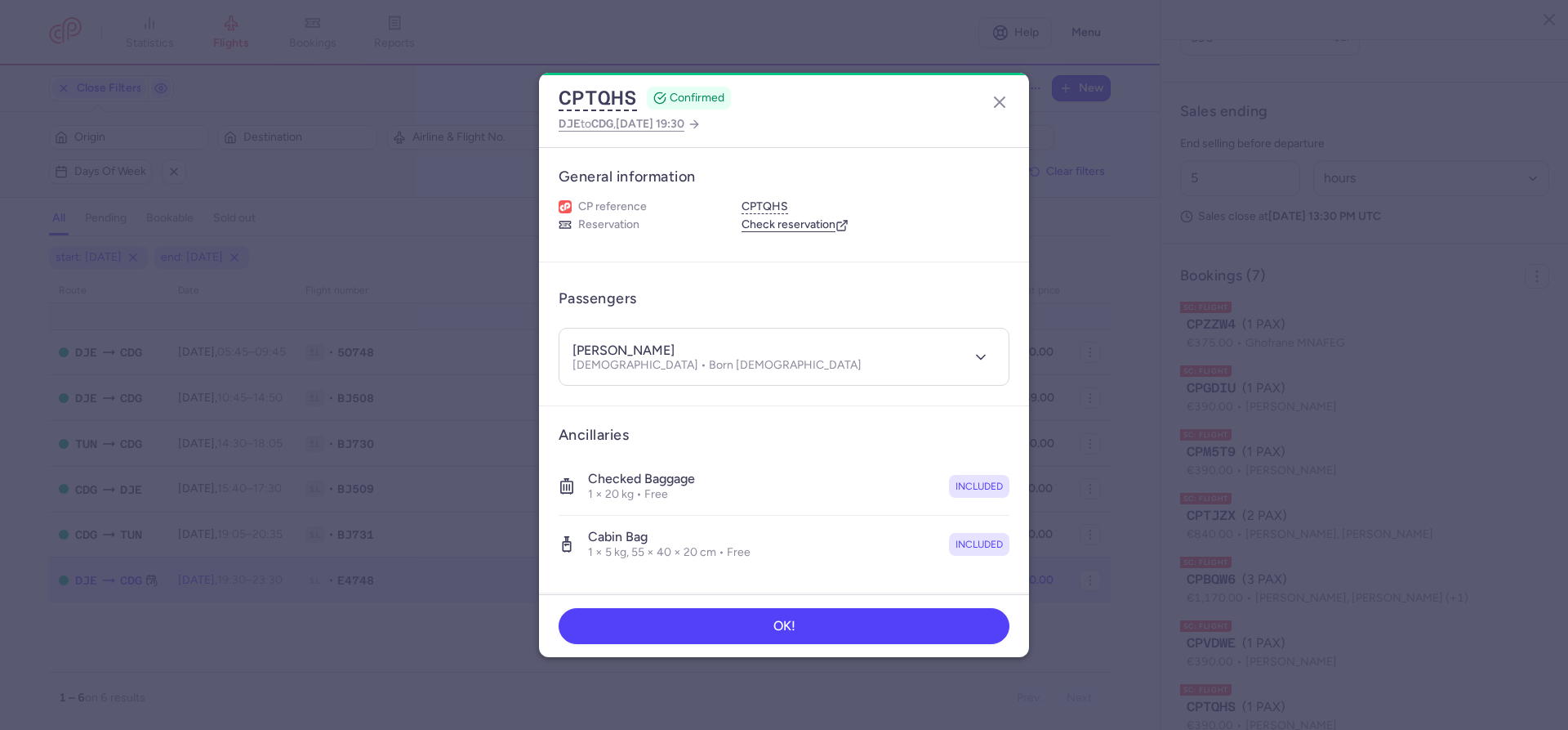
scroll to position [341, 0]
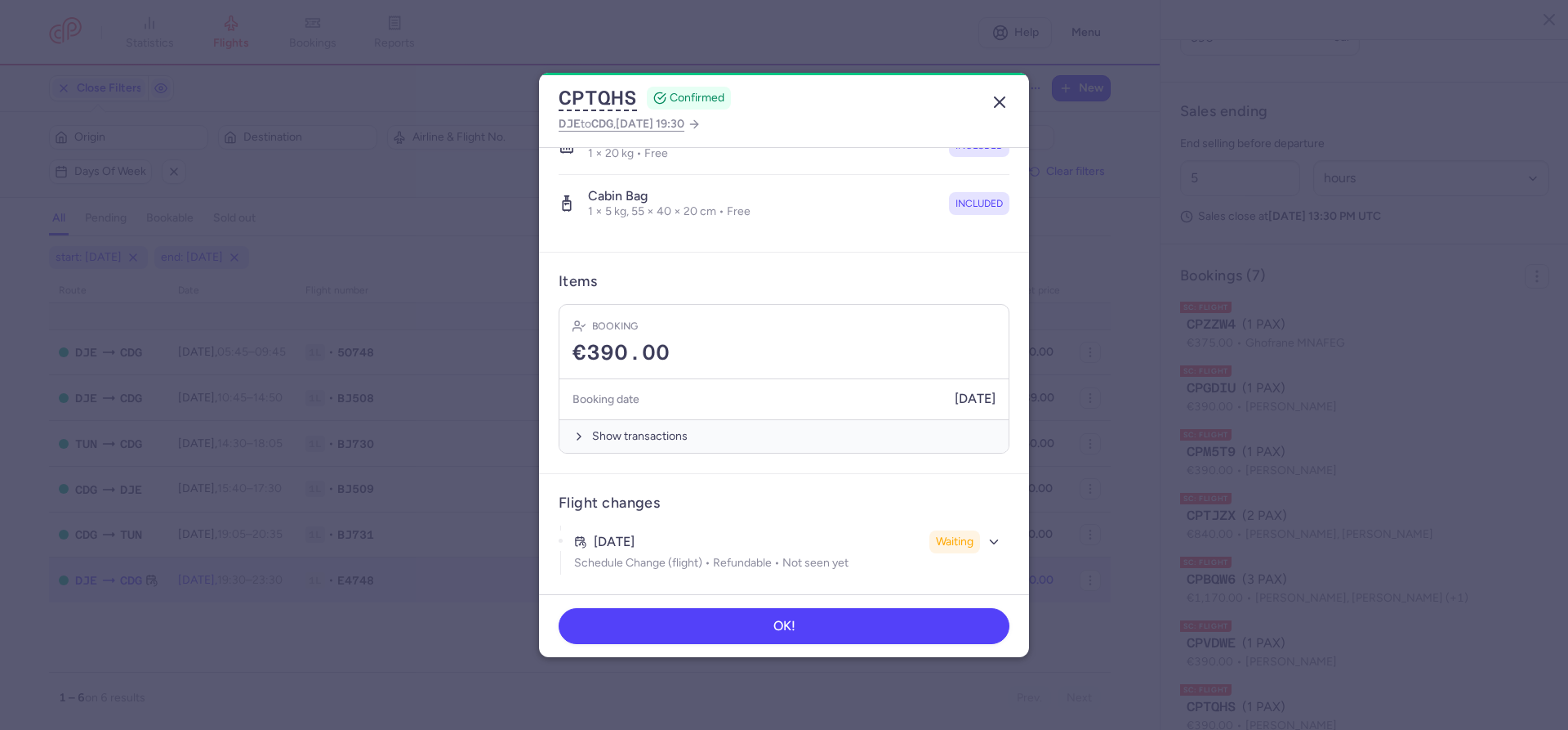
click at [1000, 101] on line "button" at bounding box center [1000, 102] width 10 height 10
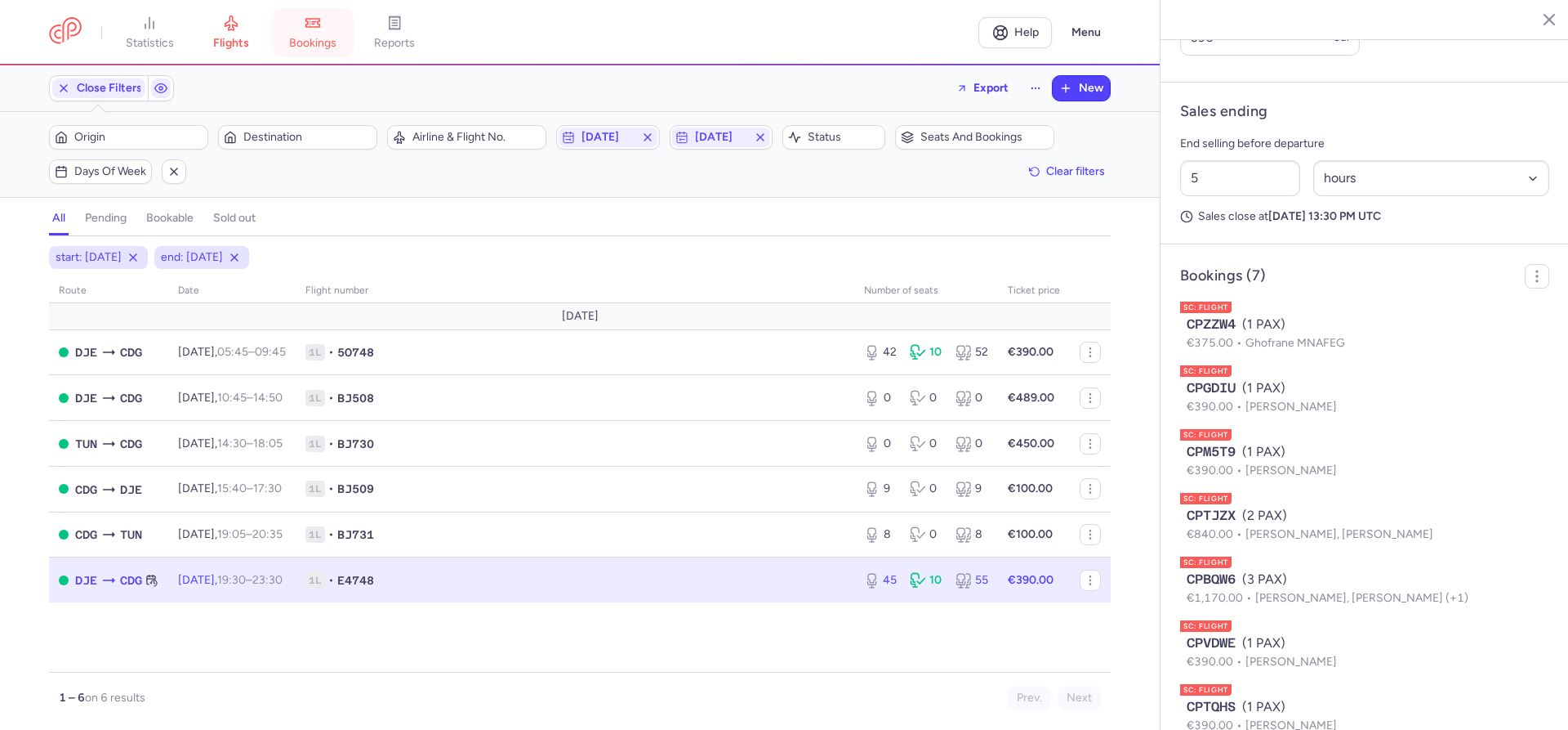
click at [320, 37] on span "bookings" at bounding box center [313, 43] width 48 height 14
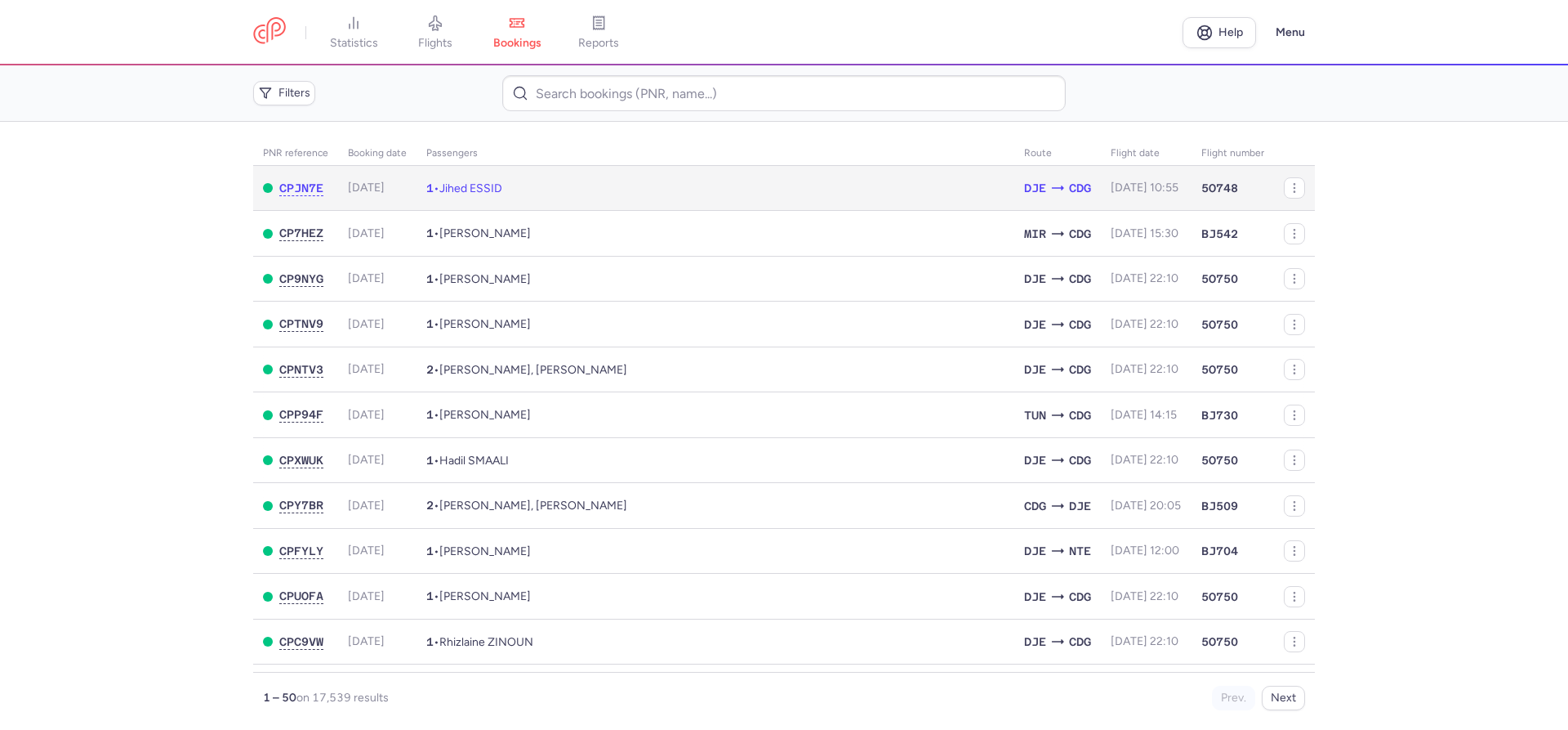
click at [1110, 185] on span "2025-08-20, 10:55" at bounding box center [1144, 187] width 68 height 14
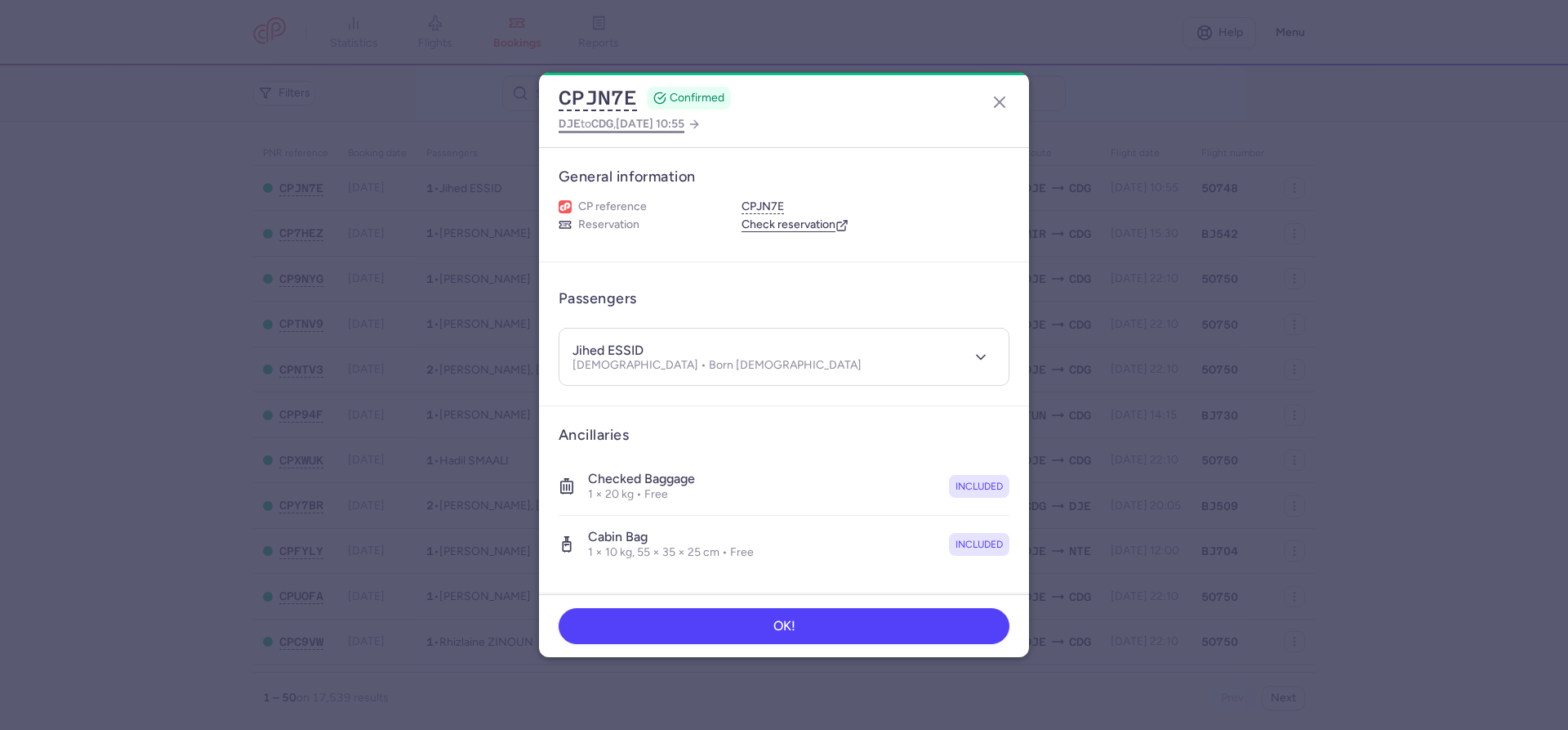
click at [660, 126] on span "2025 Aug 20, 10:55" at bounding box center [650, 123] width 69 height 14
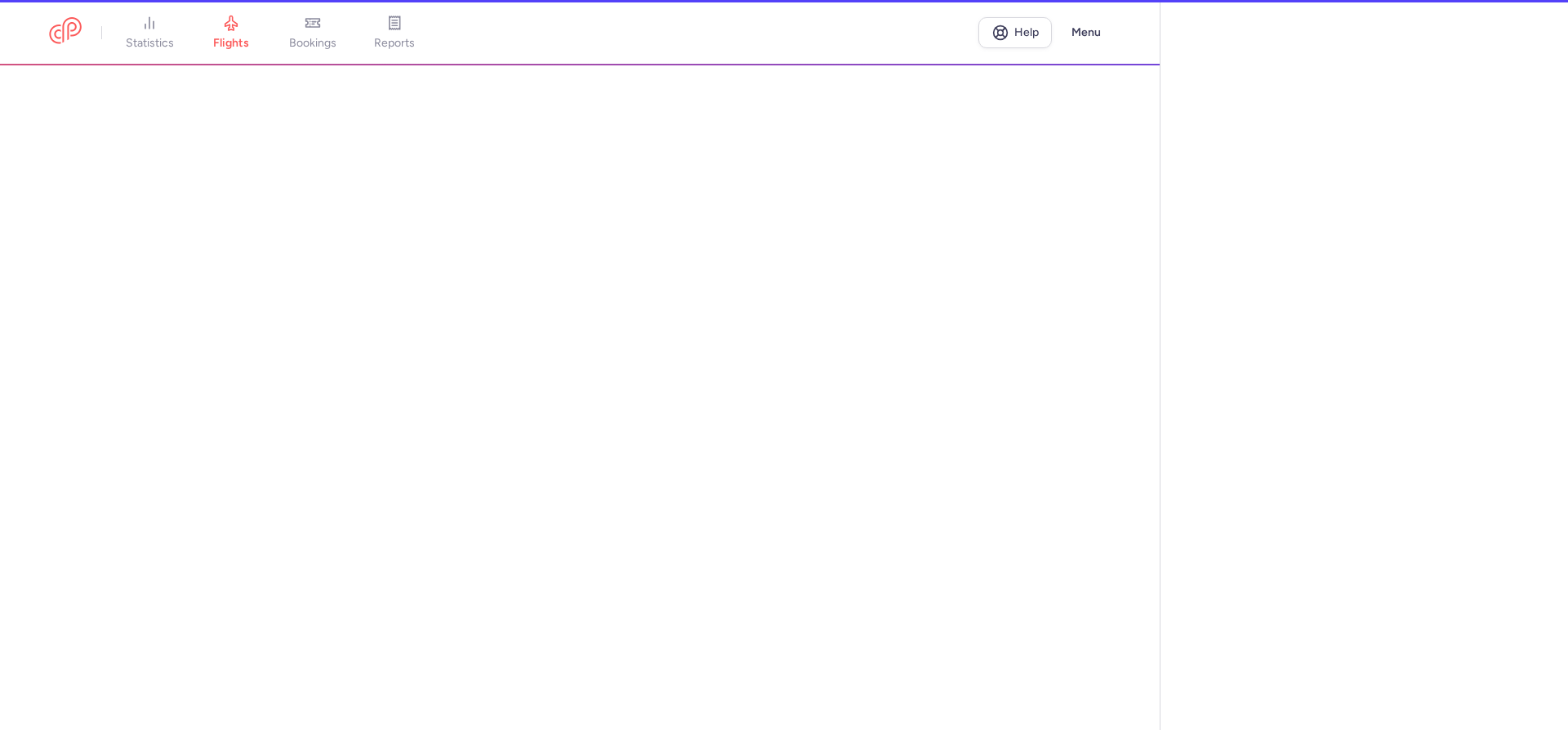
select select "hours"
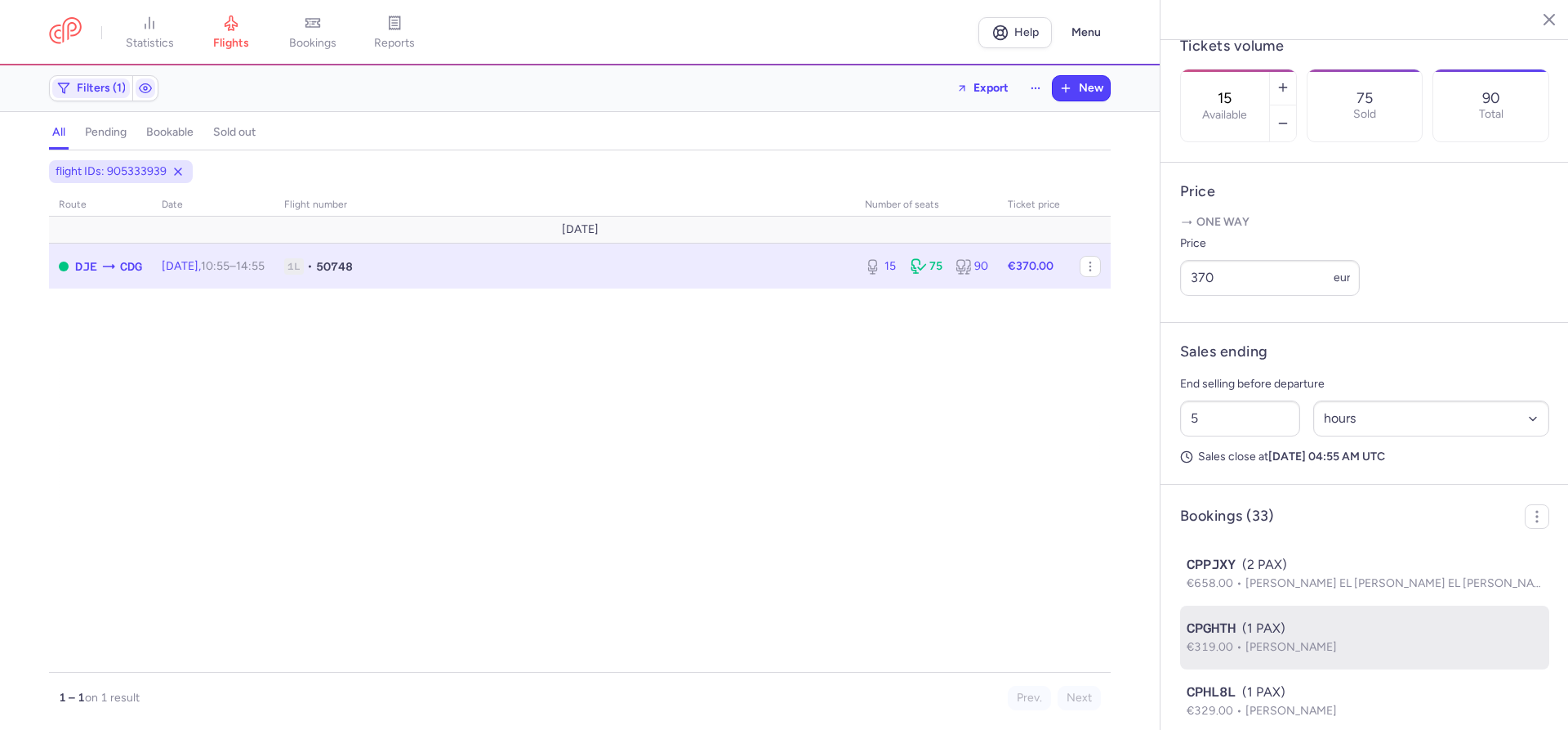
scroll to position [559, 0]
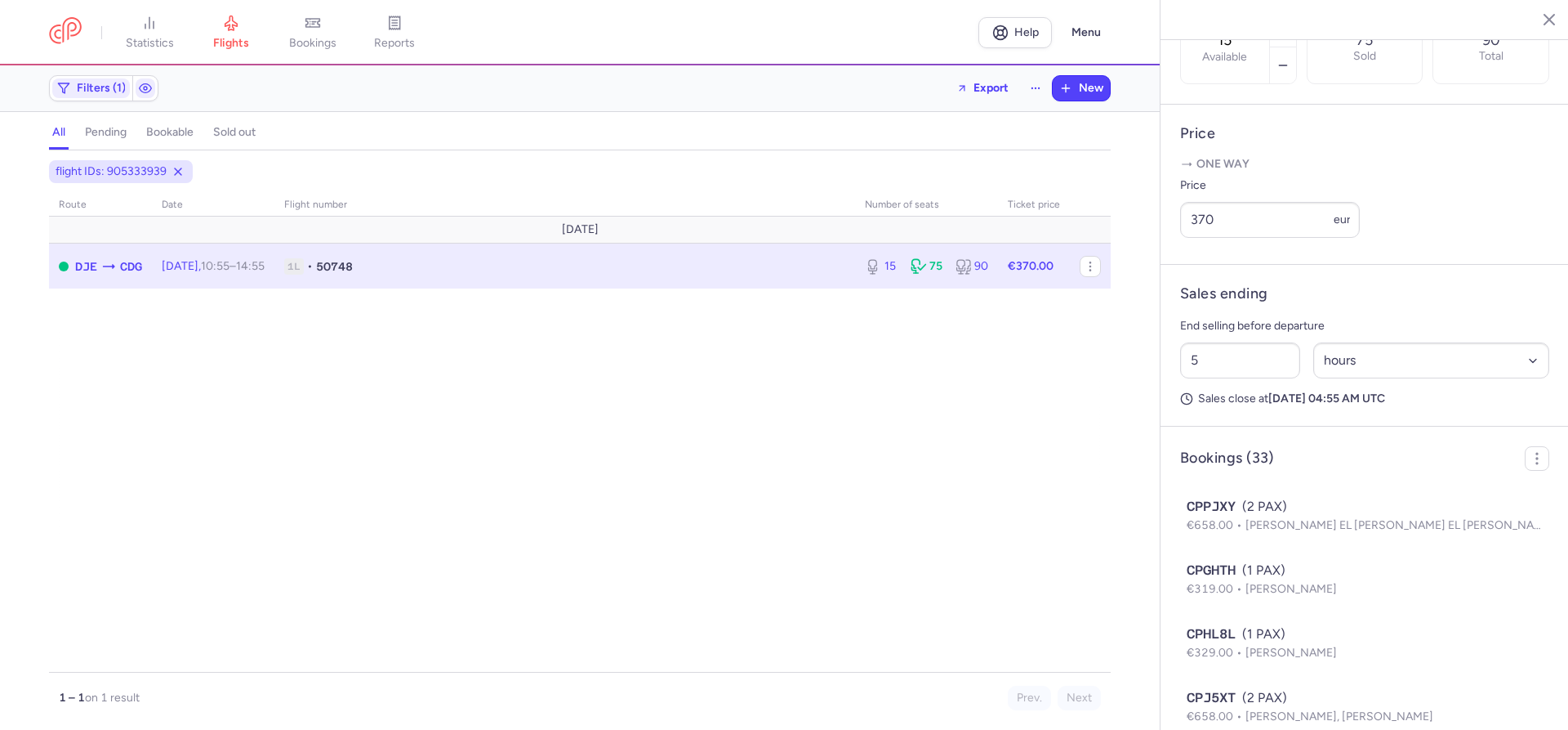
click at [1532, 20] on icon "button" at bounding box center [1537, 18] width 16 height 16
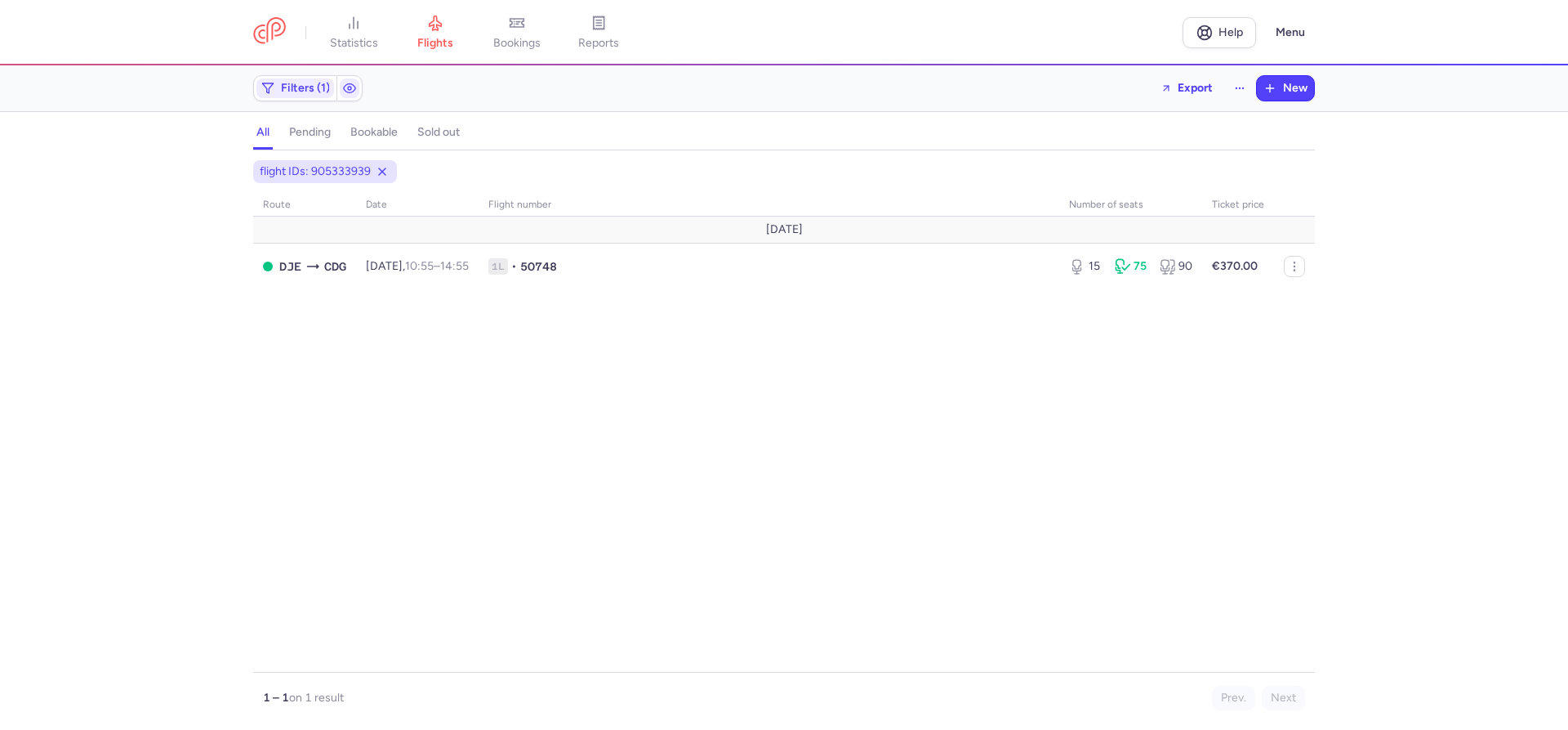
click at [38, 247] on div "flight IDs: 905333939 route date Flight number number of seats Ticket price Aug…" at bounding box center [784, 445] width 1568 height 570
click at [5, 332] on div "flight IDs: 905333939 route date Flight number number of seats Ticket price Aug…" at bounding box center [784, 445] width 1568 height 570
